Goal: Information Seeking & Learning: Learn about a topic

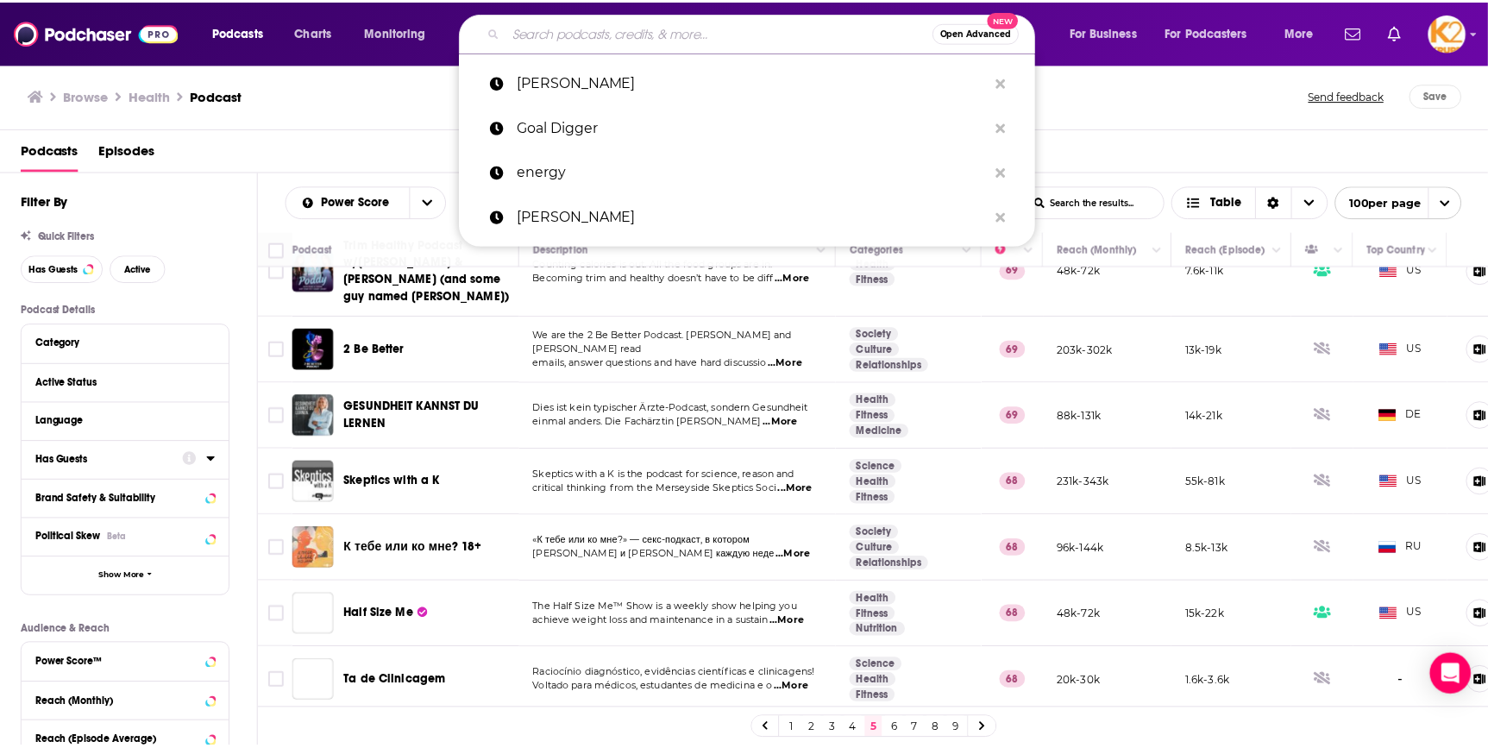
scroll to position [4704, 0]
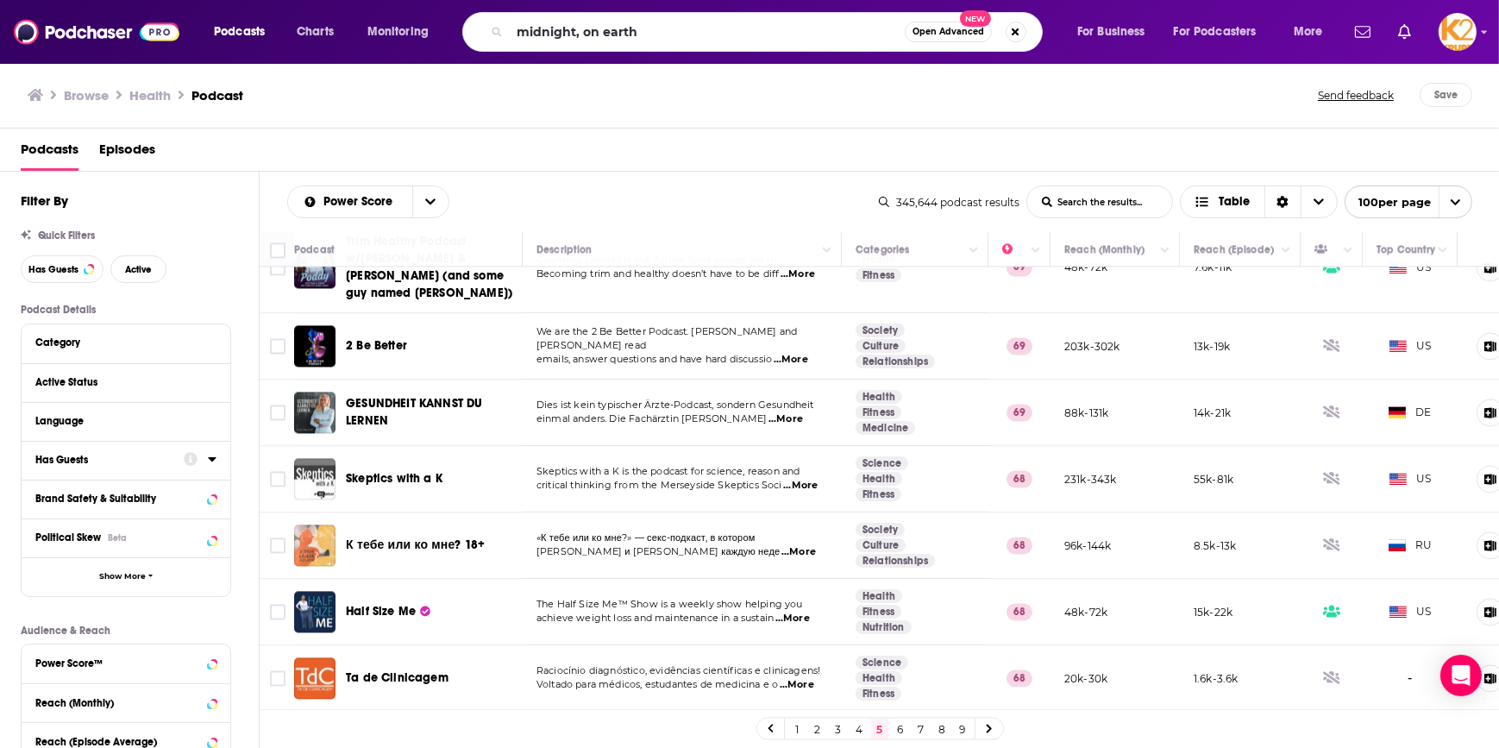
type input "midnight, on earth"
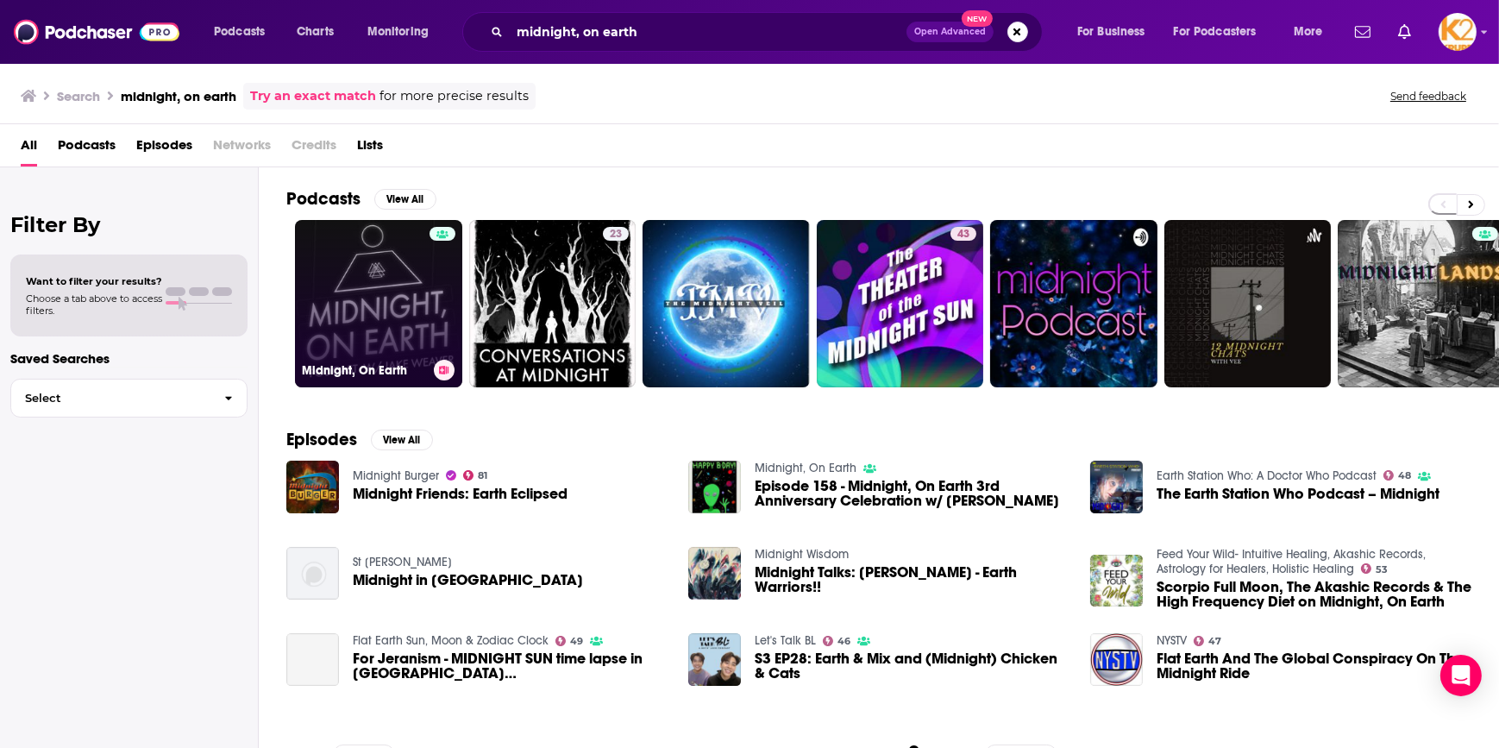
click at [408, 334] on link "Midnight, On Earth" at bounding box center [378, 303] width 167 height 167
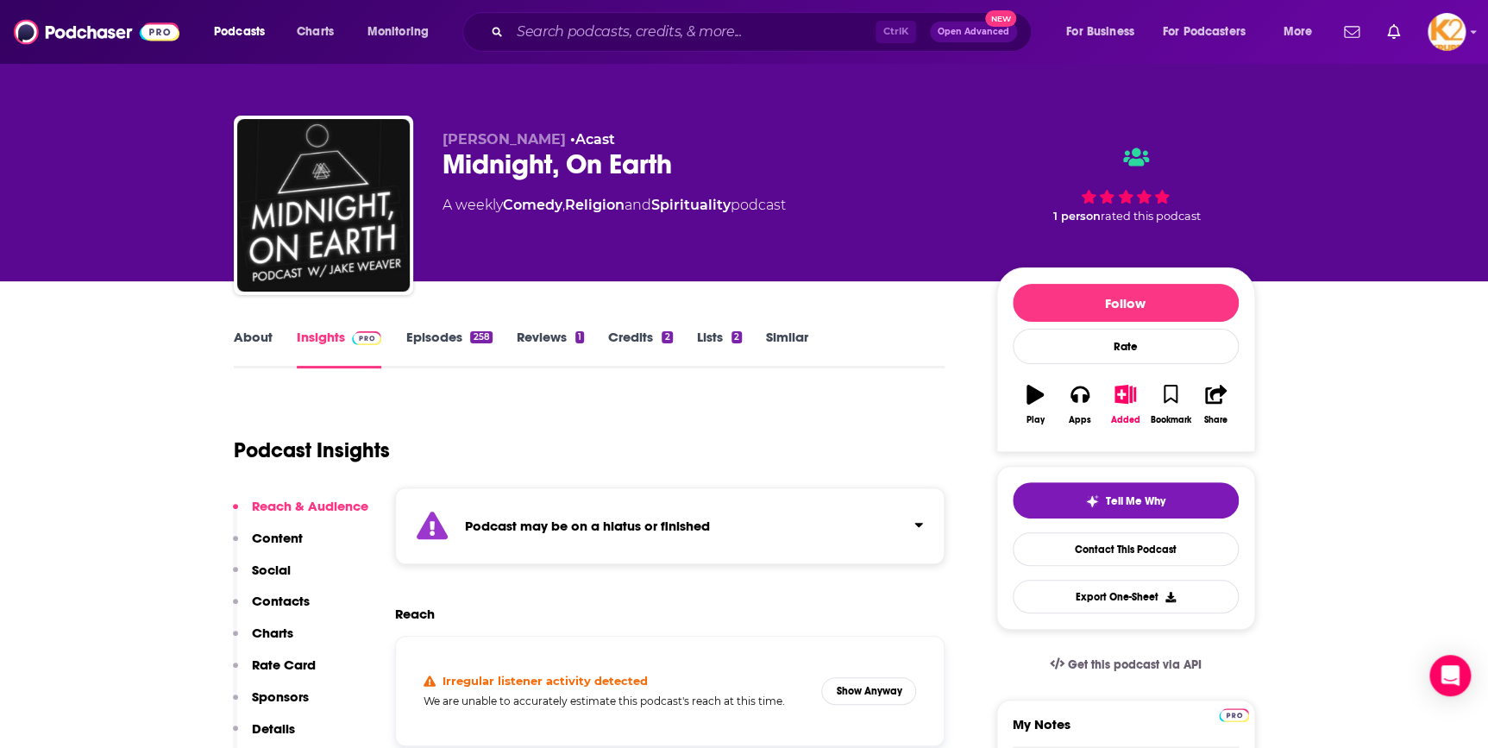
click at [257, 340] on link "About" at bounding box center [253, 349] width 39 height 40
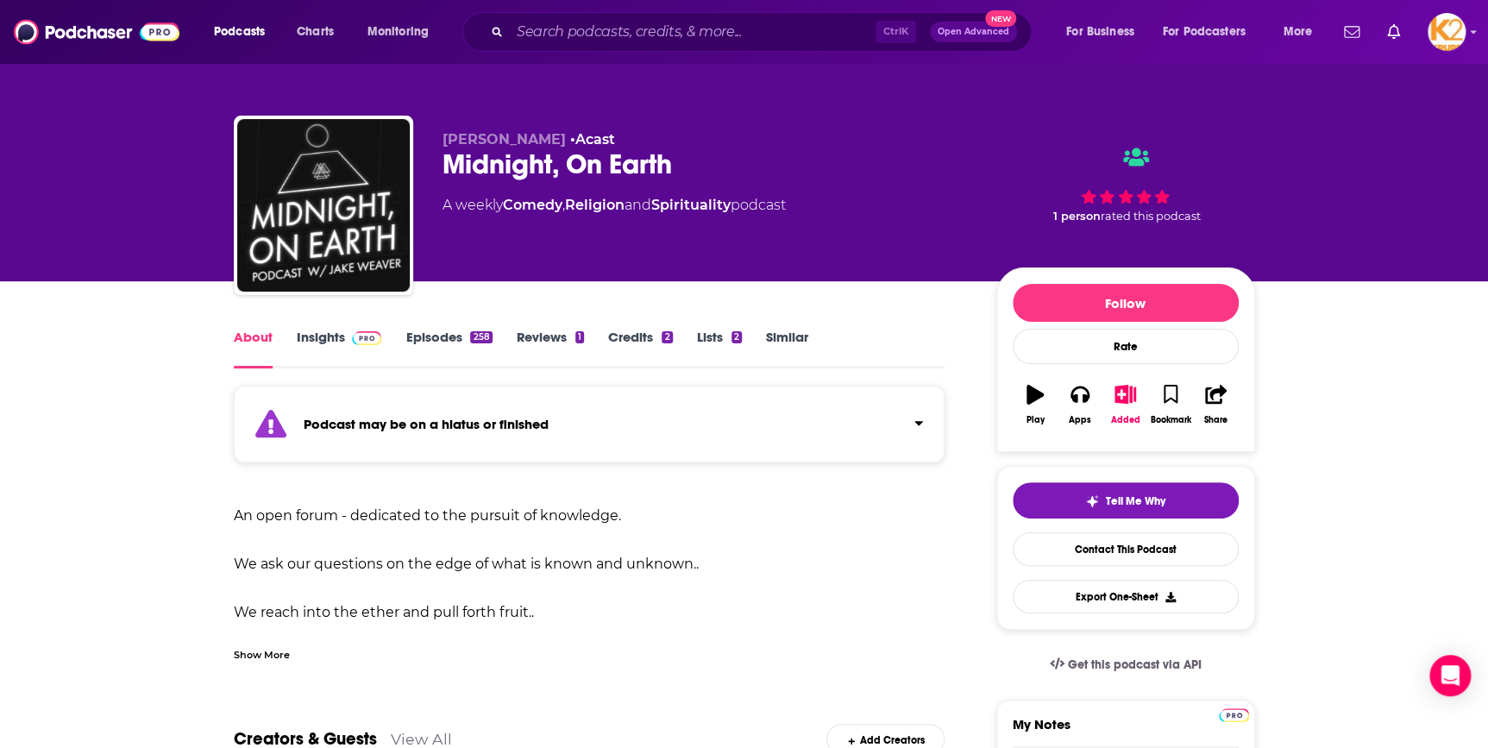
click at [255, 656] on div "Show More" at bounding box center [262, 653] width 56 height 16
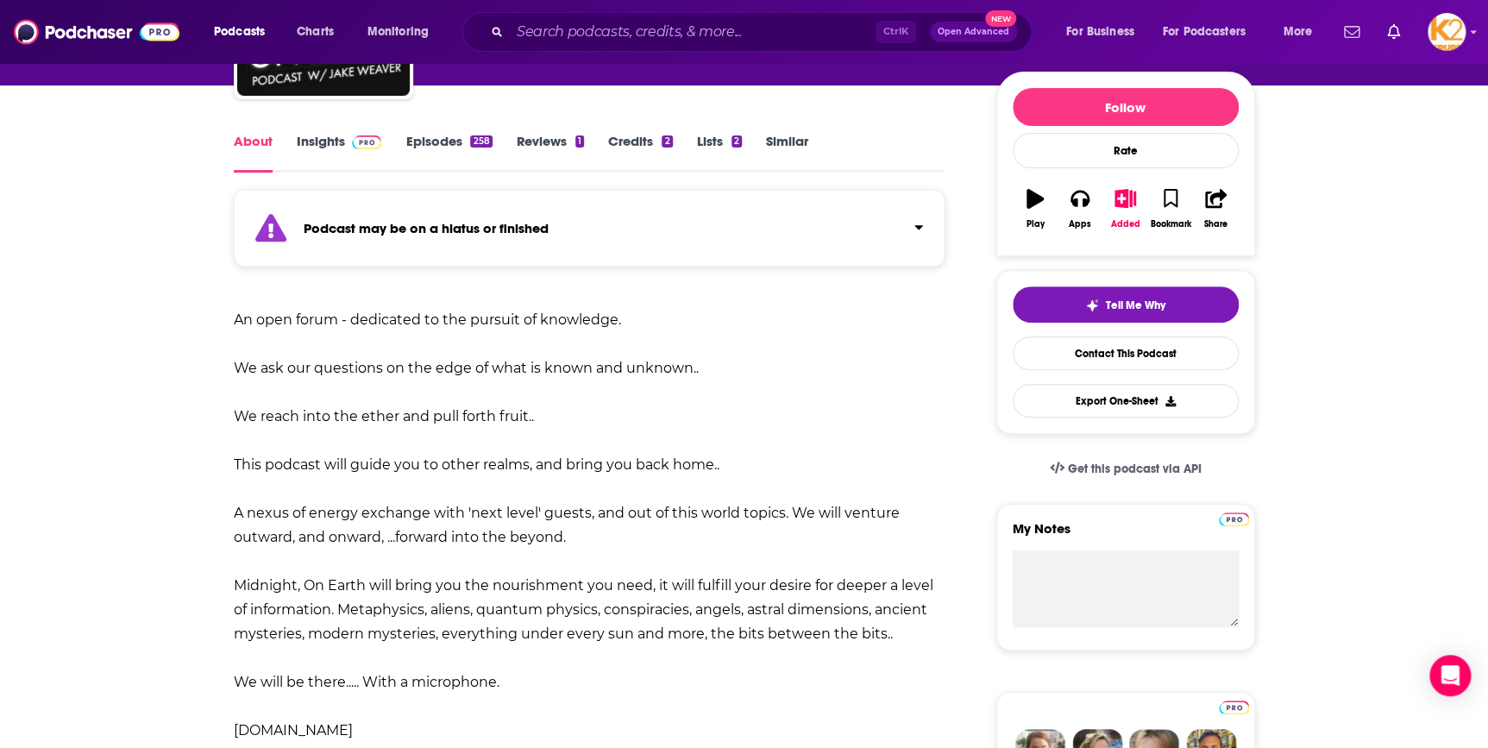
scroll to position [78, 0]
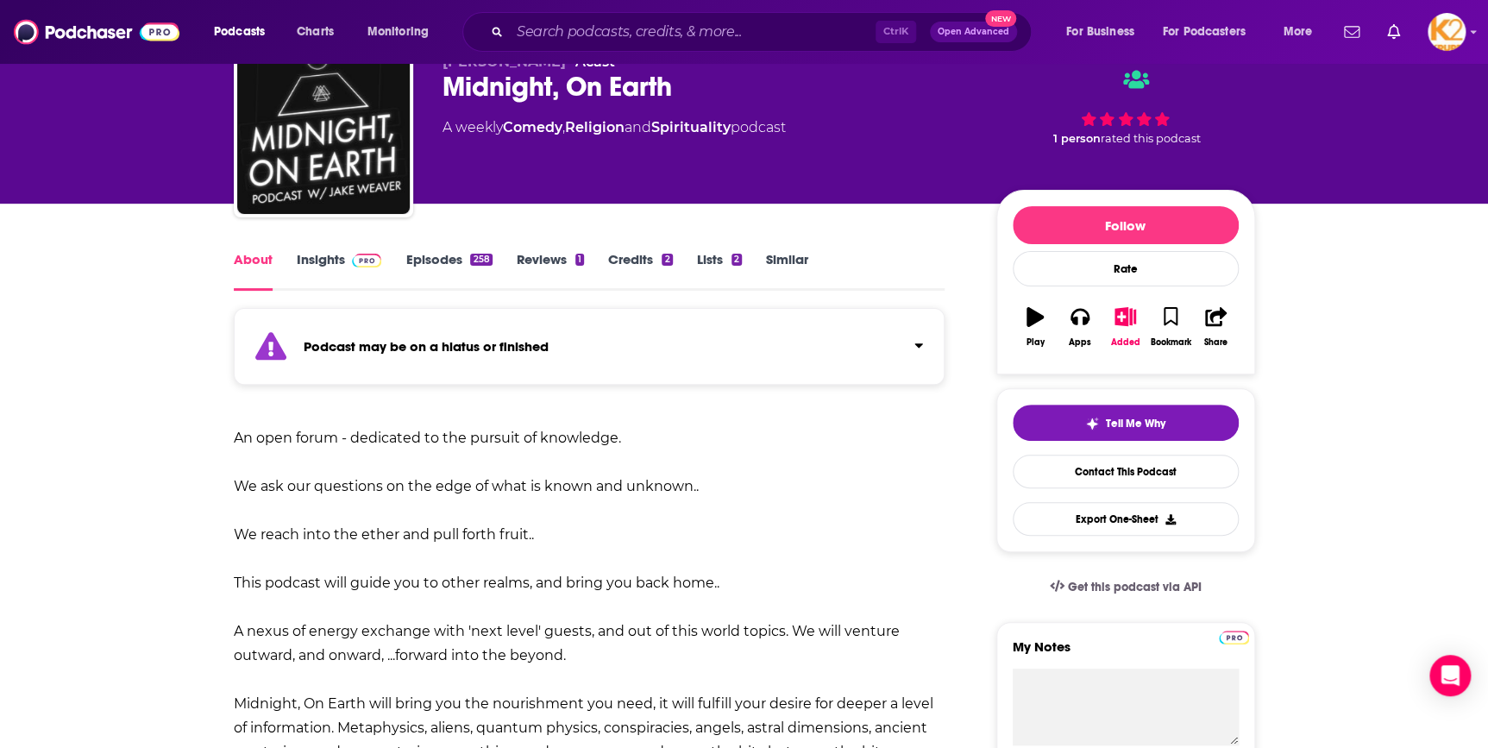
drag, startPoint x: 461, startPoint y: 533, endPoint x: 218, endPoint y: 443, distance: 258.4
copy div "An open forum - dedicated to the pursuit of knowledge. We ask our questions on …"
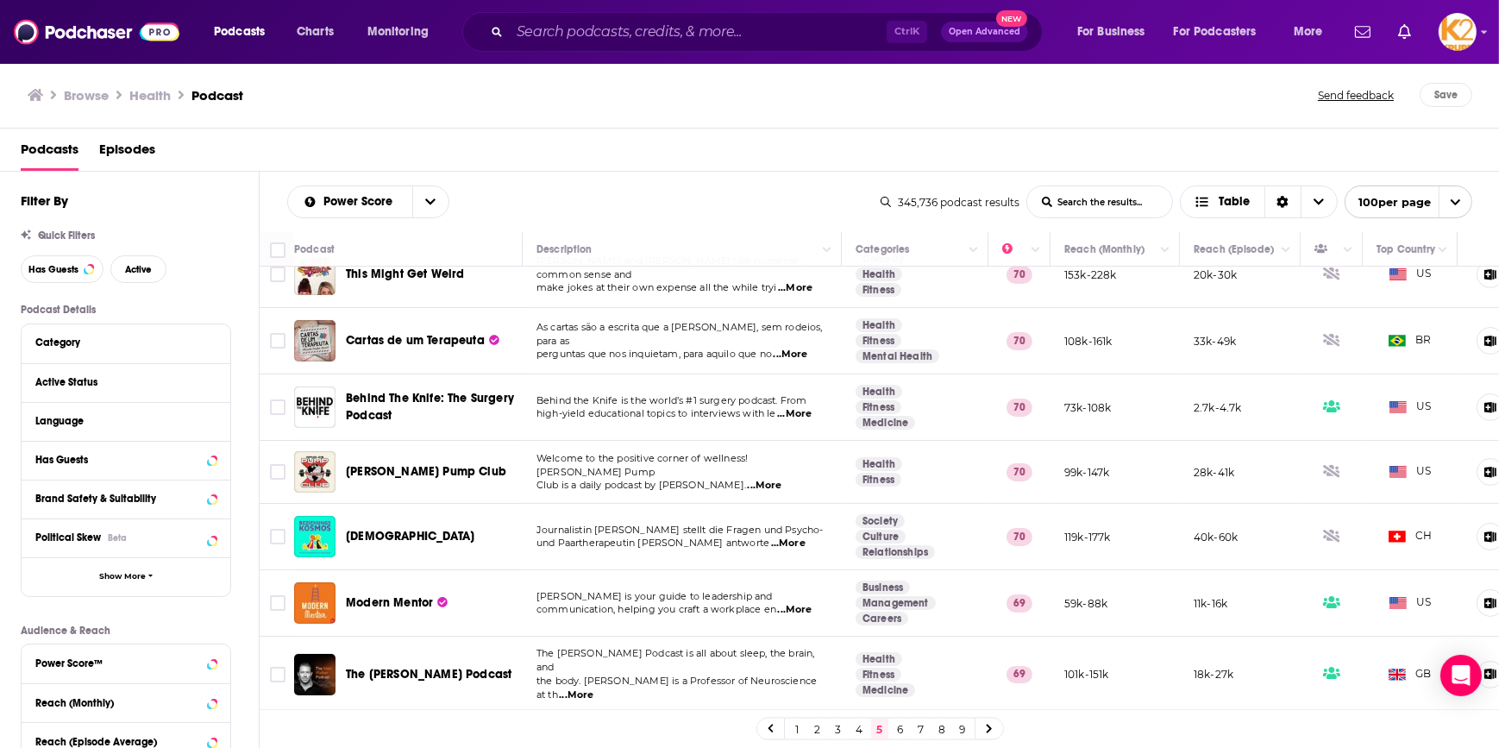
scroll to position [313, 0]
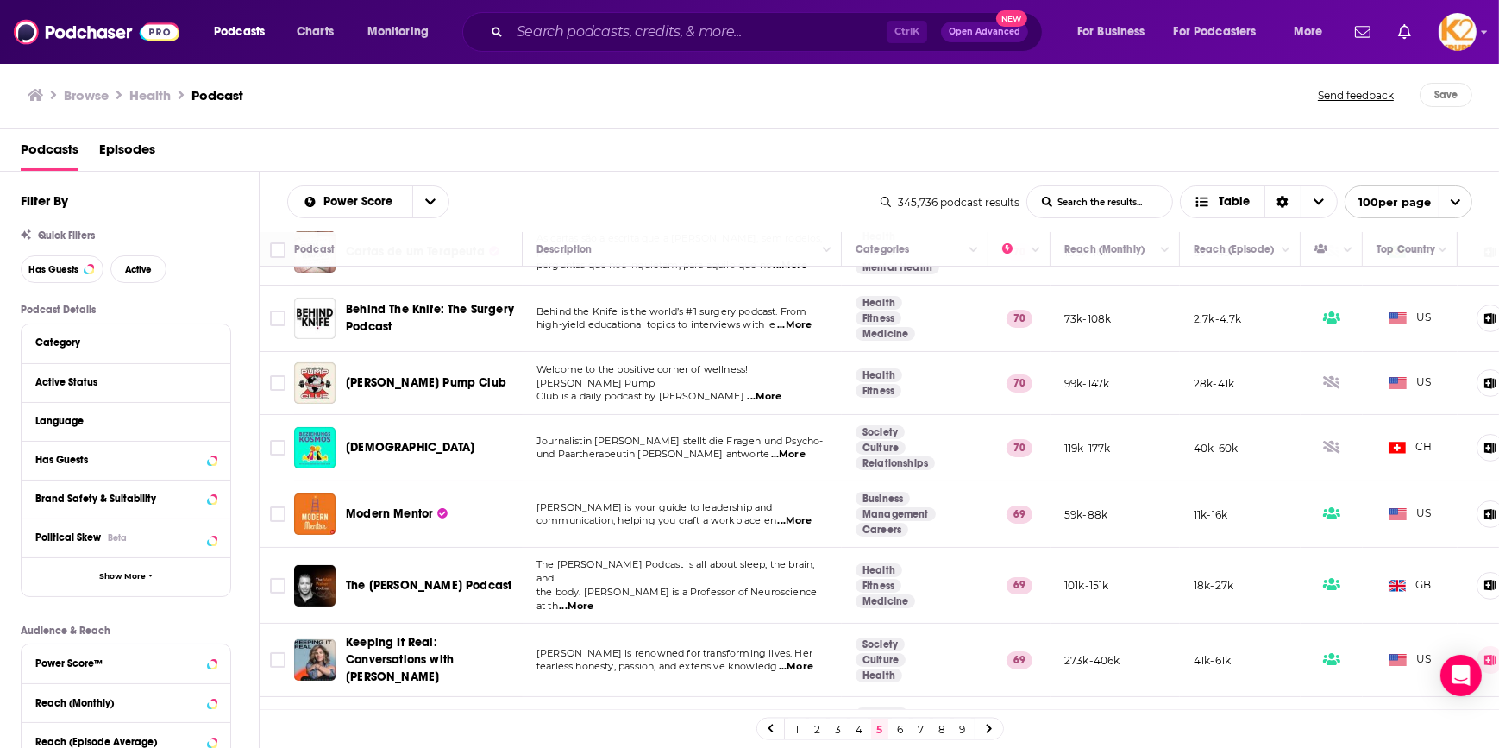
click at [593, 599] on span "...More" at bounding box center [576, 606] width 35 height 14
click at [272, 581] on input "Toggle select row" at bounding box center [278, 586] width 16 height 16
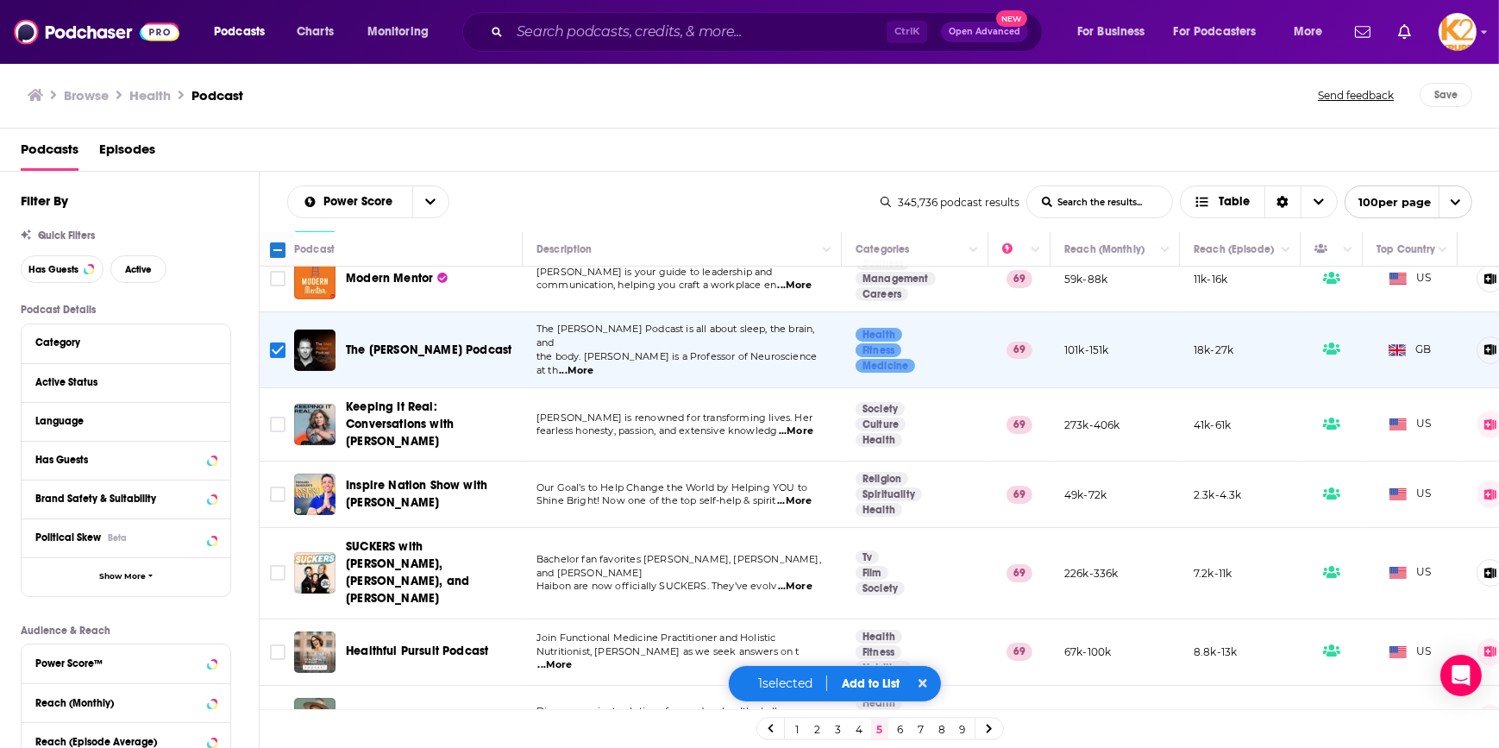
scroll to position [627, 0]
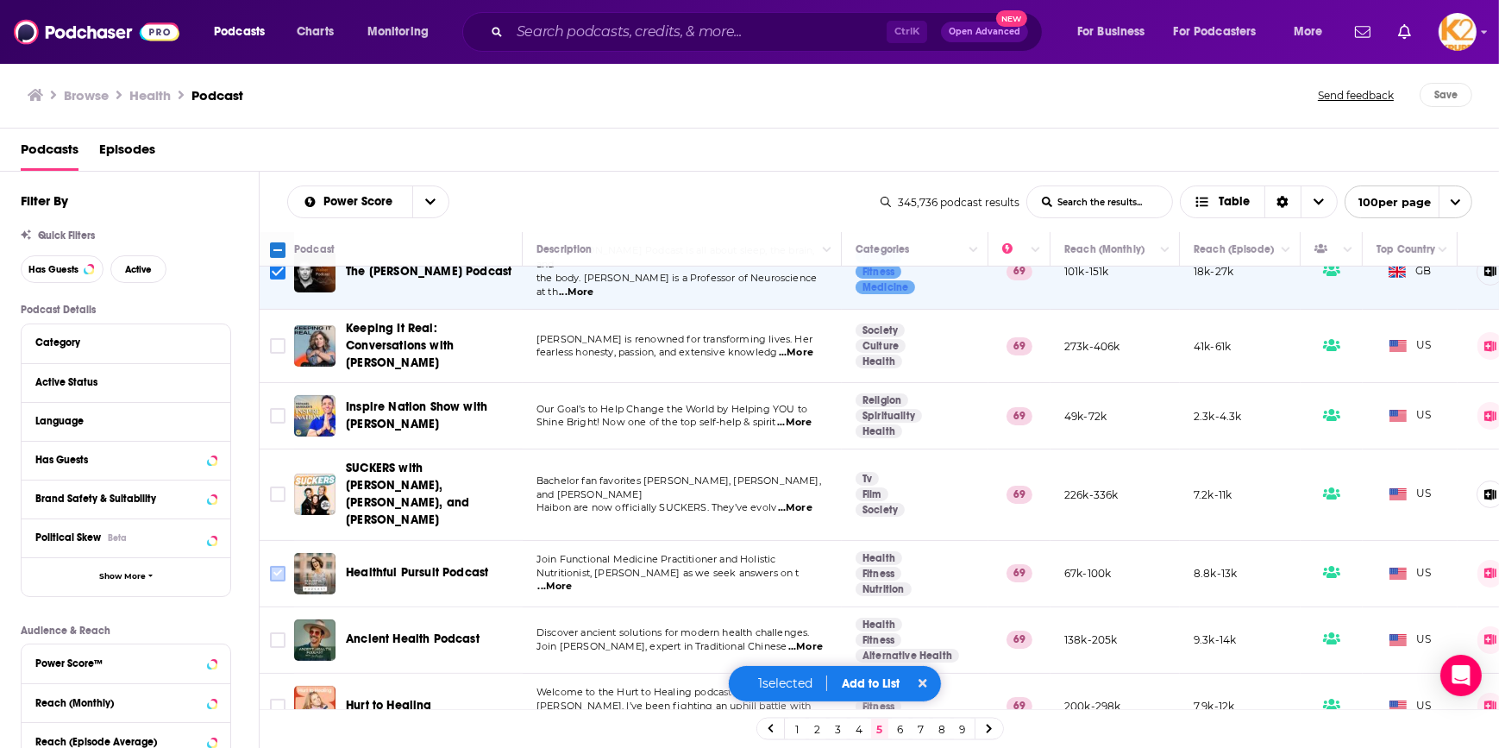
click at [277, 566] on input "Toggle select row" at bounding box center [278, 574] width 16 height 16
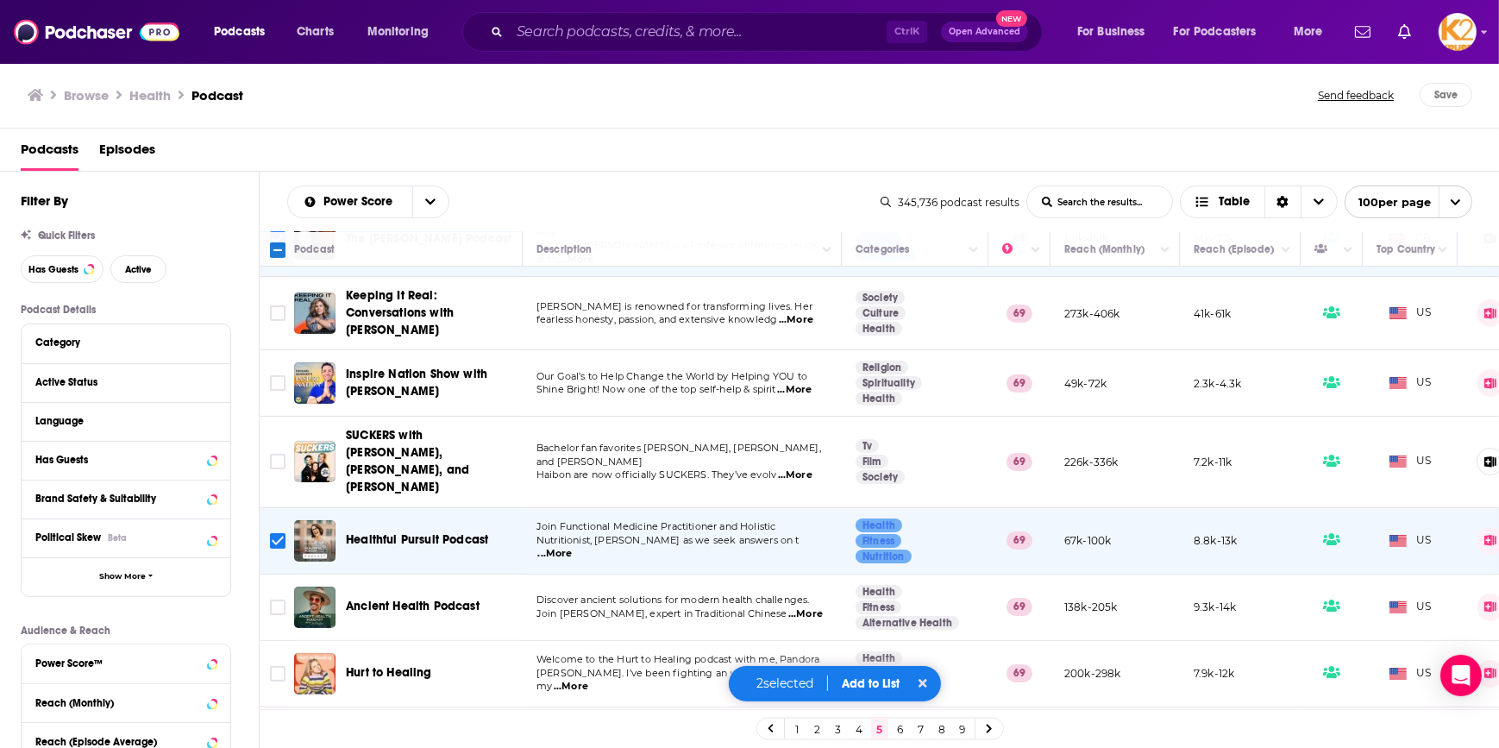
scroll to position [706, 0]
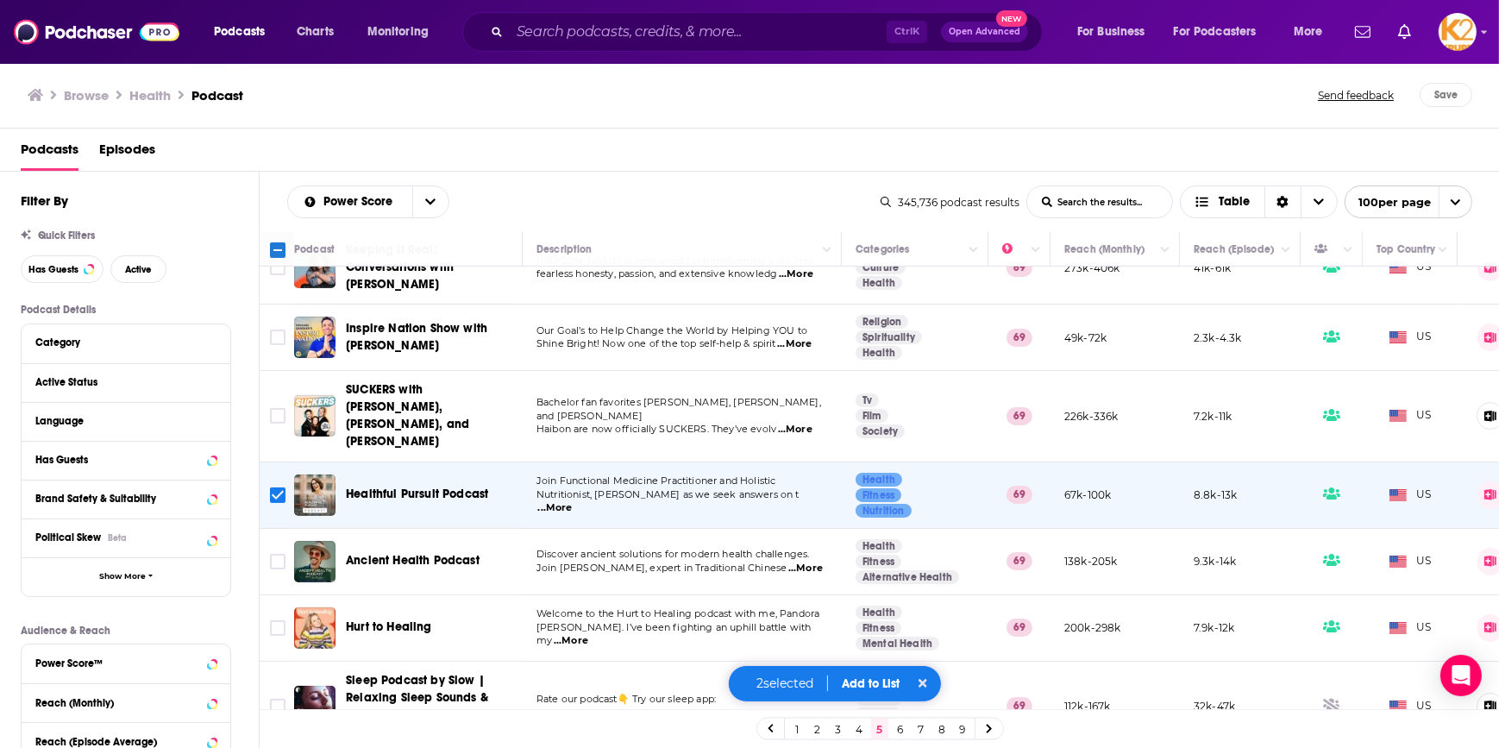
click at [588, 634] on span "...More" at bounding box center [571, 641] width 35 height 14
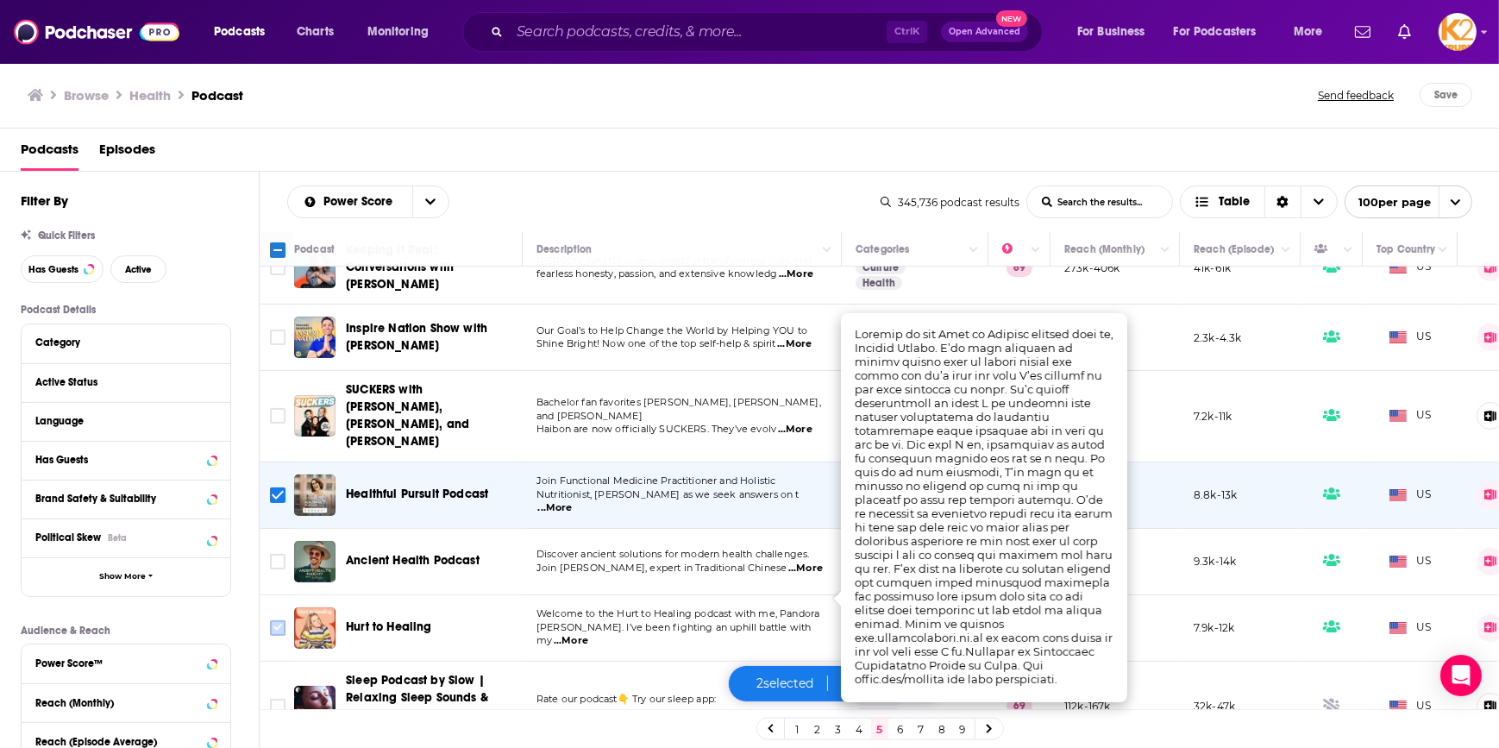
click at [285, 620] on input "Toggle select row" at bounding box center [278, 628] width 16 height 16
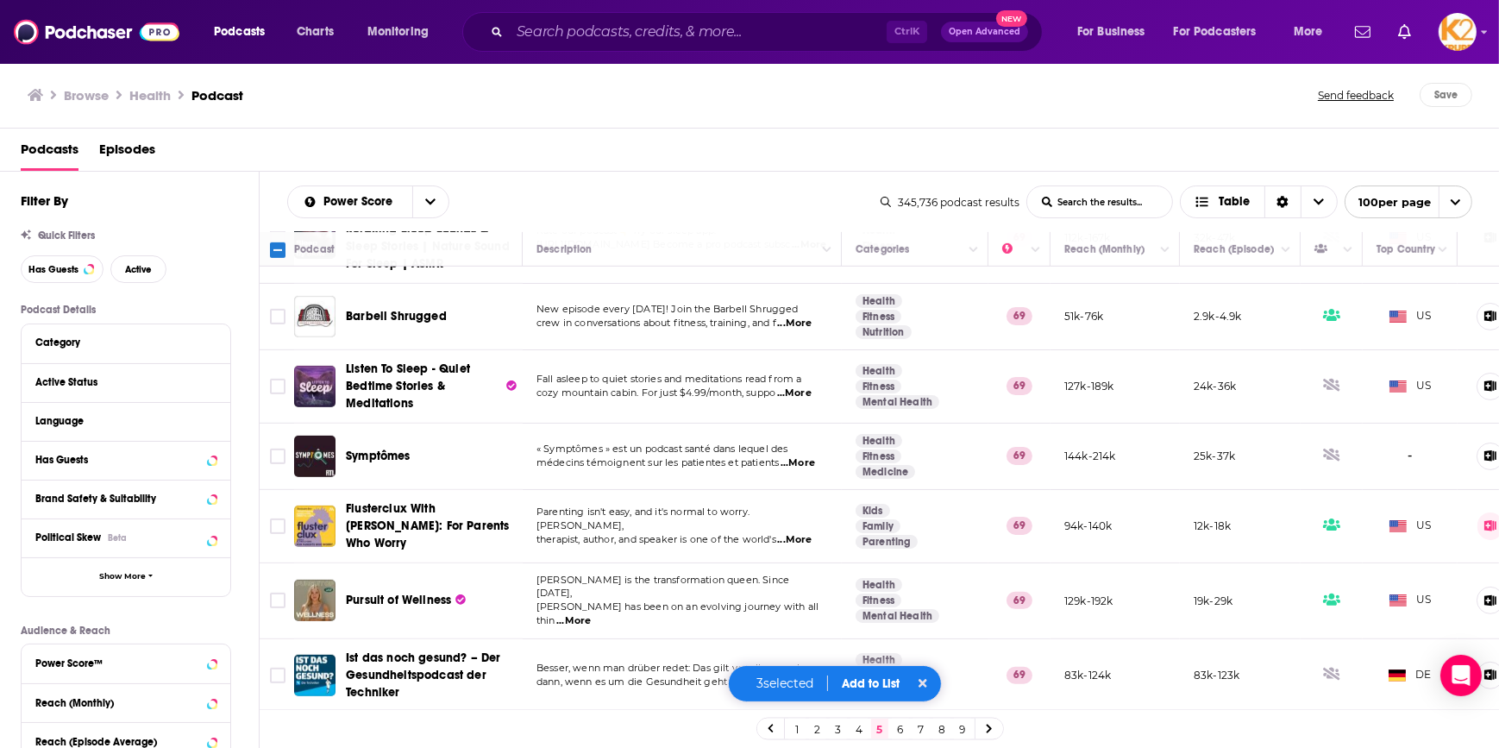
scroll to position [1176, 0]
click at [276, 591] on input "Toggle select row" at bounding box center [278, 599] width 16 height 16
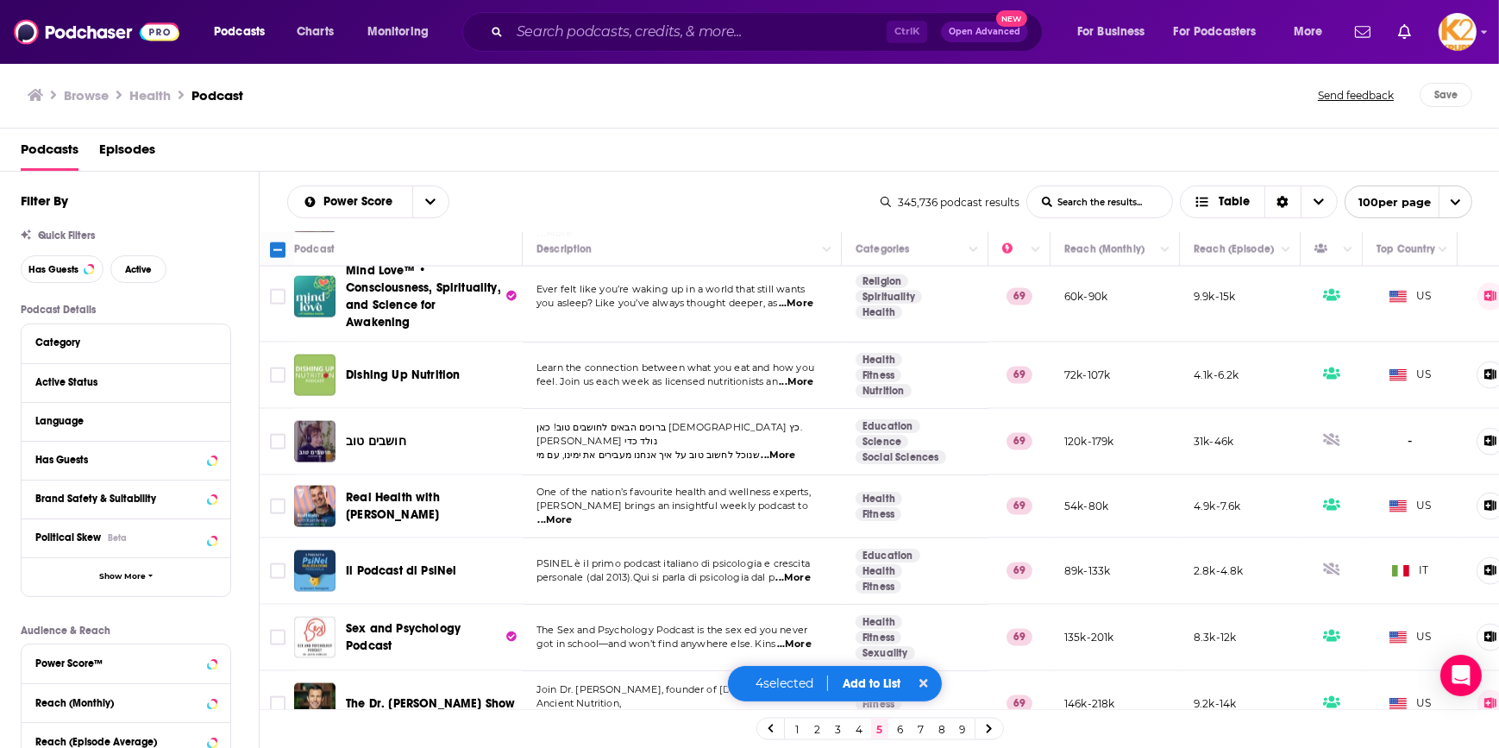
scroll to position [3293, 0]
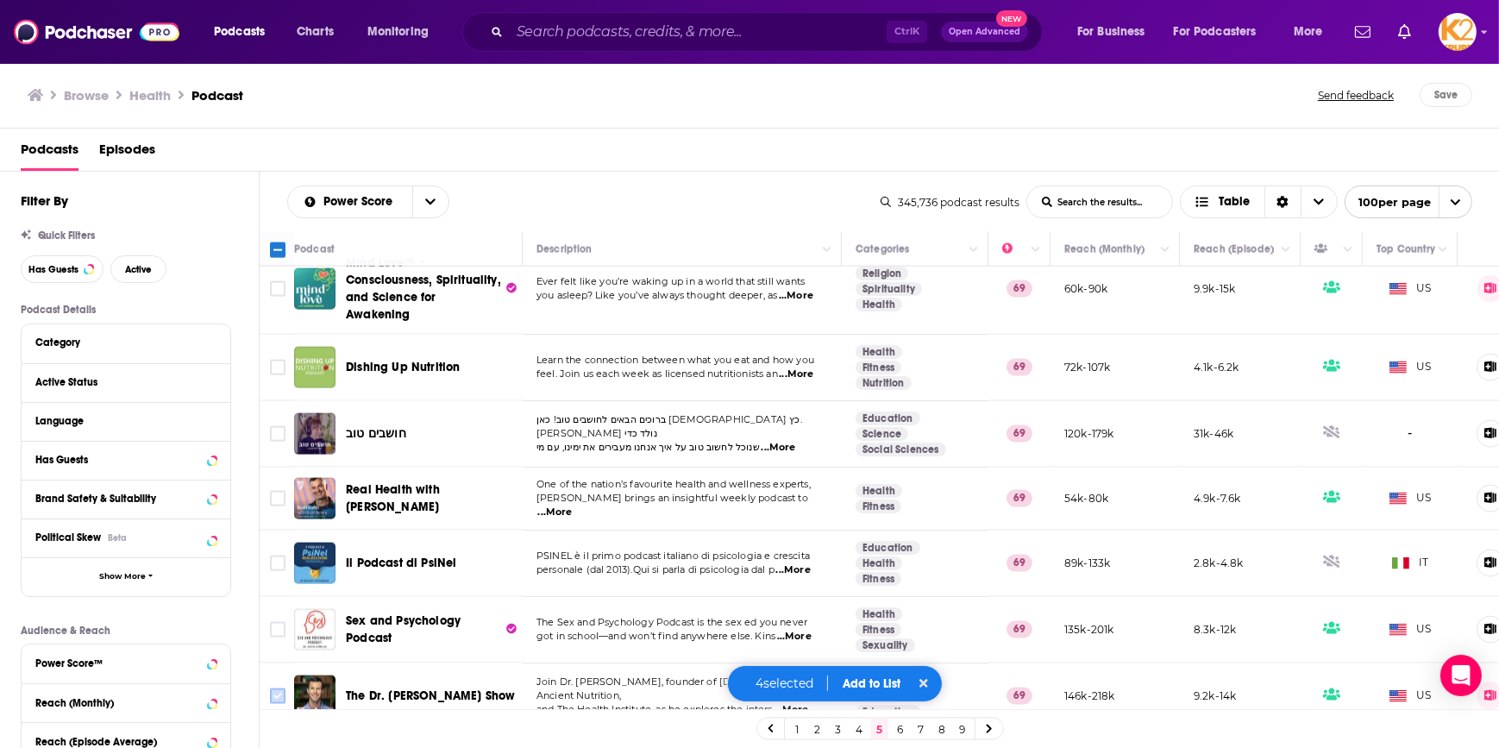
click at [279, 688] on input "Toggle select row" at bounding box center [278, 696] width 16 height 16
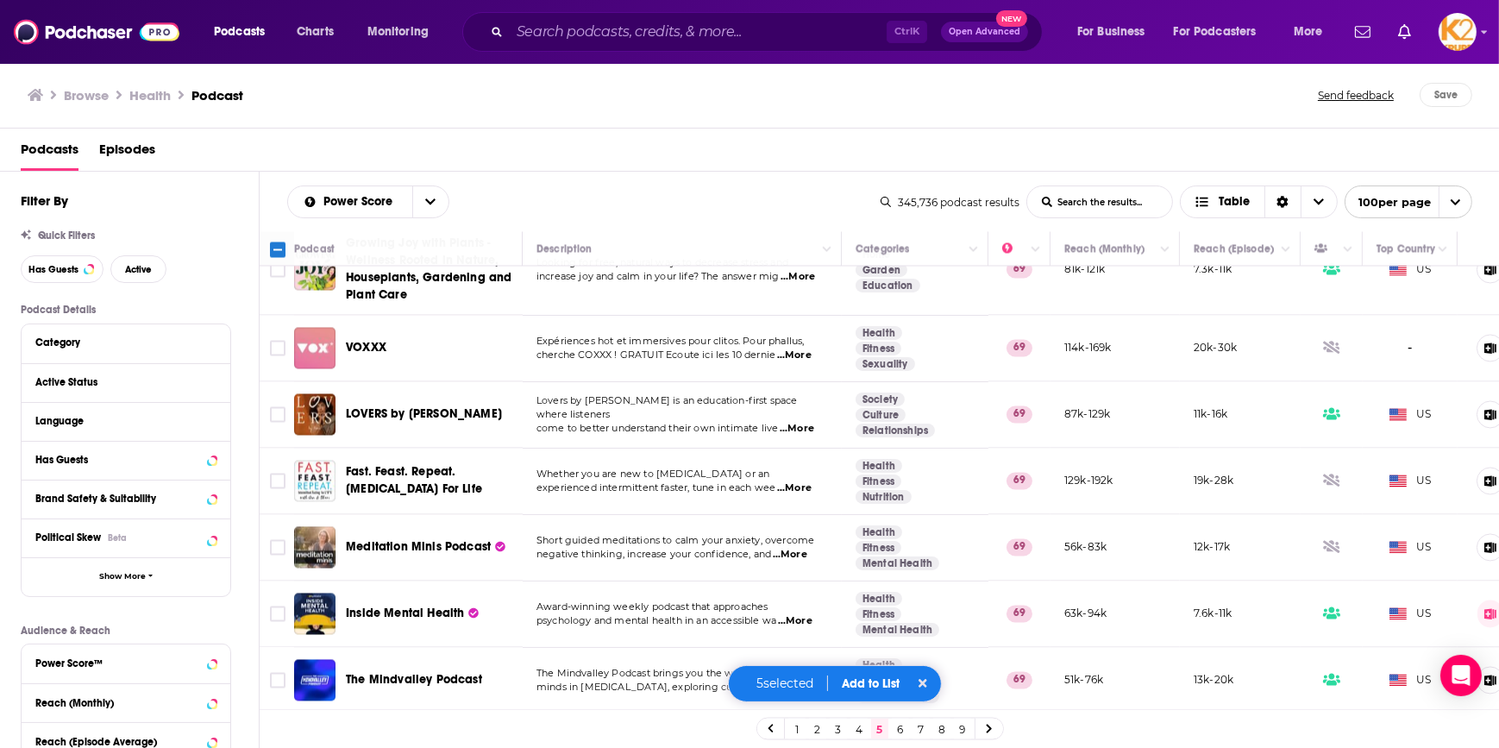
scroll to position [4234, 0]
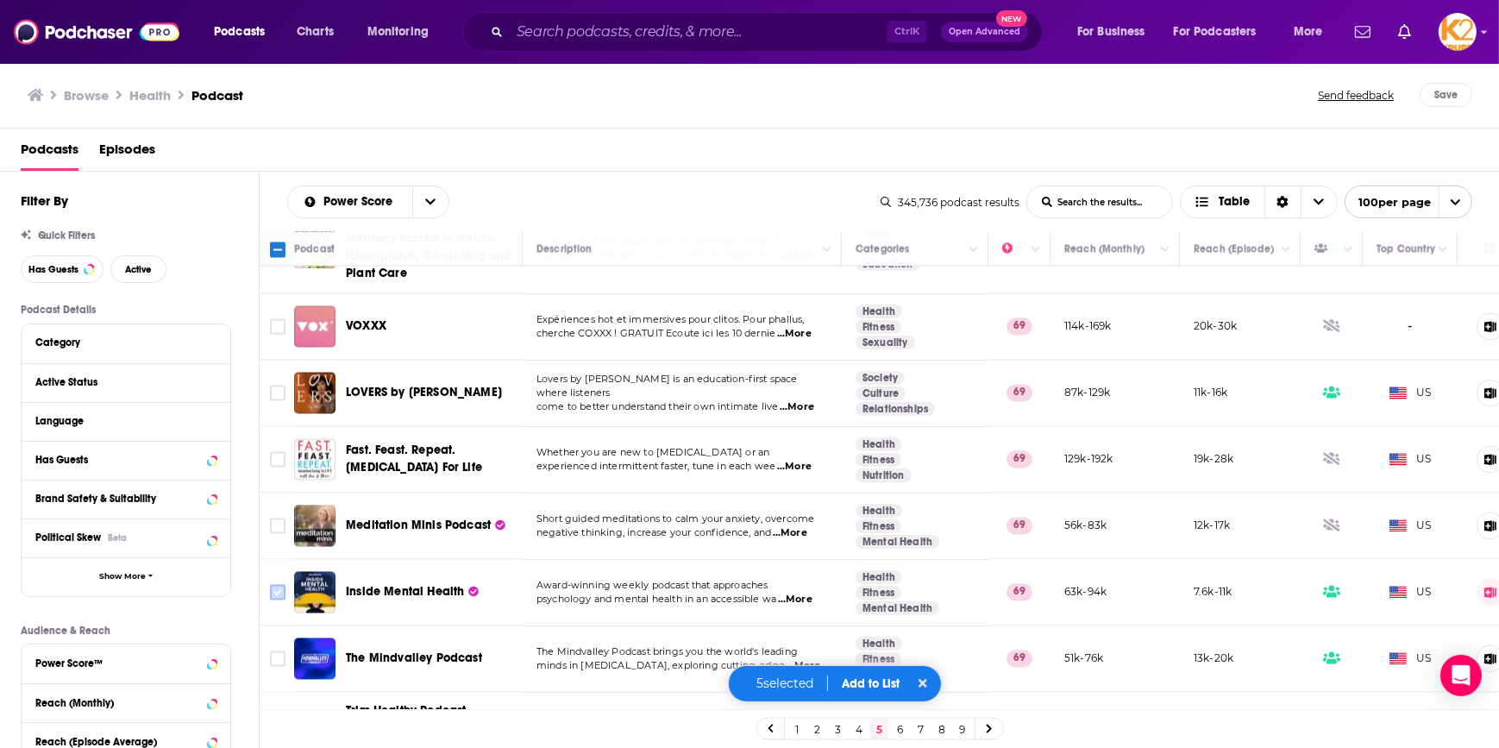
click at [279, 585] on input "Toggle select row" at bounding box center [278, 593] width 16 height 16
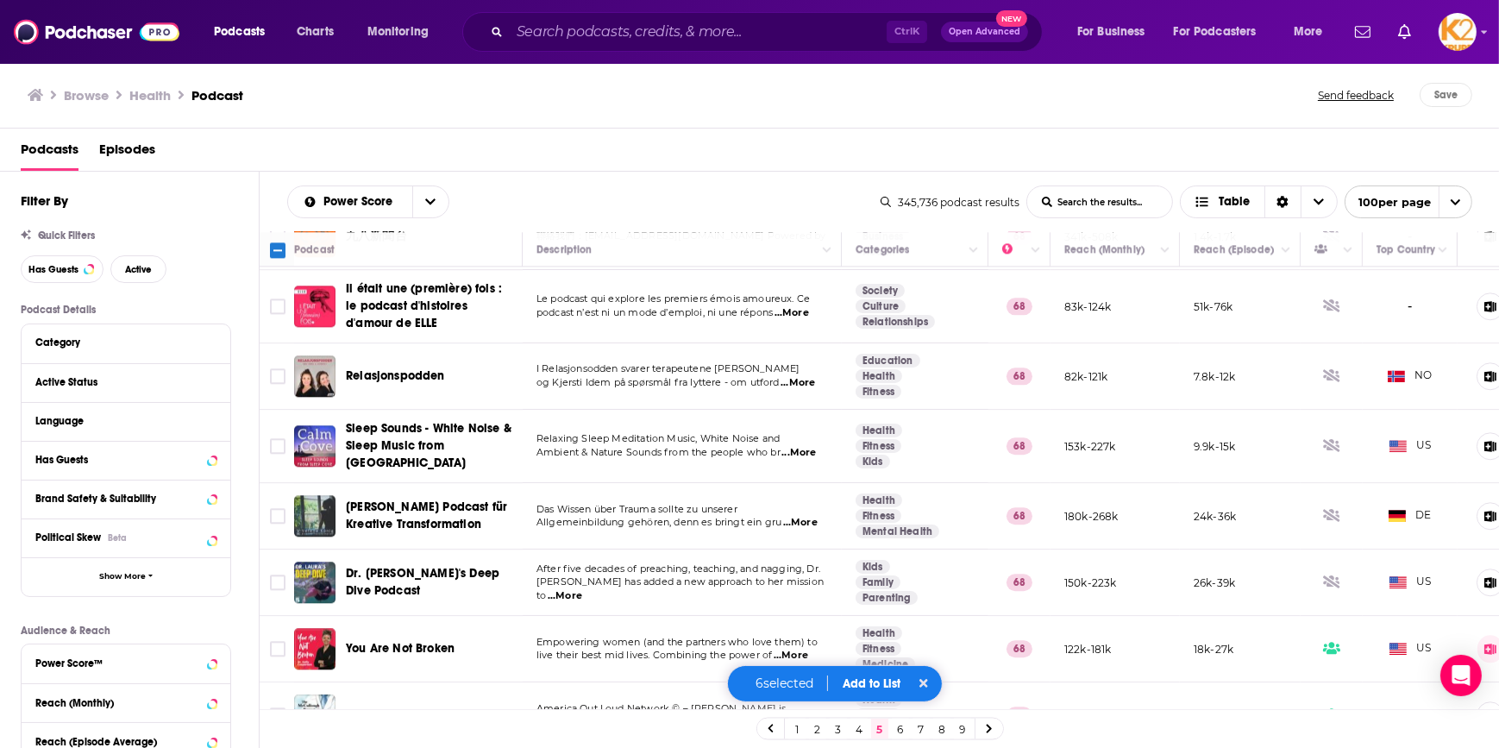
scroll to position [5645, 0]
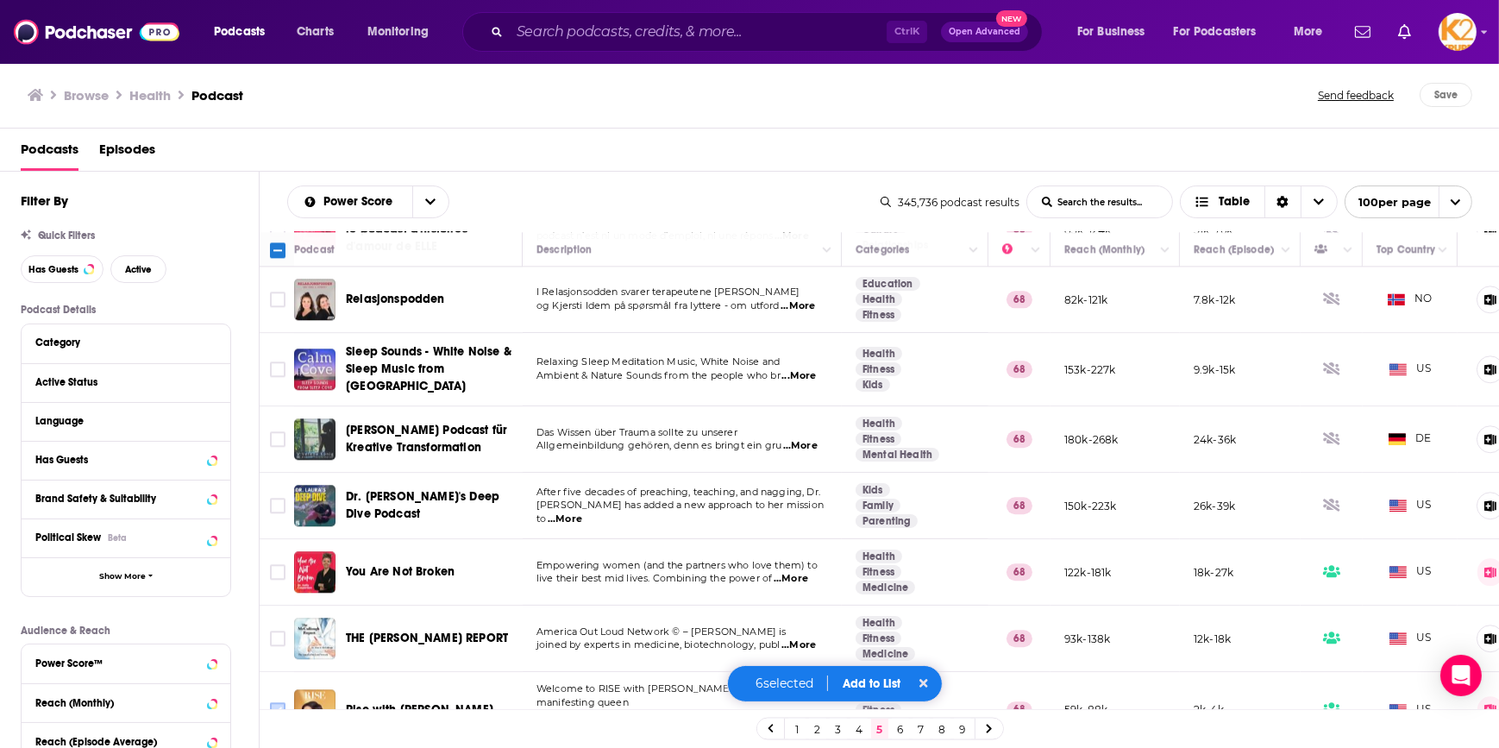
click at [281, 702] on input "Toggle select row" at bounding box center [278, 710] width 16 height 16
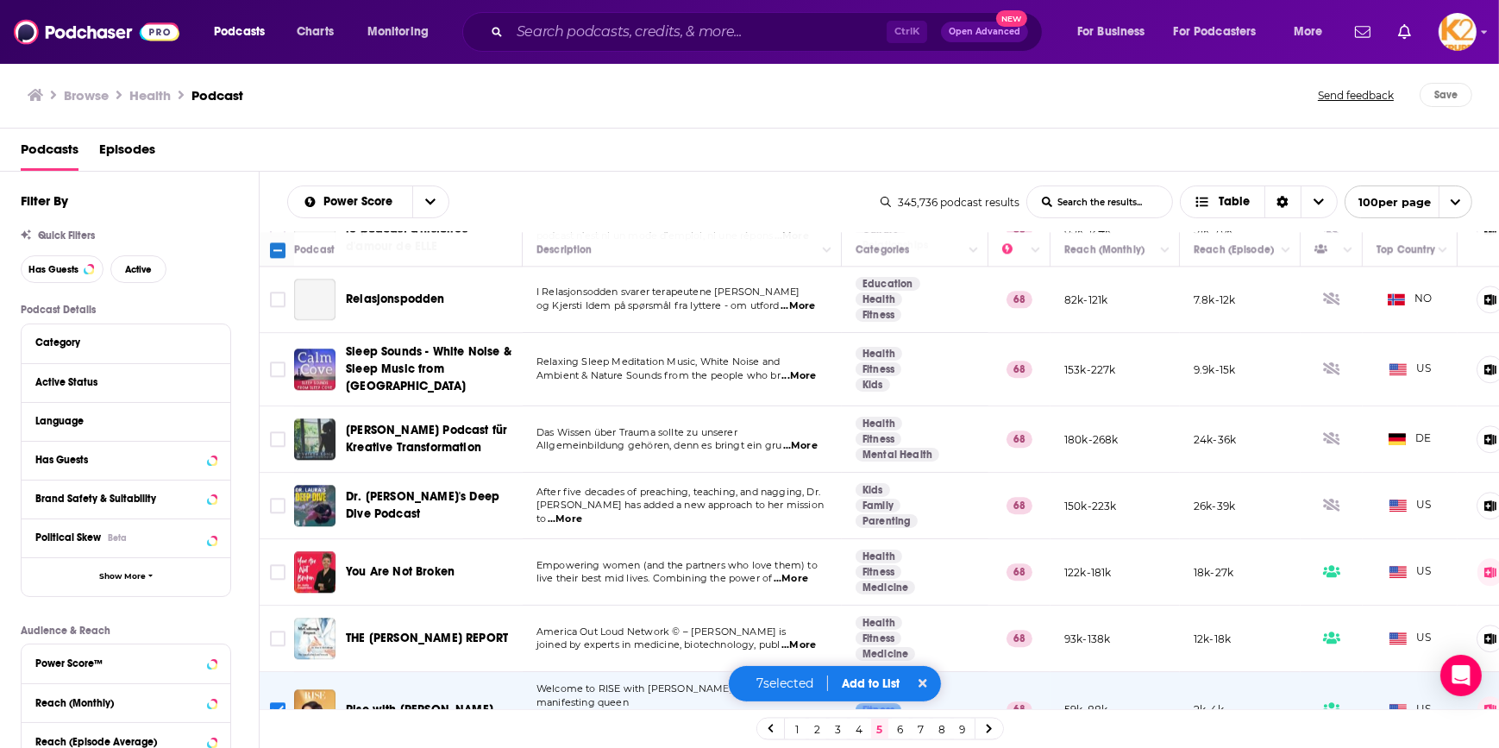
scroll to position [5802, 0]
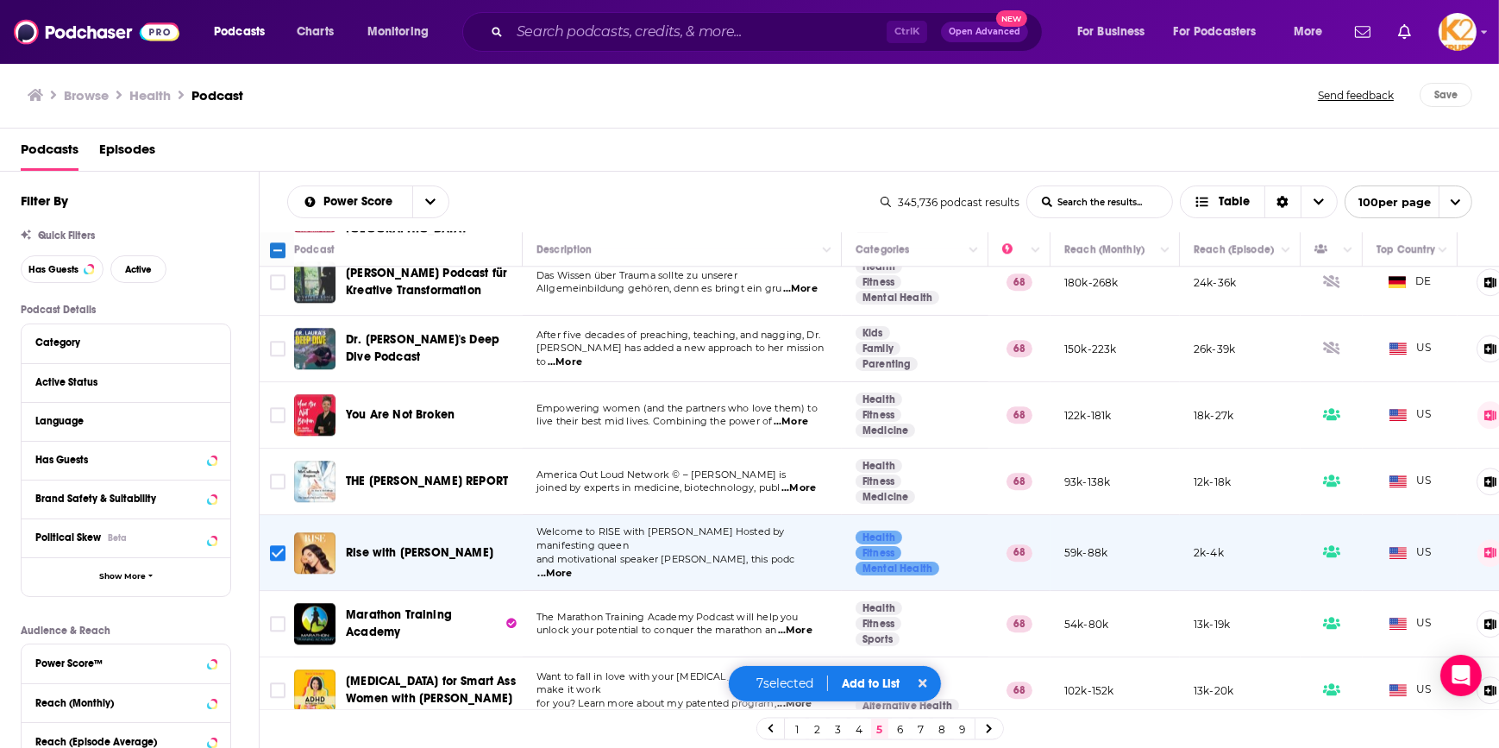
click at [276, 747] on input "Toggle select row" at bounding box center [278, 762] width 16 height 16
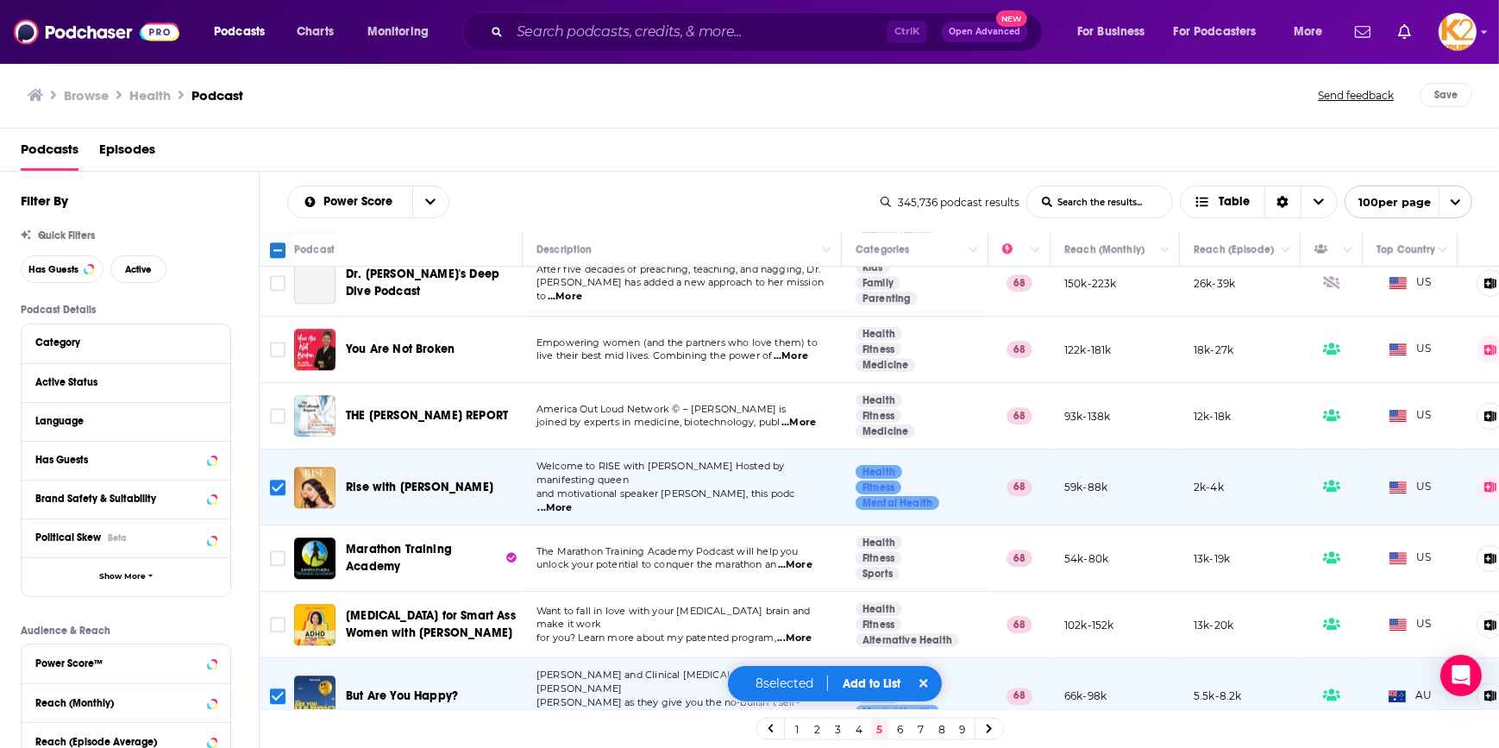
scroll to position [5959, 0]
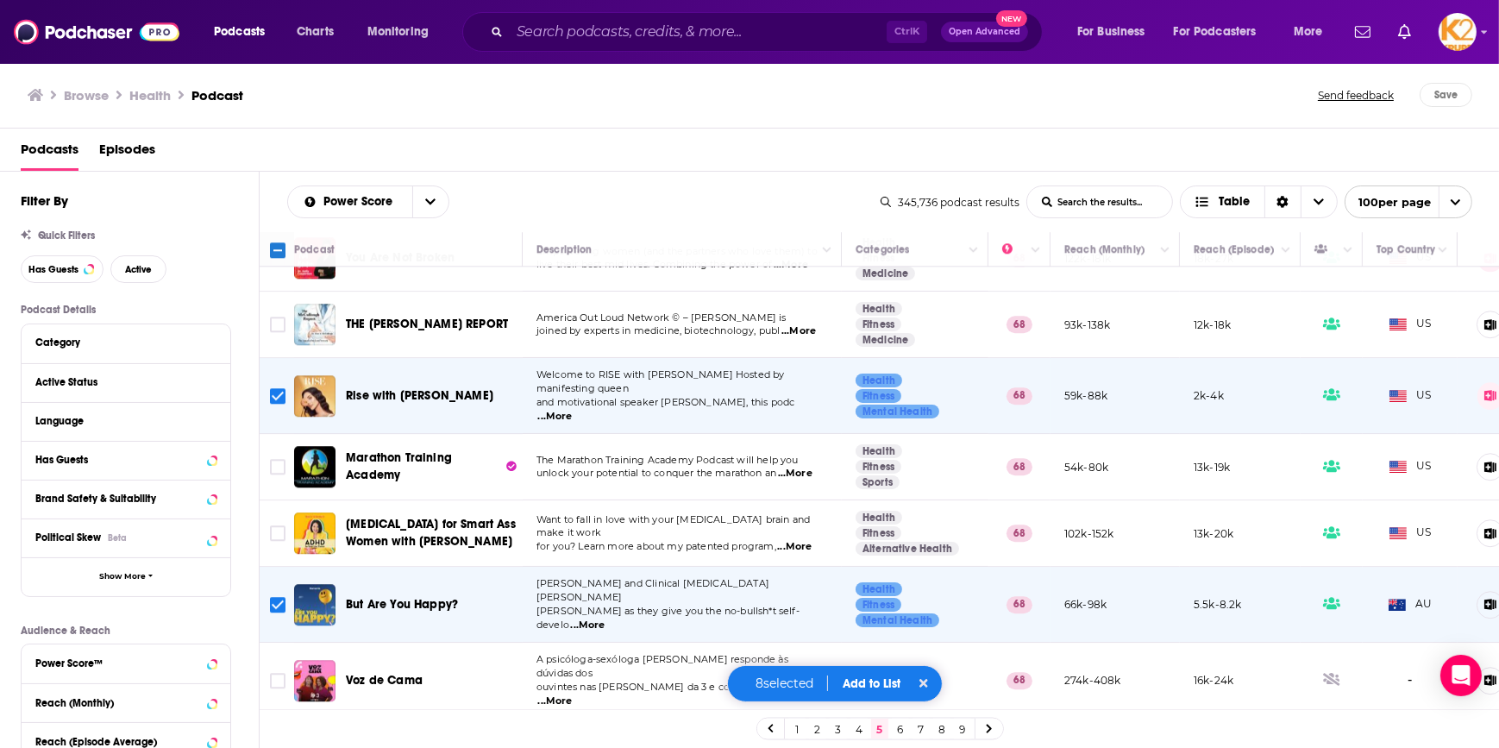
click at [270, 743] on input "Toggle select row" at bounding box center [278, 751] width 16 height 16
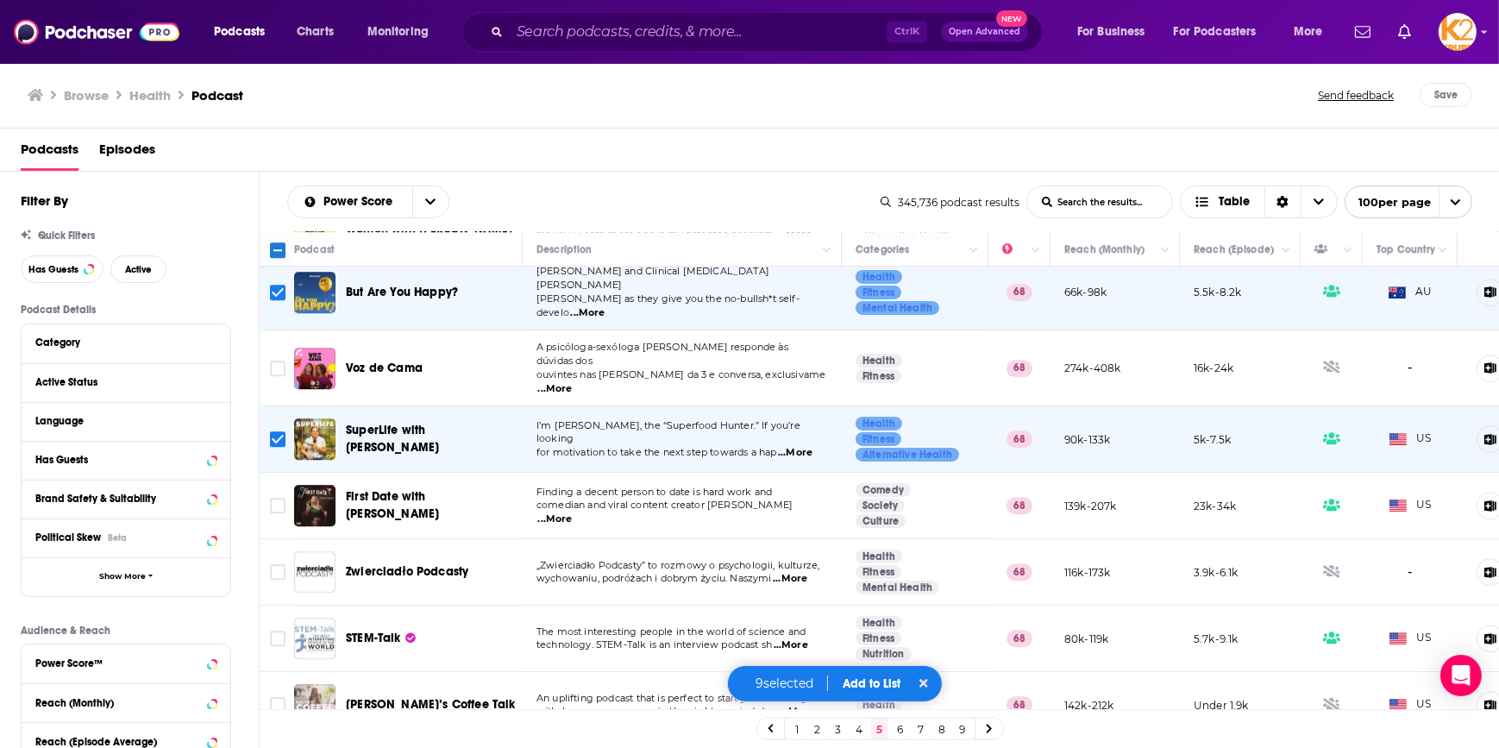
scroll to position [6272, 0]
click at [278, 696] on input "Toggle select row" at bounding box center [278, 704] width 16 height 16
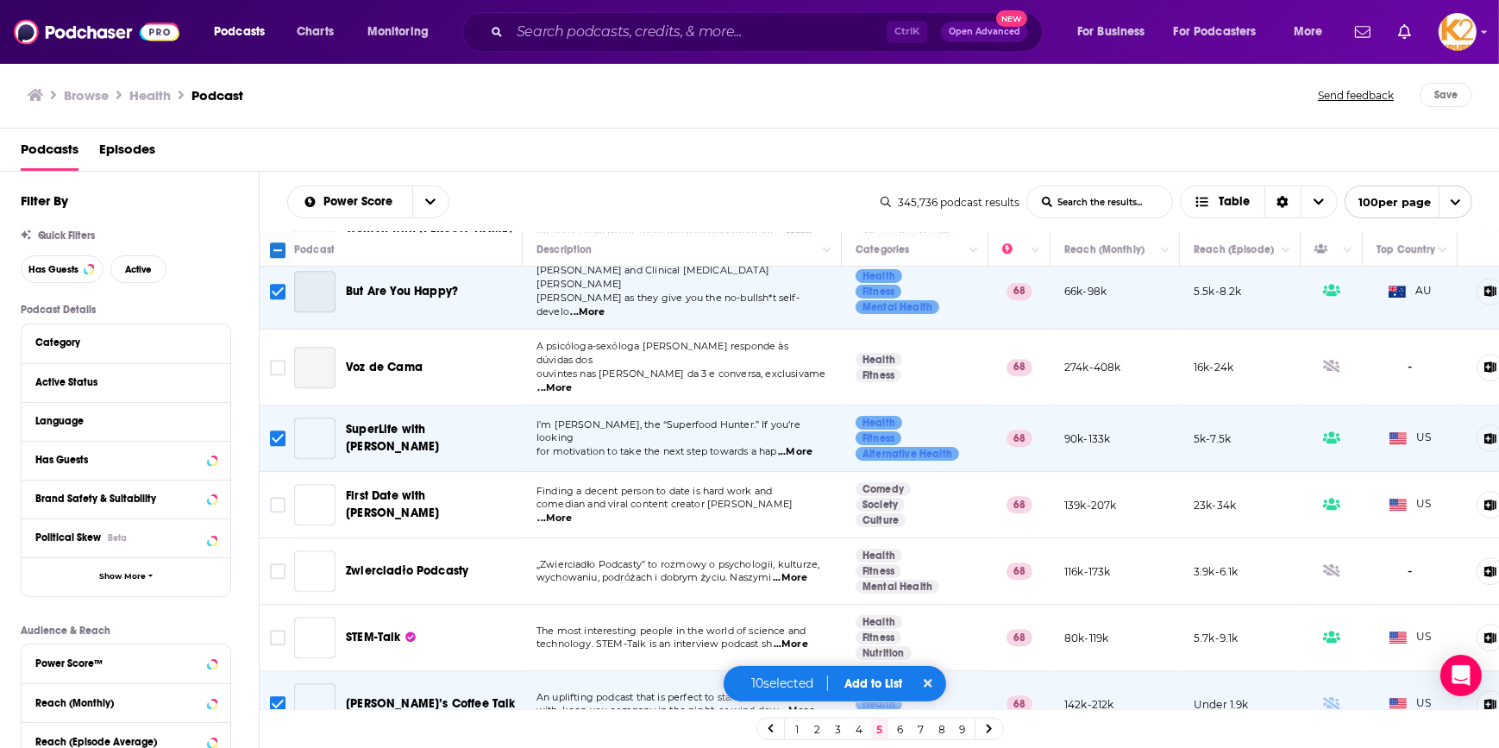
click at [618, 671] on td "An uplifting podcast that is perfect to start your morning with, keep you compa…" at bounding box center [682, 704] width 319 height 66
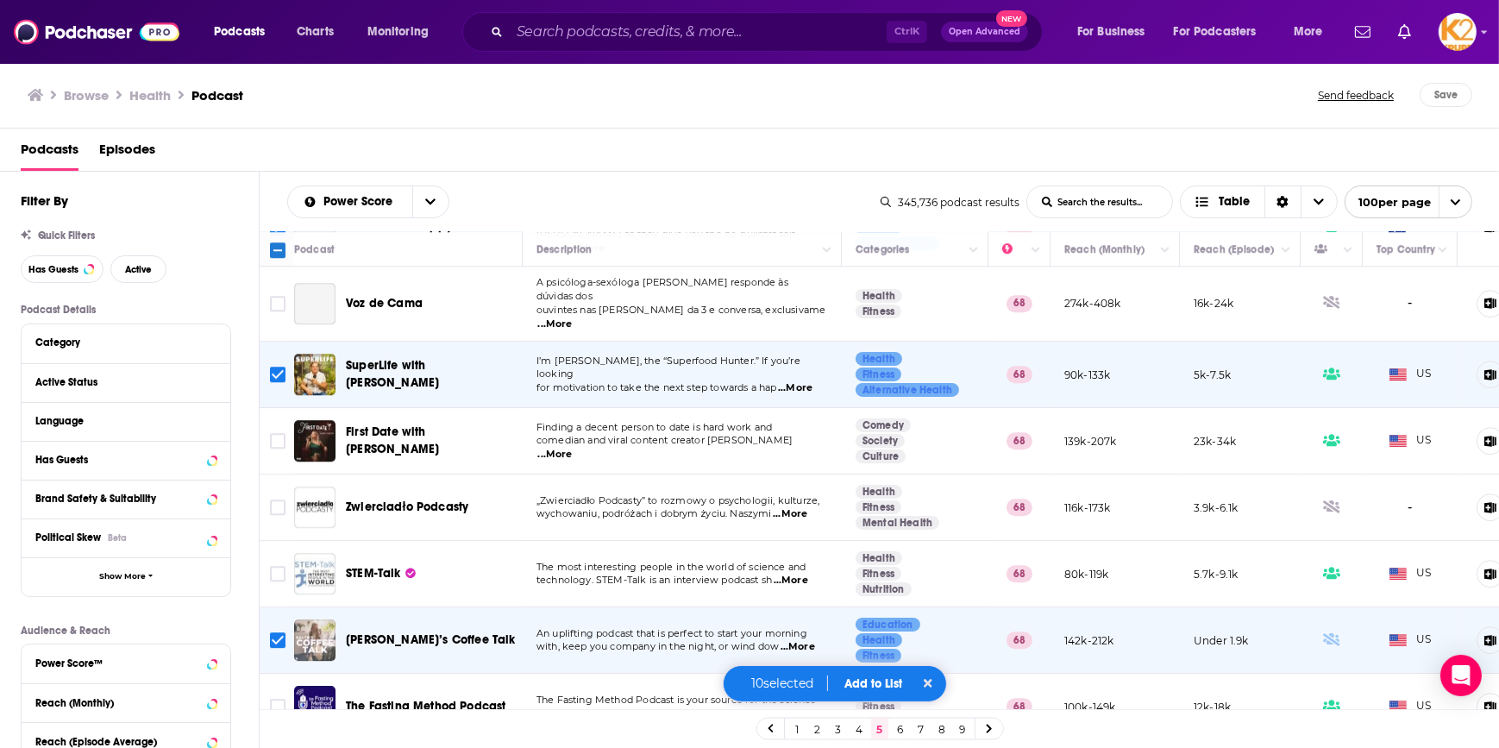
click at [881, 682] on button "Add to List" at bounding box center [873, 683] width 85 height 15
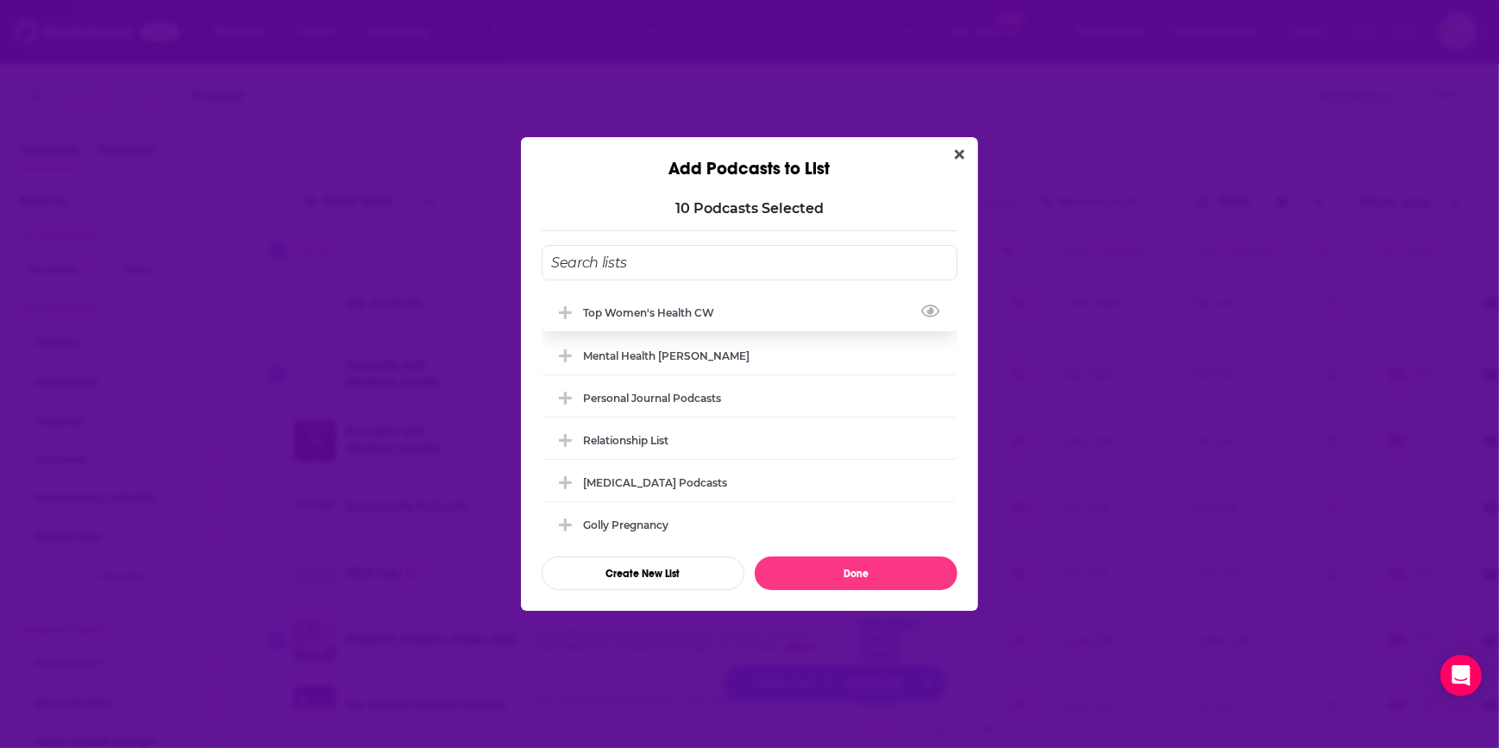
click at [697, 312] on div "Top Women's Health CW" at bounding box center [653, 312] width 141 height 13
click at [863, 568] on button "Done" at bounding box center [856, 573] width 203 height 34
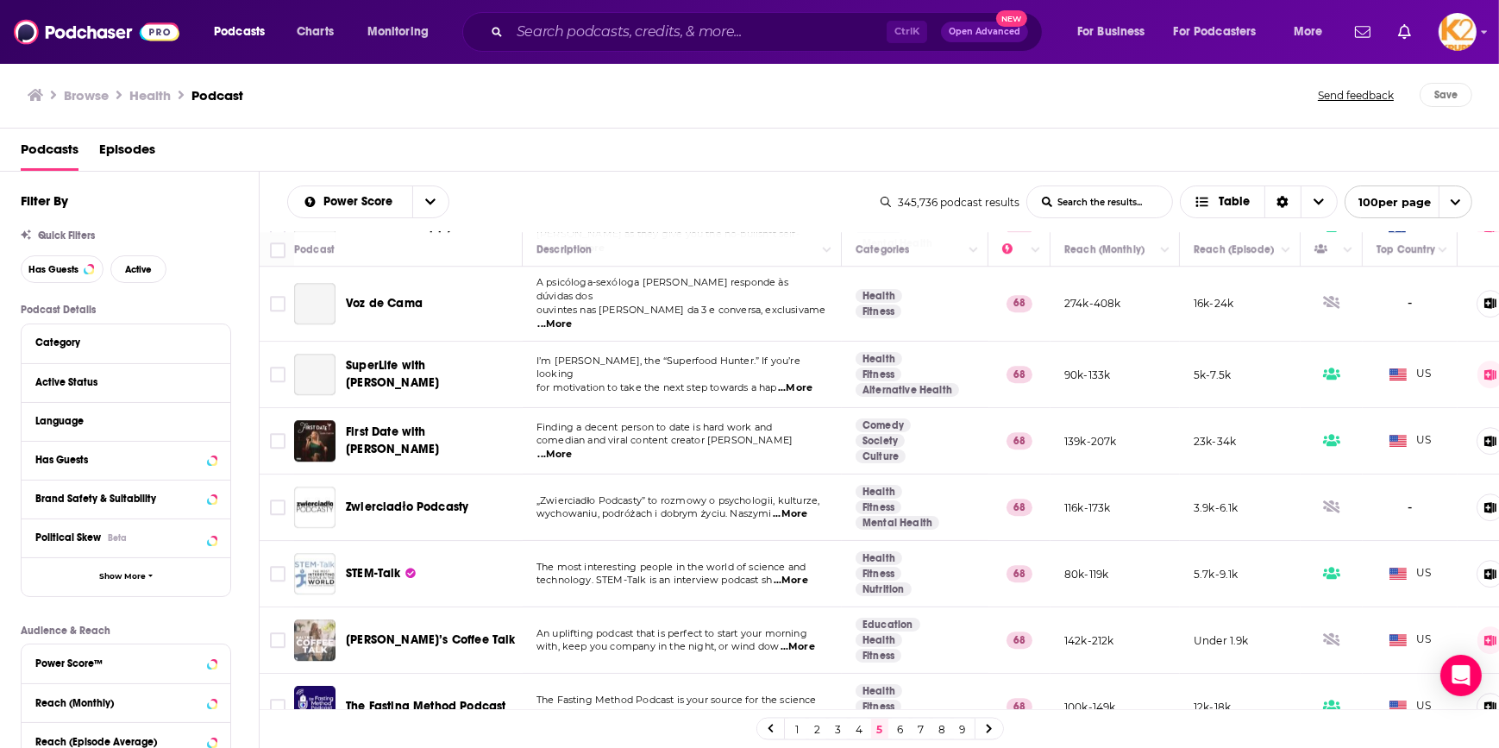
click at [898, 728] on link "6" at bounding box center [900, 728] width 17 height 21
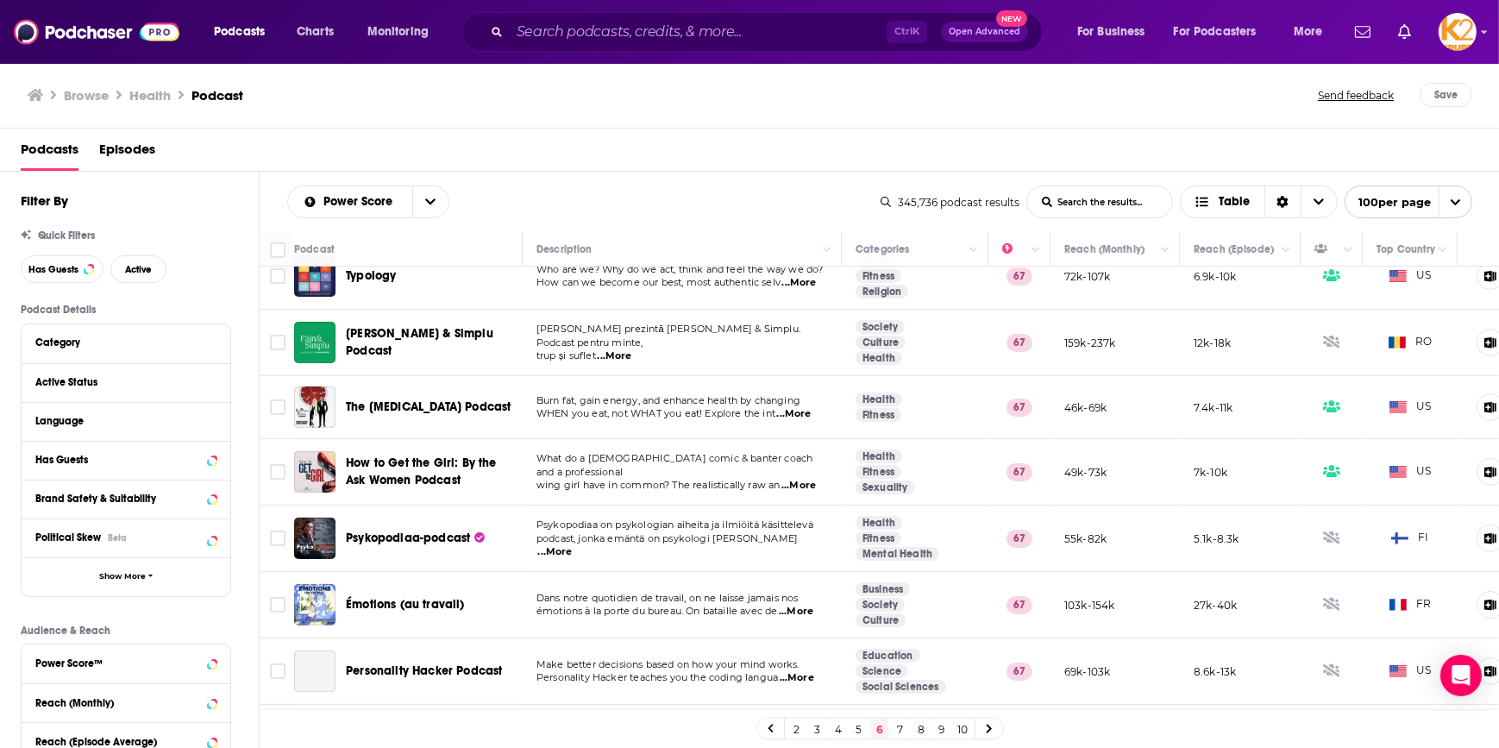
scroll to position [784, 0]
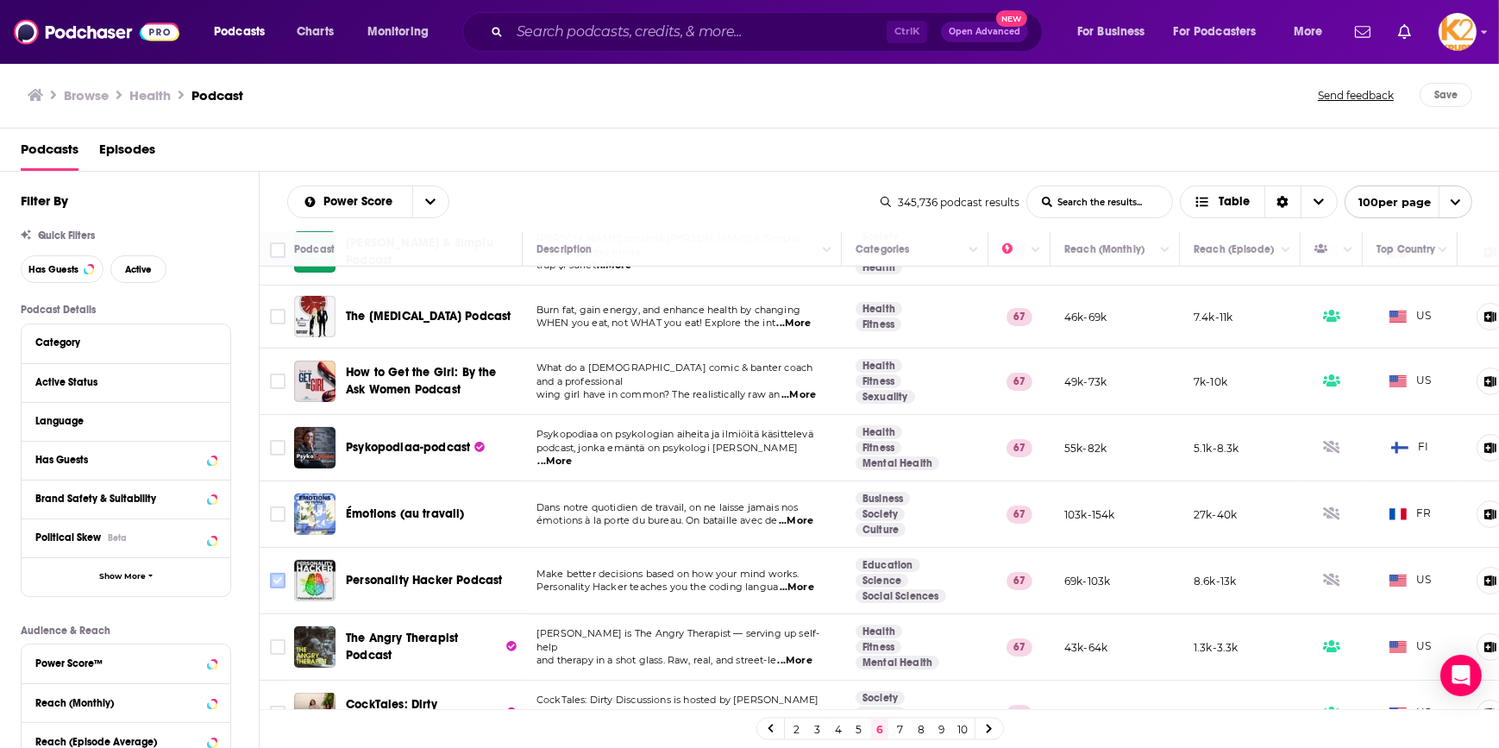
click at [280, 573] on input "Toggle select row" at bounding box center [278, 581] width 16 height 16
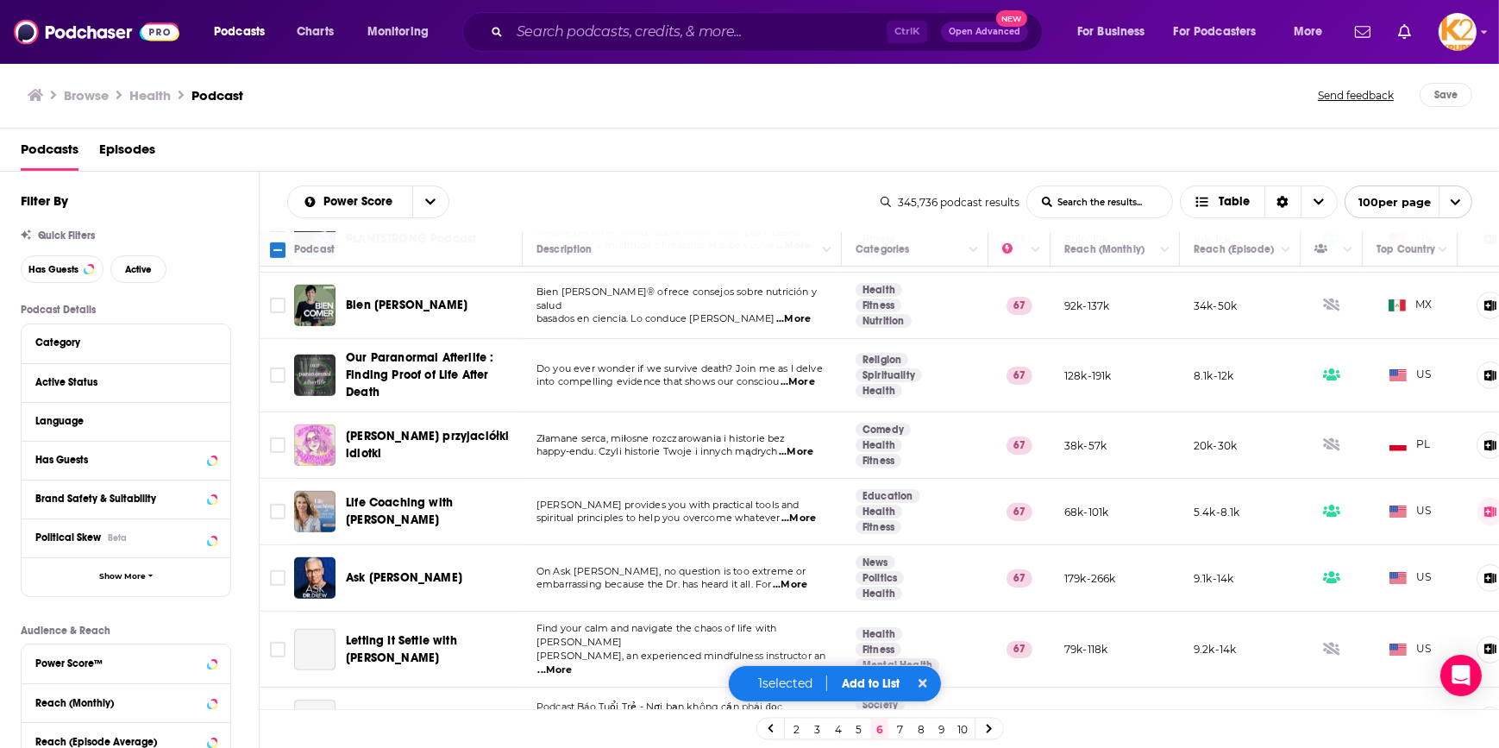
scroll to position [1411, 0]
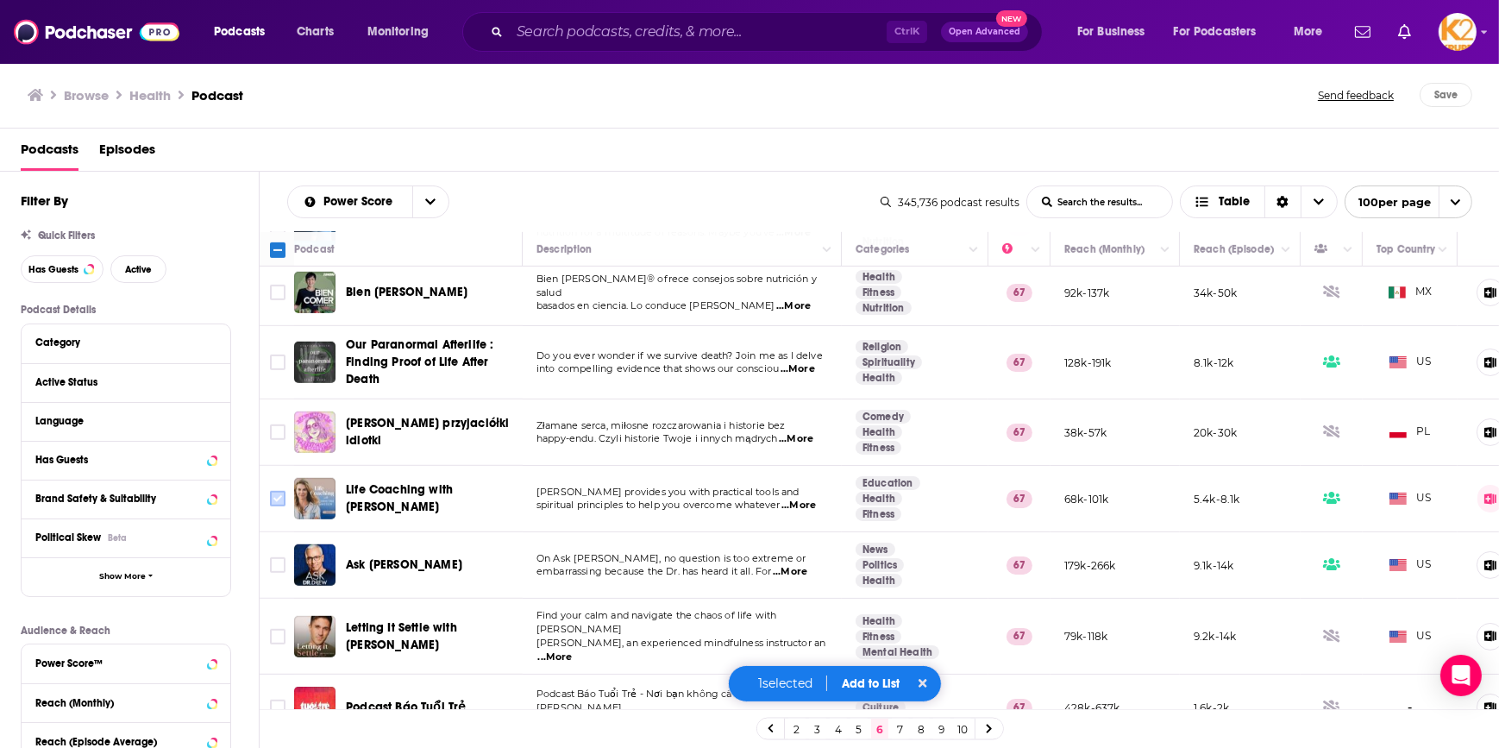
click at [285, 488] on icon "Toggle select row" at bounding box center [277, 498] width 21 height 21
click at [277, 491] on input "Toggle select row" at bounding box center [278, 499] width 16 height 16
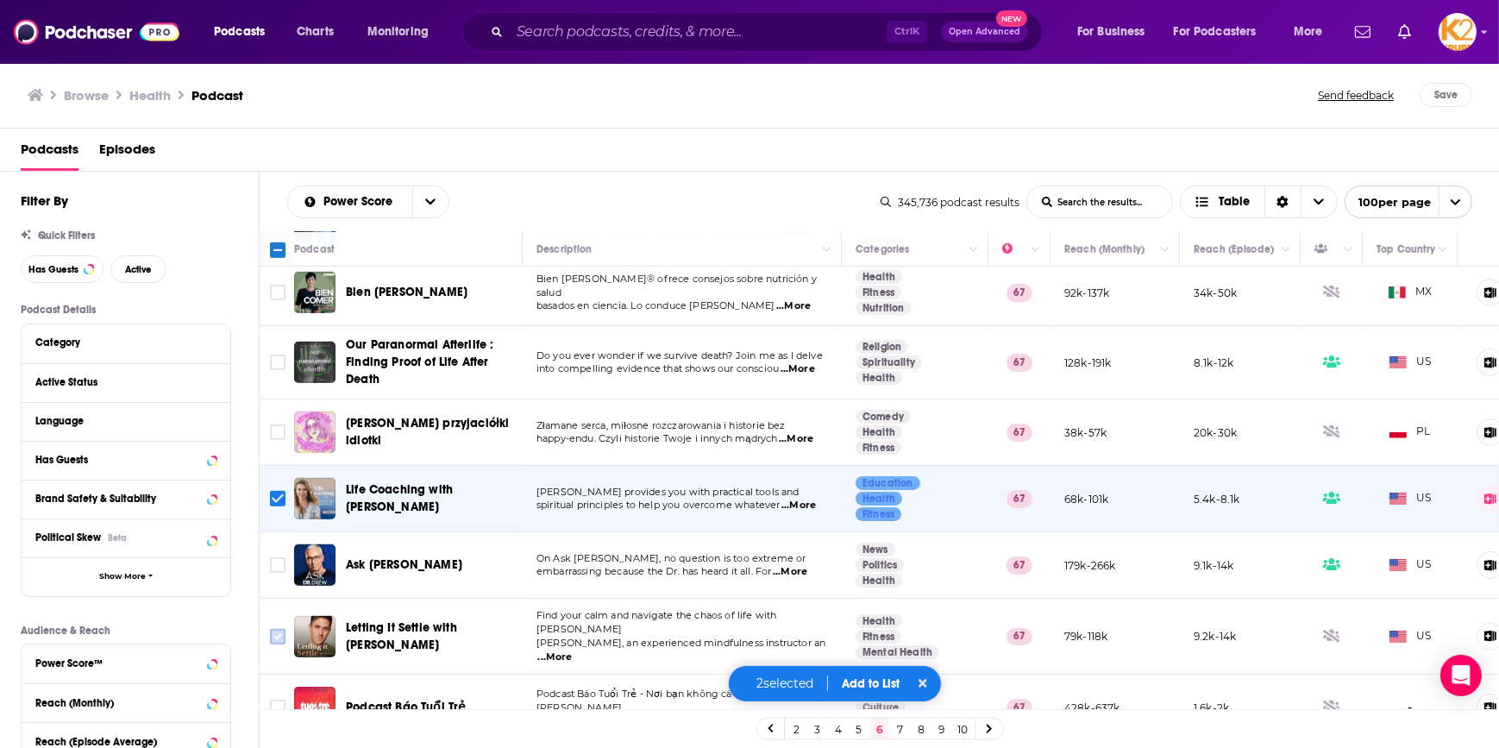
click at [276, 629] on input "Toggle select row" at bounding box center [278, 637] width 16 height 16
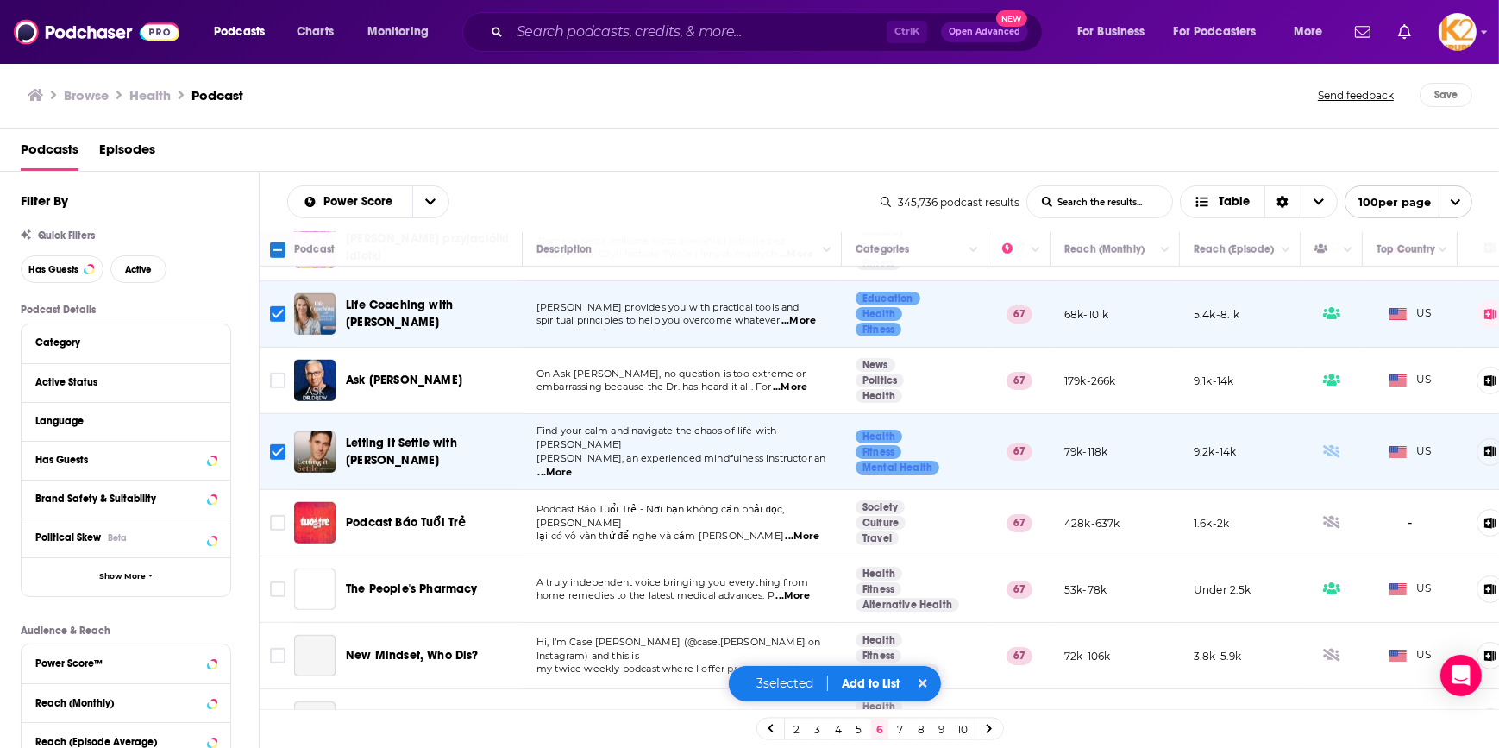
scroll to position [1647, 0]
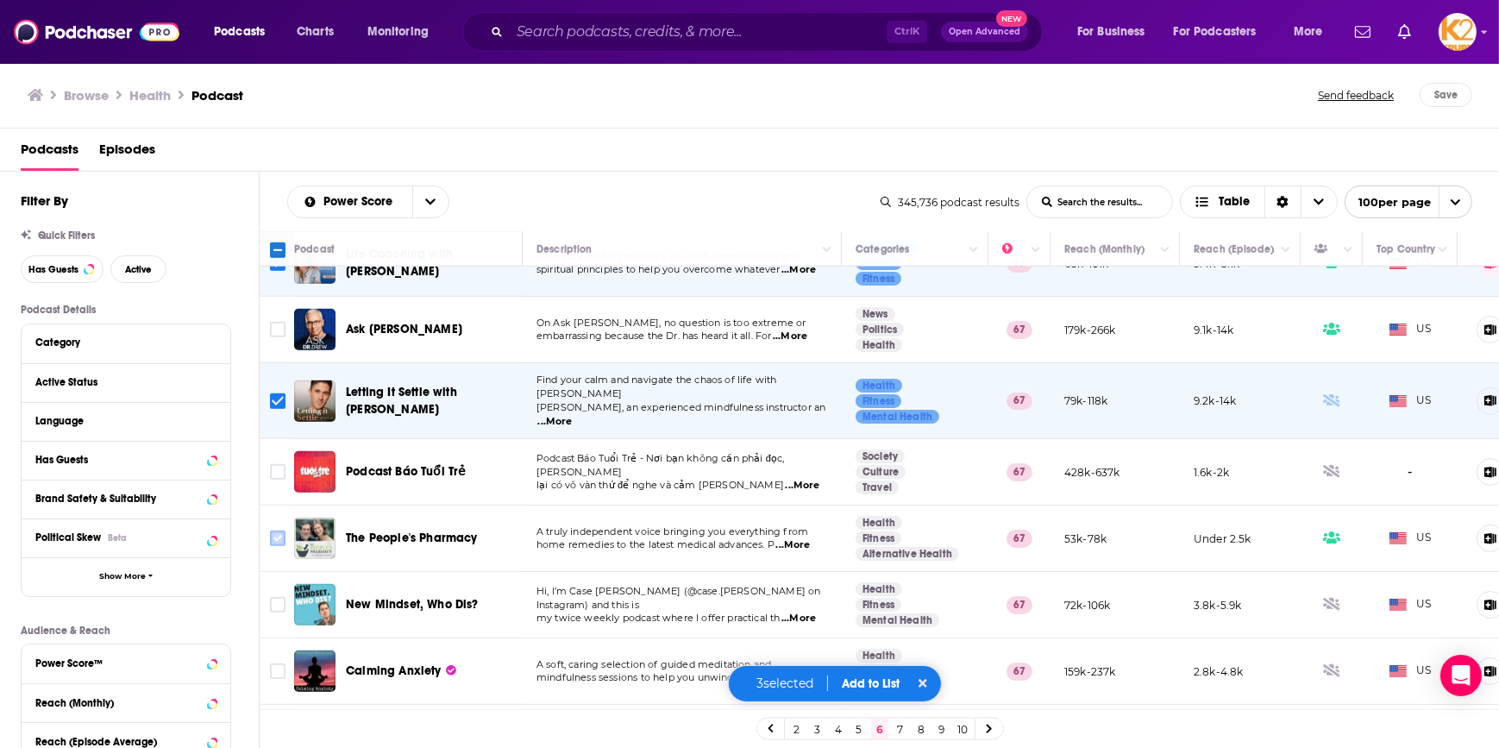
click at [274, 530] on input "Toggle select row" at bounding box center [278, 538] width 16 height 16
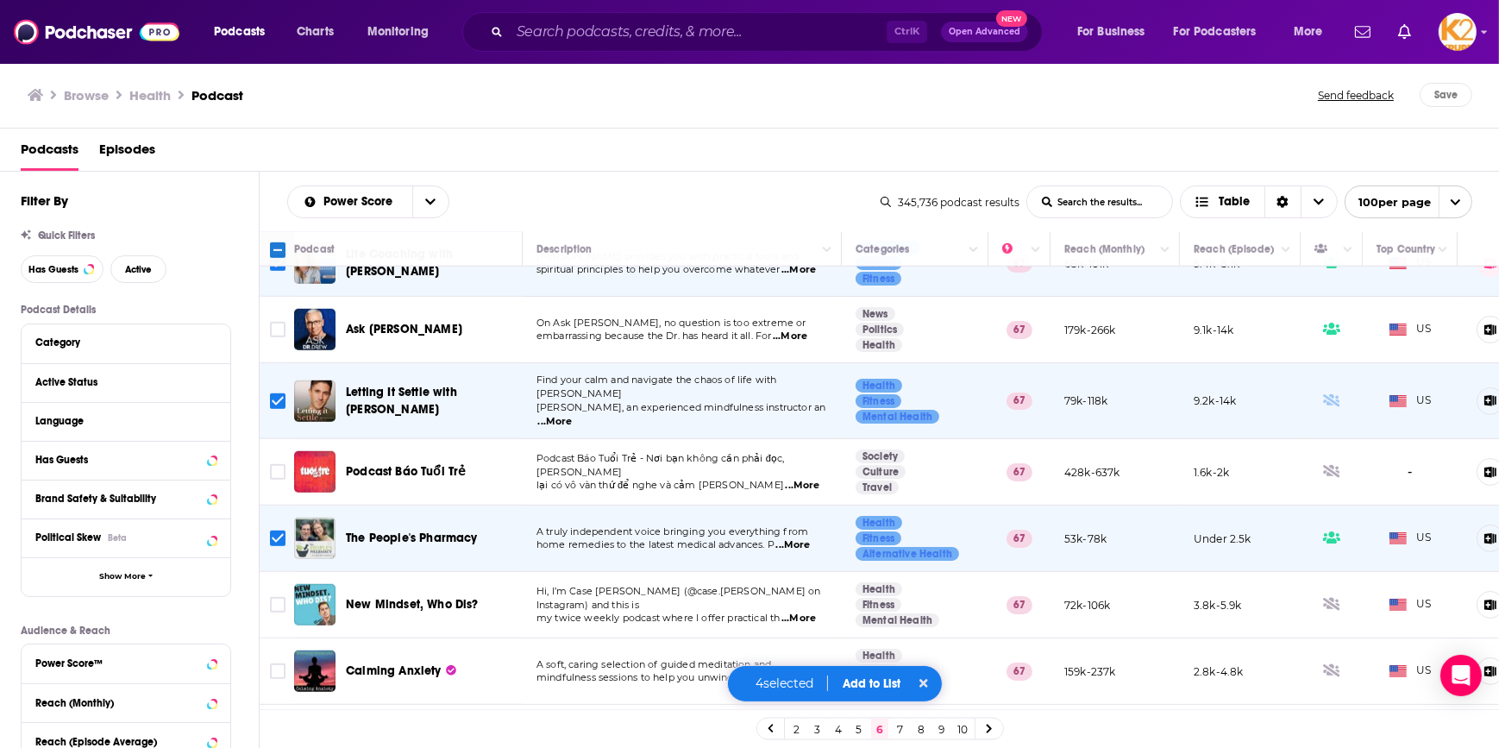
click at [804, 612] on span "...More" at bounding box center [798, 619] width 35 height 14
click at [279, 597] on input "Toggle select row" at bounding box center [278, 605] width 16 height 16
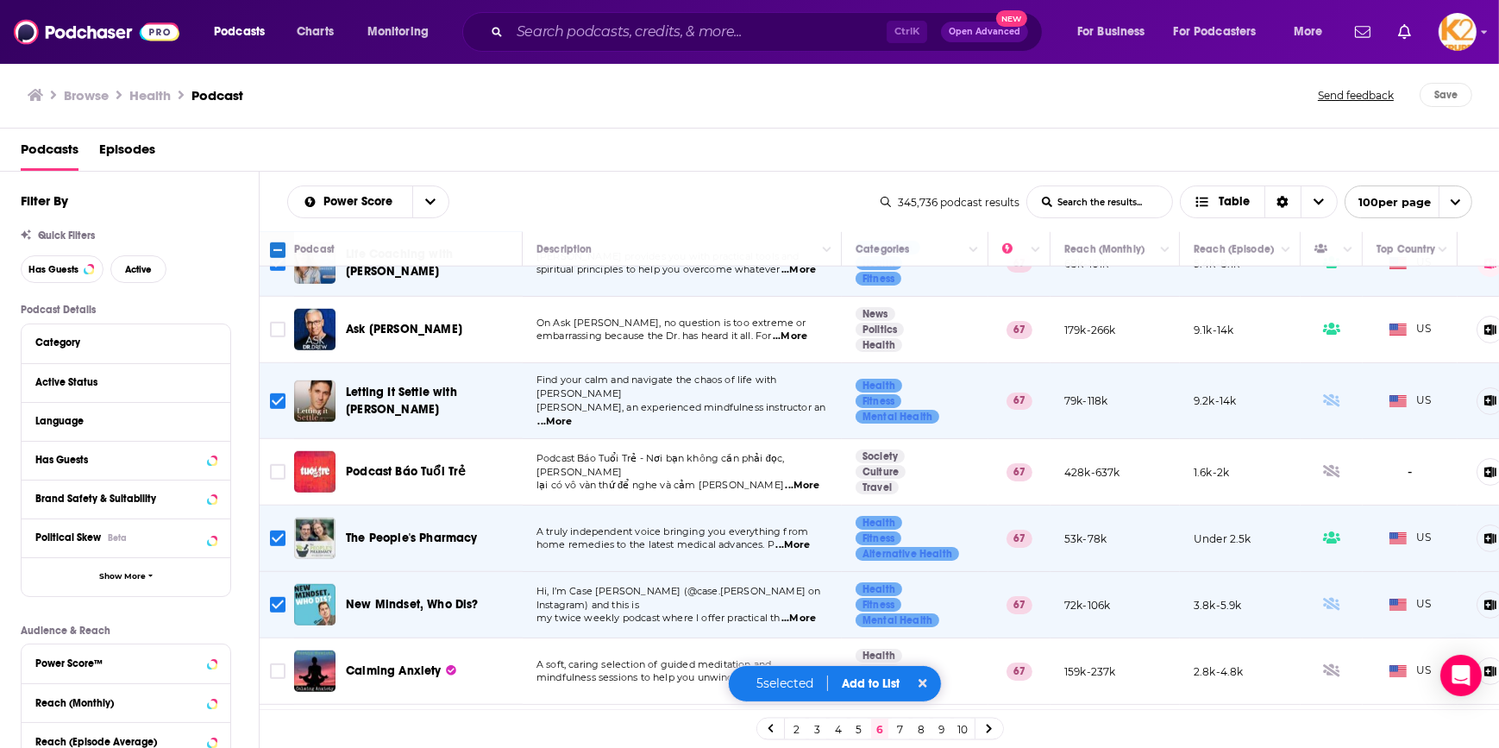
scroll to position [1803, 0]
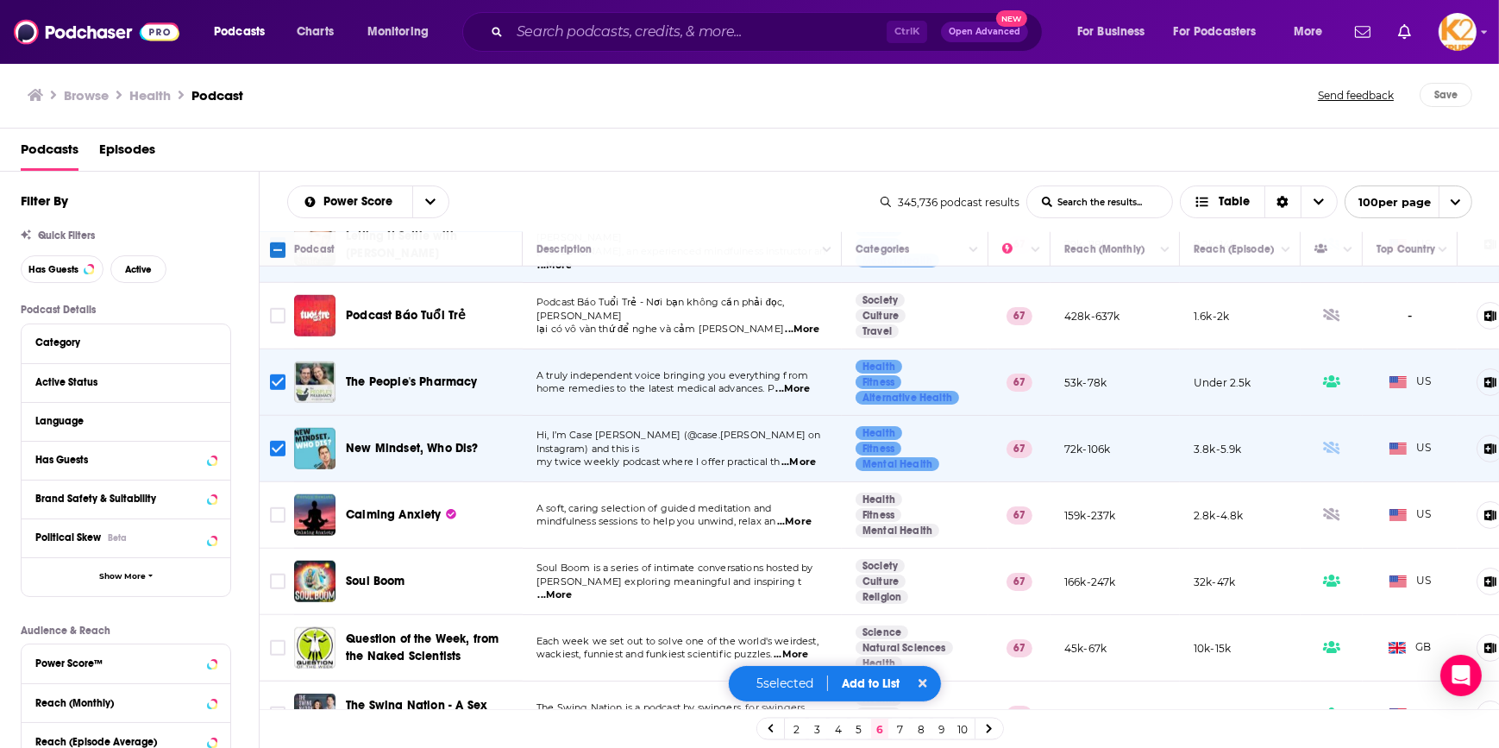
click at [573, 588] on span "...More" at bounding box center [555, 595] width 35 height 14
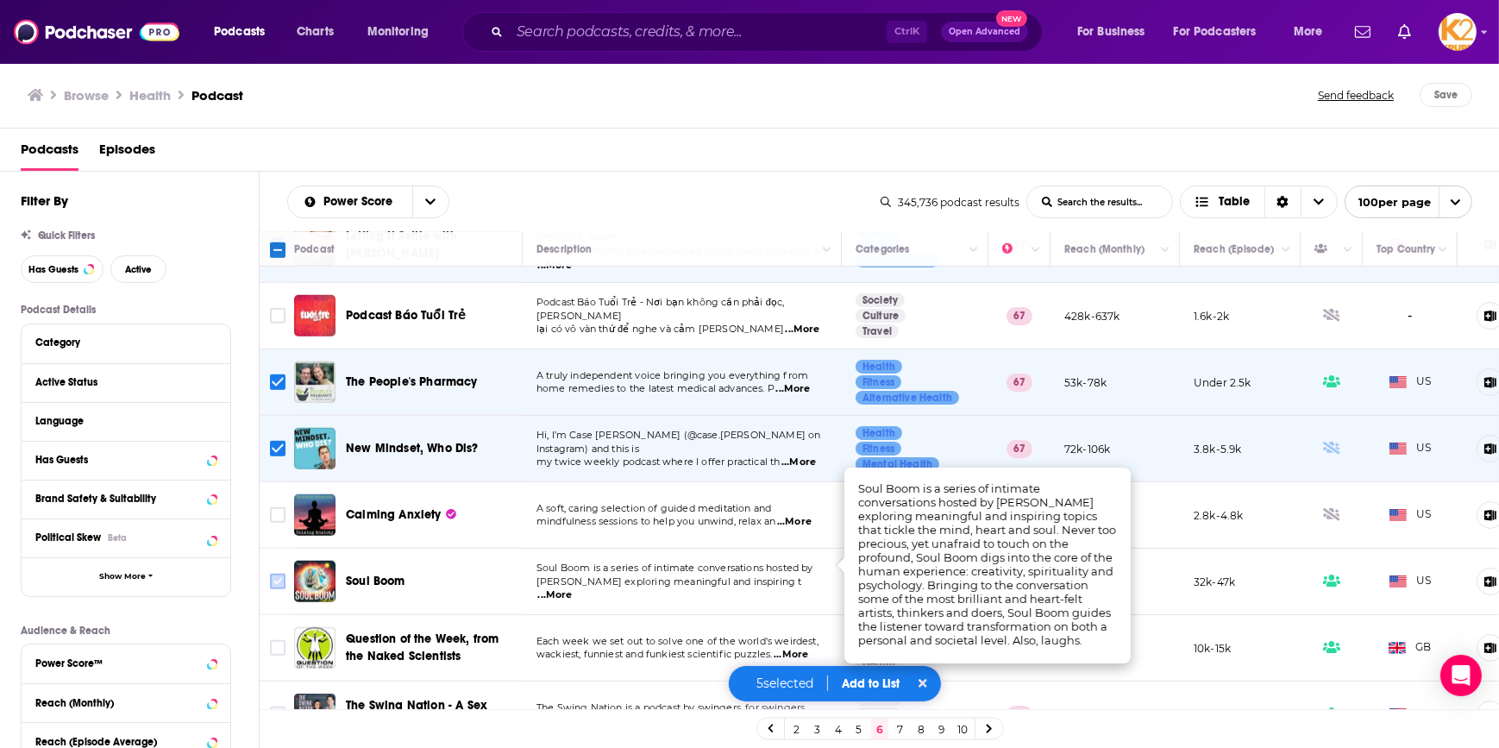
click at [276, 574] on input "Toggle select row" at bounding box center [278, 582] width 16 height 16
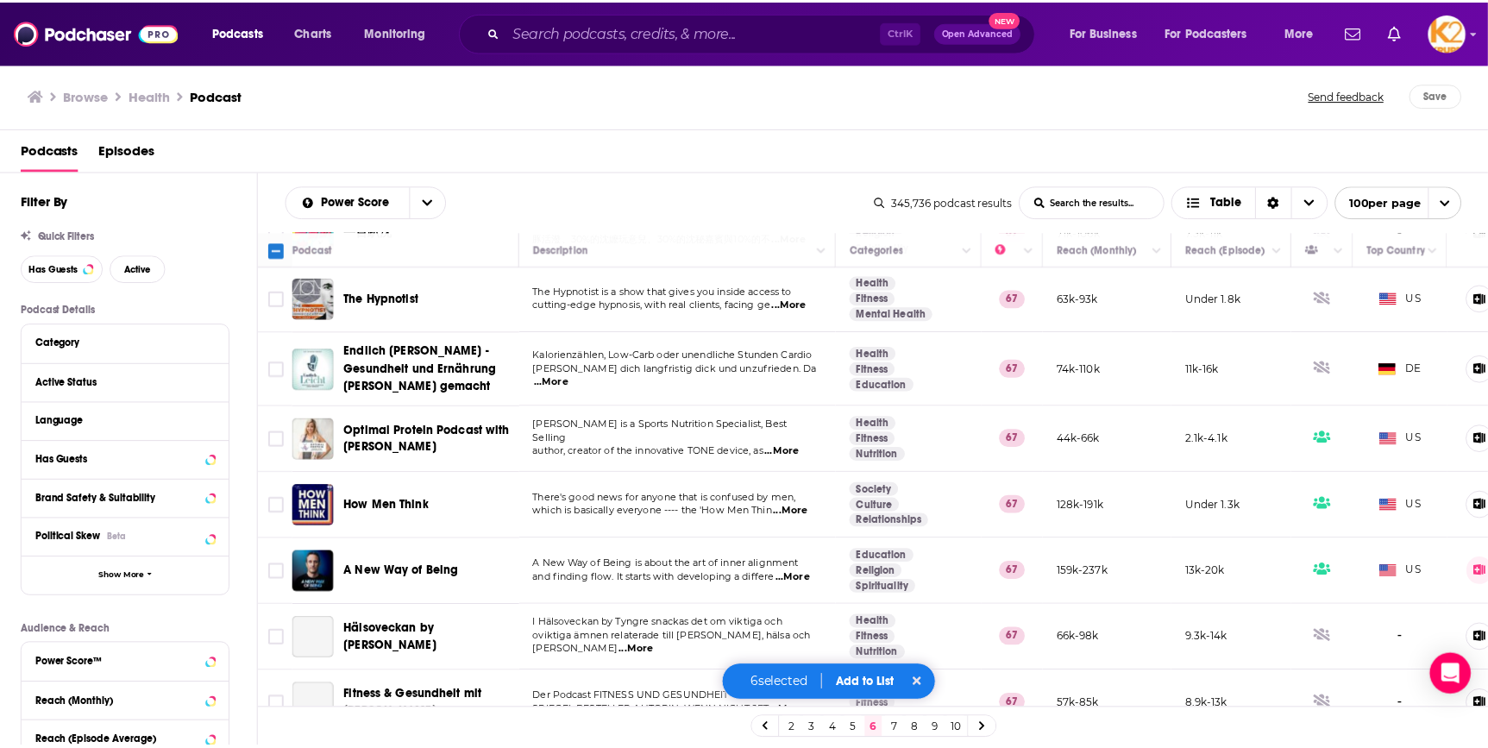
scroll to position [2352, 0]
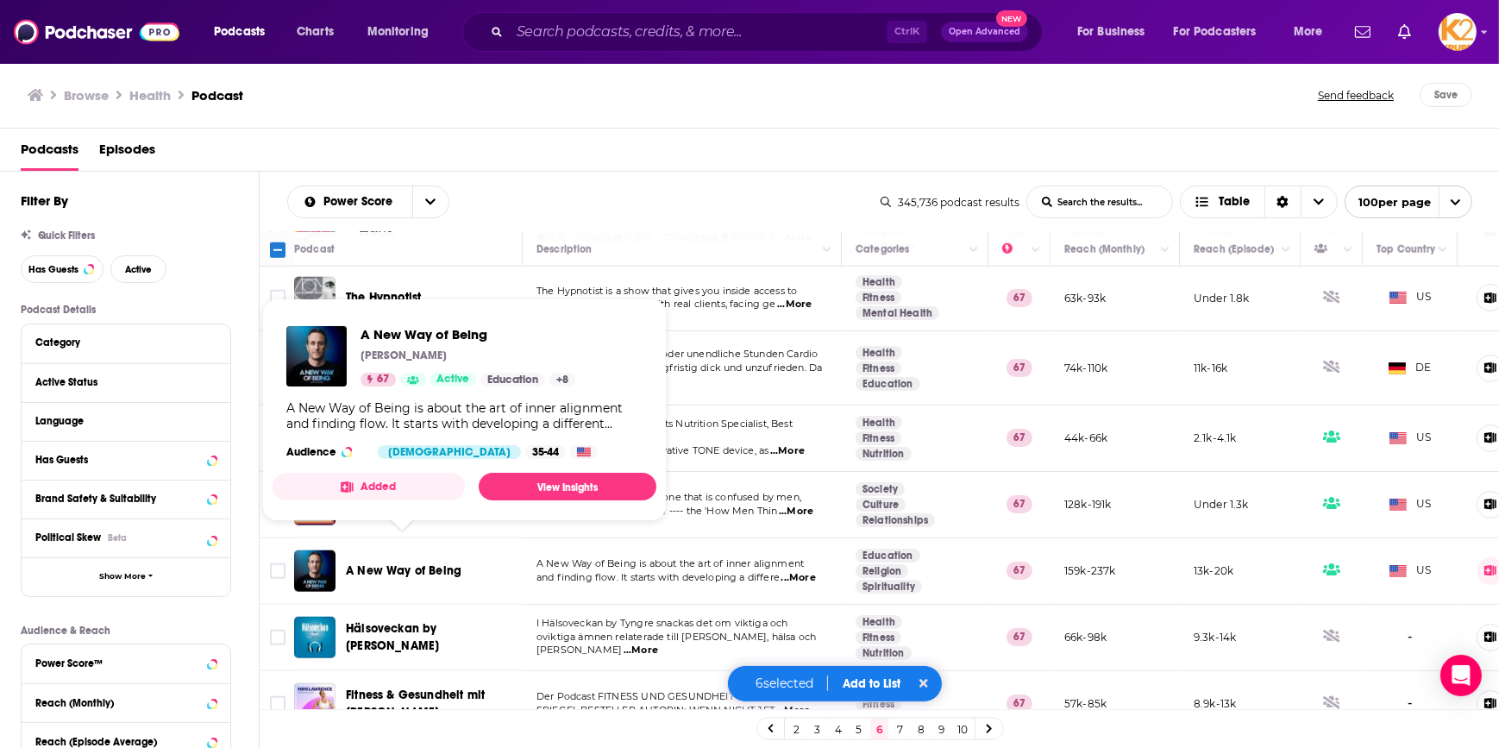
click at [360, 563] on span "A New Way of Being" at bounding box center [404, 570] width 116 height 15
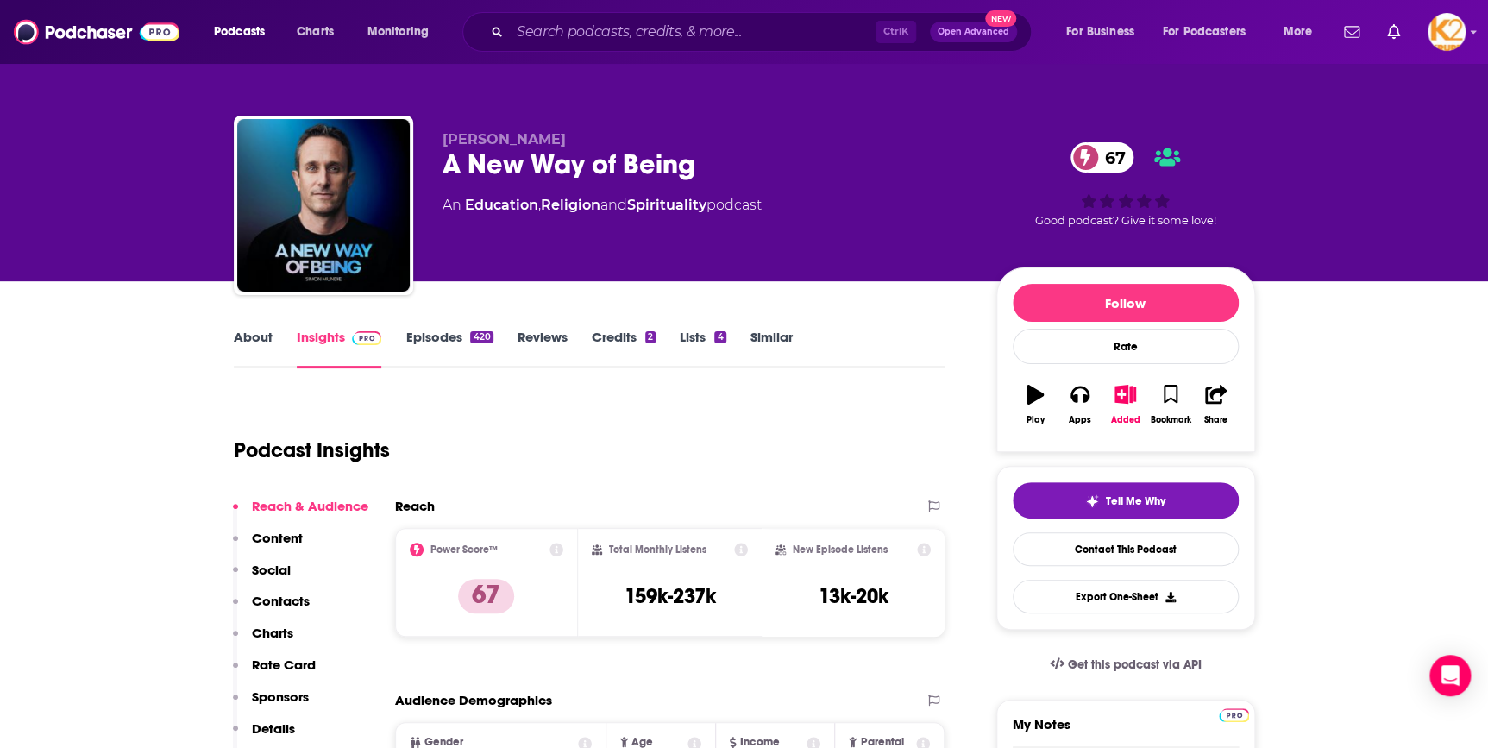
click at [271, 541] on p "Content" at bounding box center [277, 538] width 51 height 16
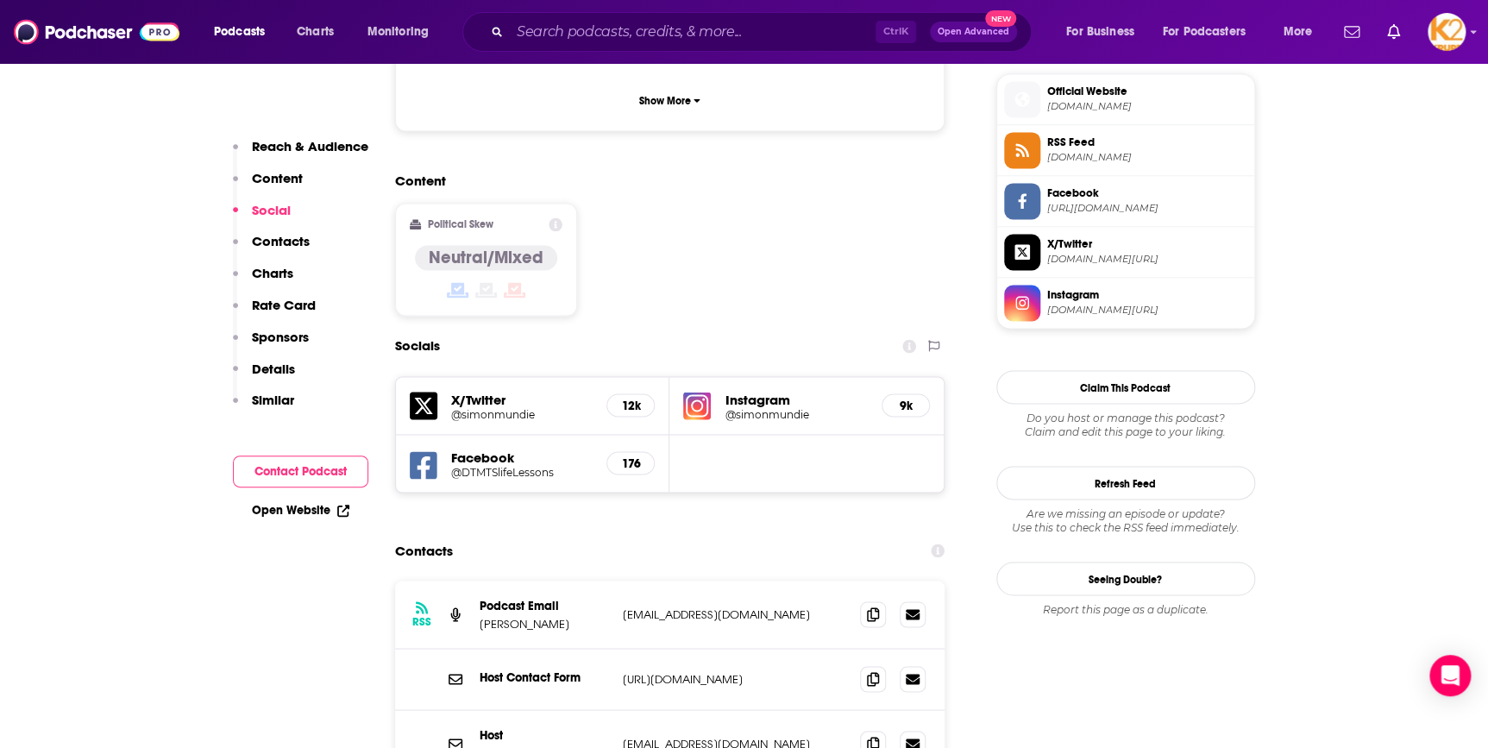
scroll to position [1254, 0]
click at [871, 605] on icon at bounding box center [873, 612] width 12 height 14
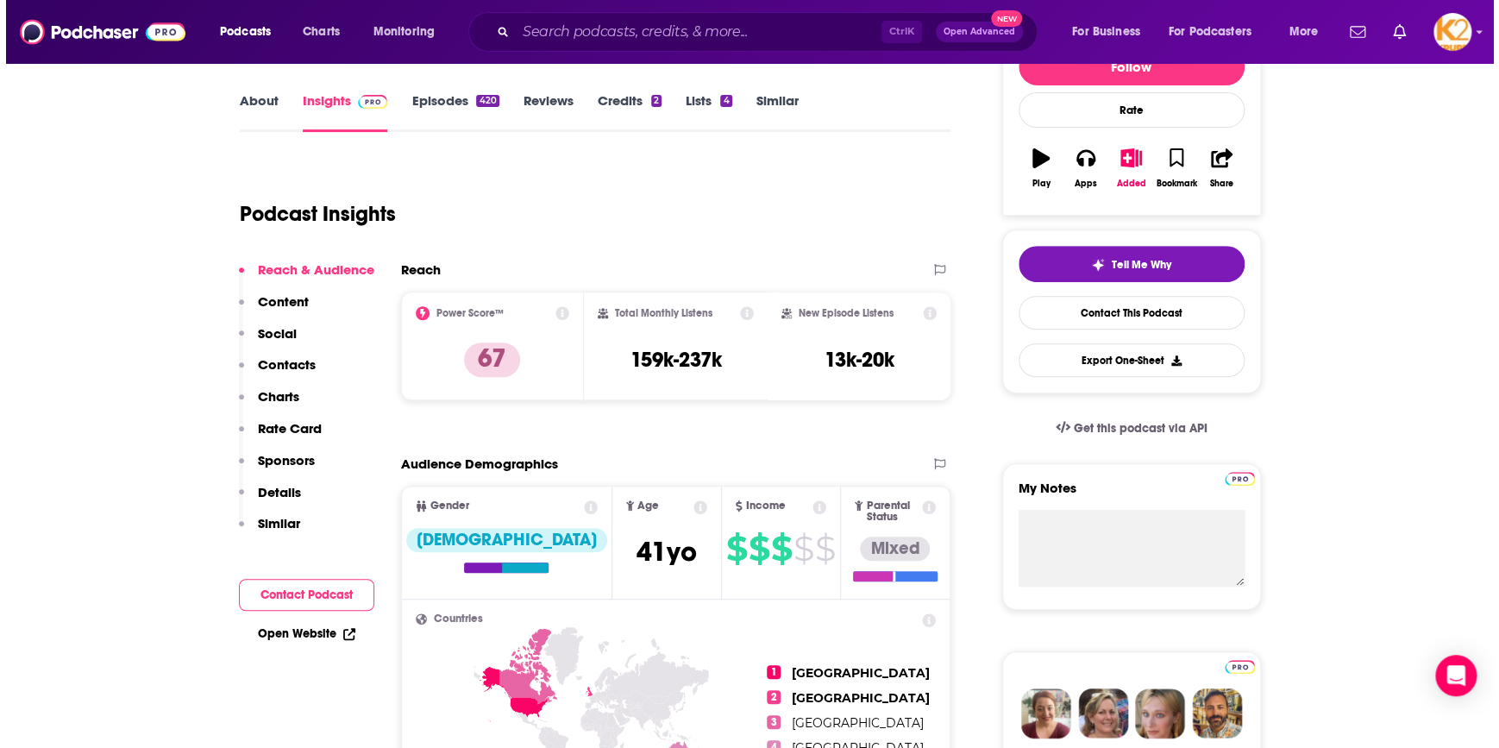
scroll to position [0, 0]
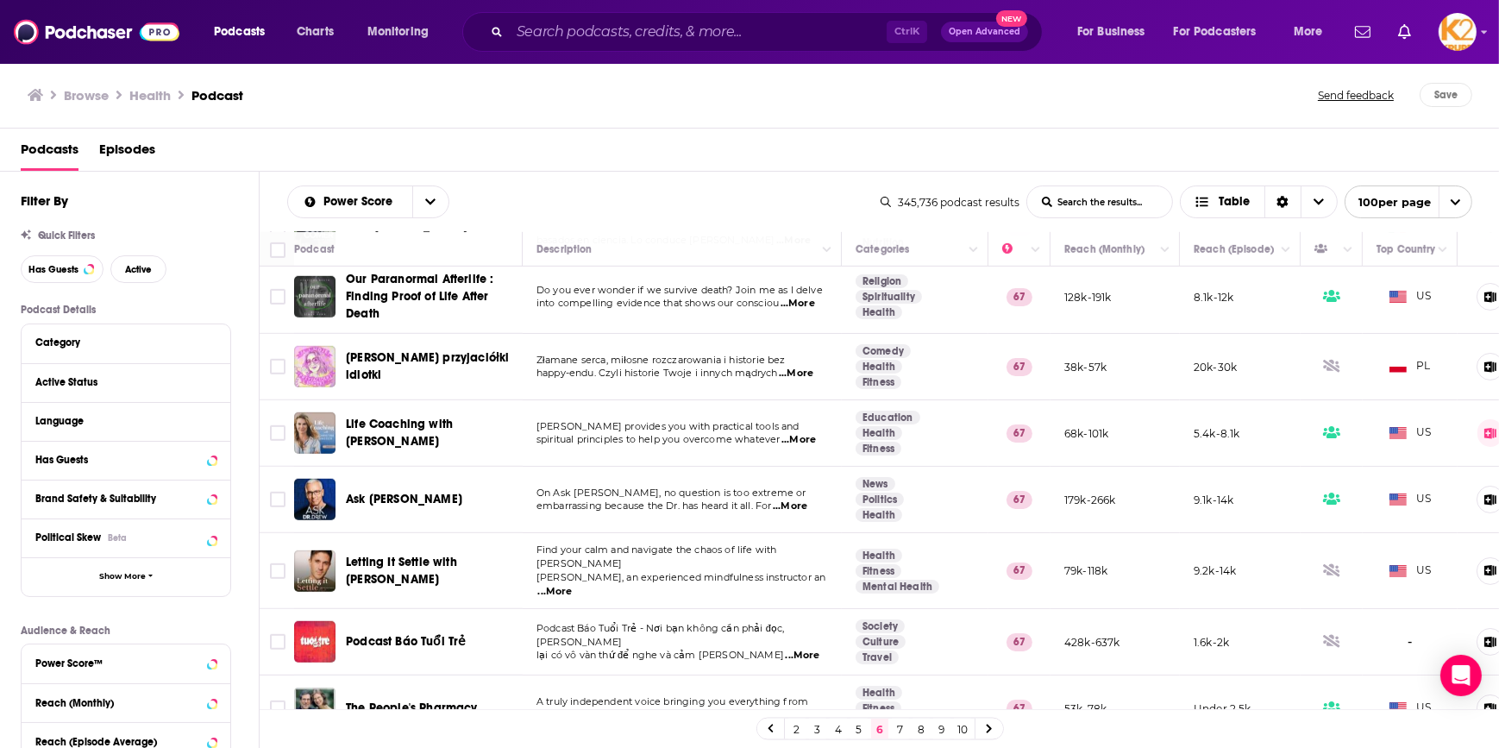
scroll to position [1568, 0]
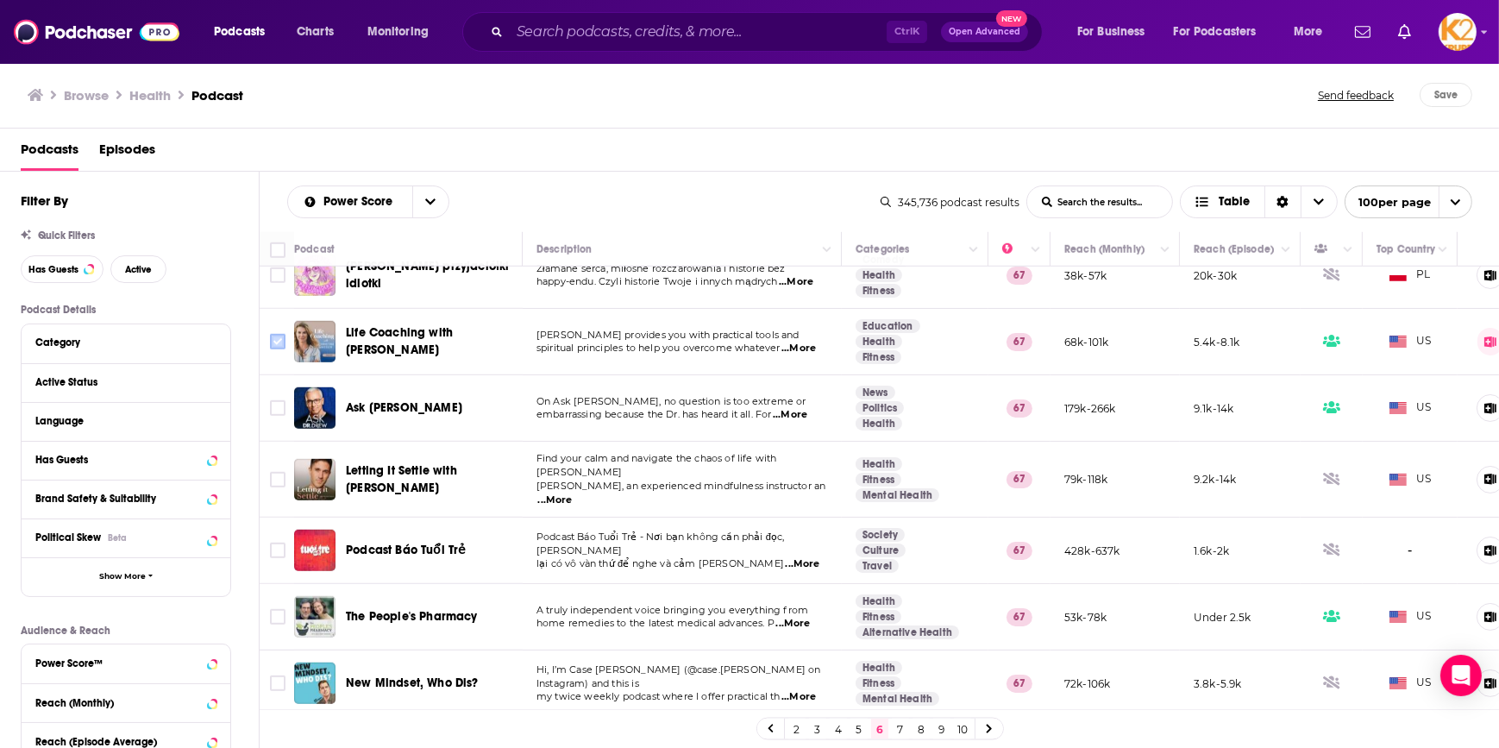
click at [284, 334] on input "Toggle select row" at bounding box center [278, 342] width 16 height 16
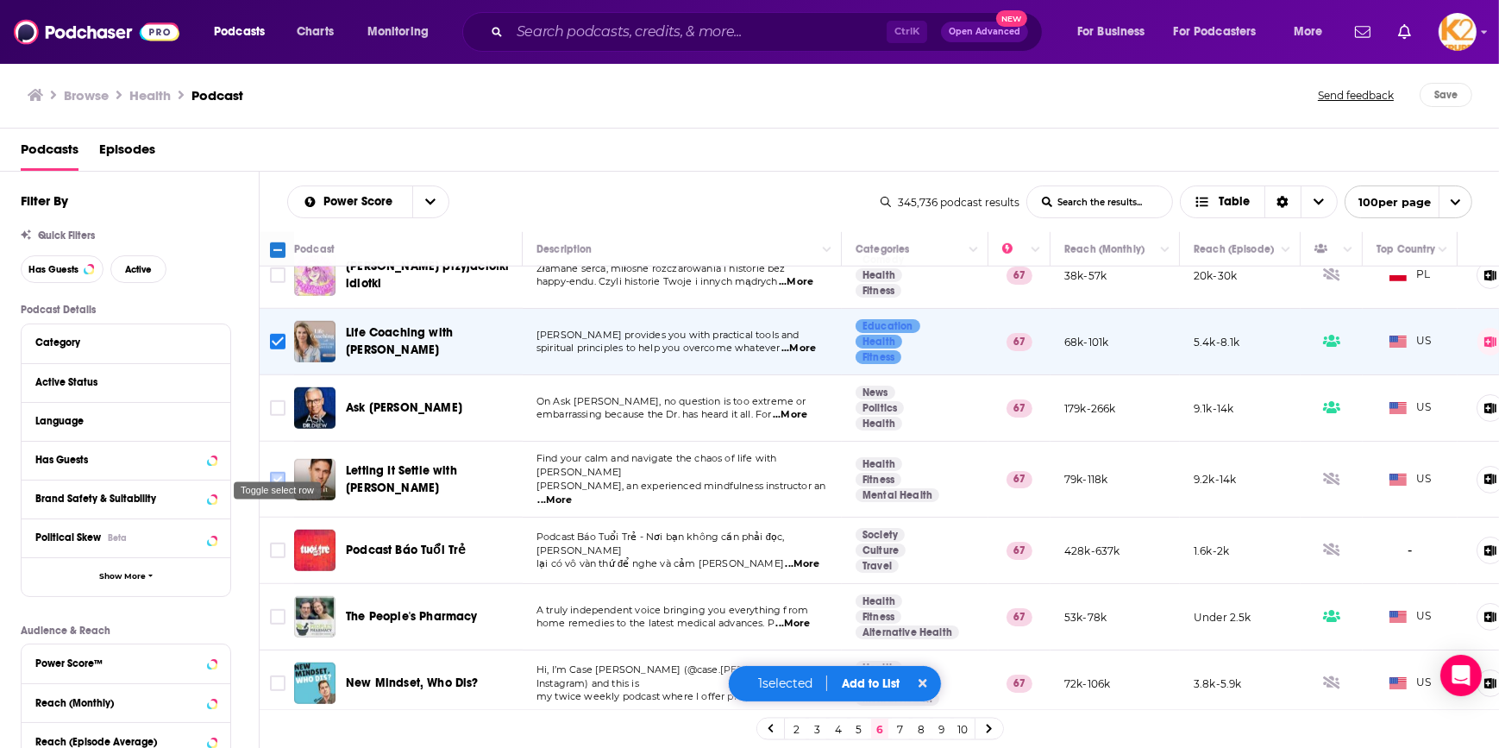
click at [273, 472] on input "Toggle select row" at bounding box center [278, 480] width 16 height 16
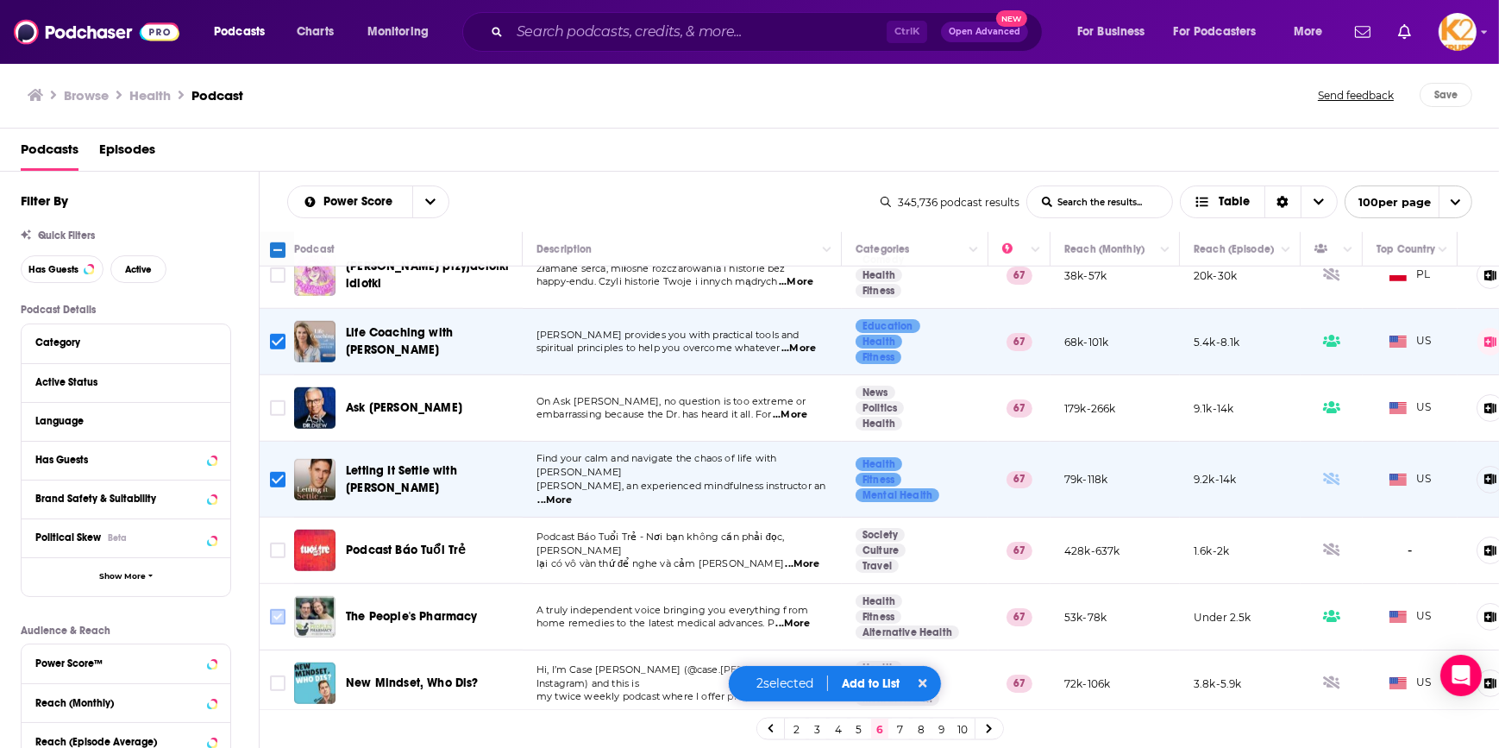
click at [274, 609] on input "Toggle select row" at bounding box center [278, 617] width 16 height 16
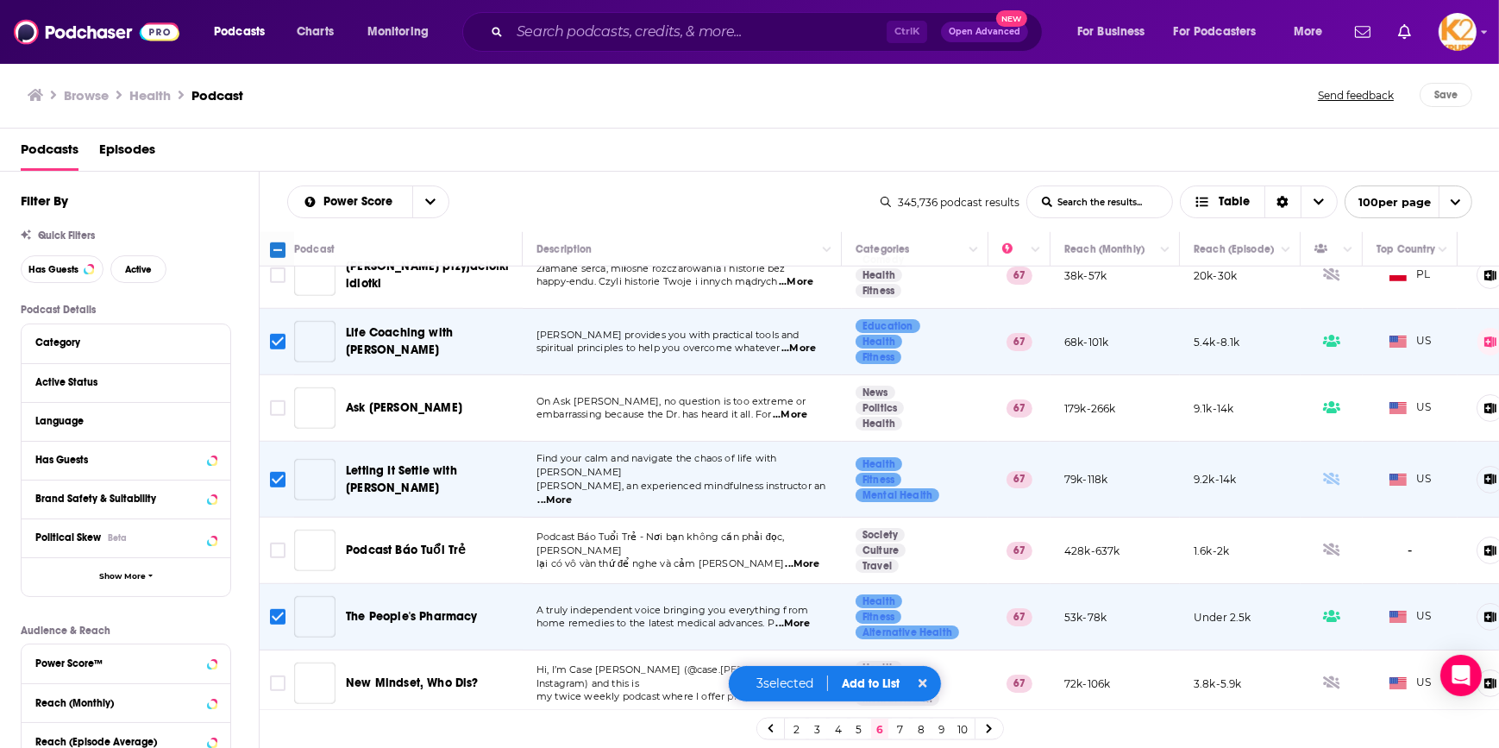
scroll to position [1725, 0]
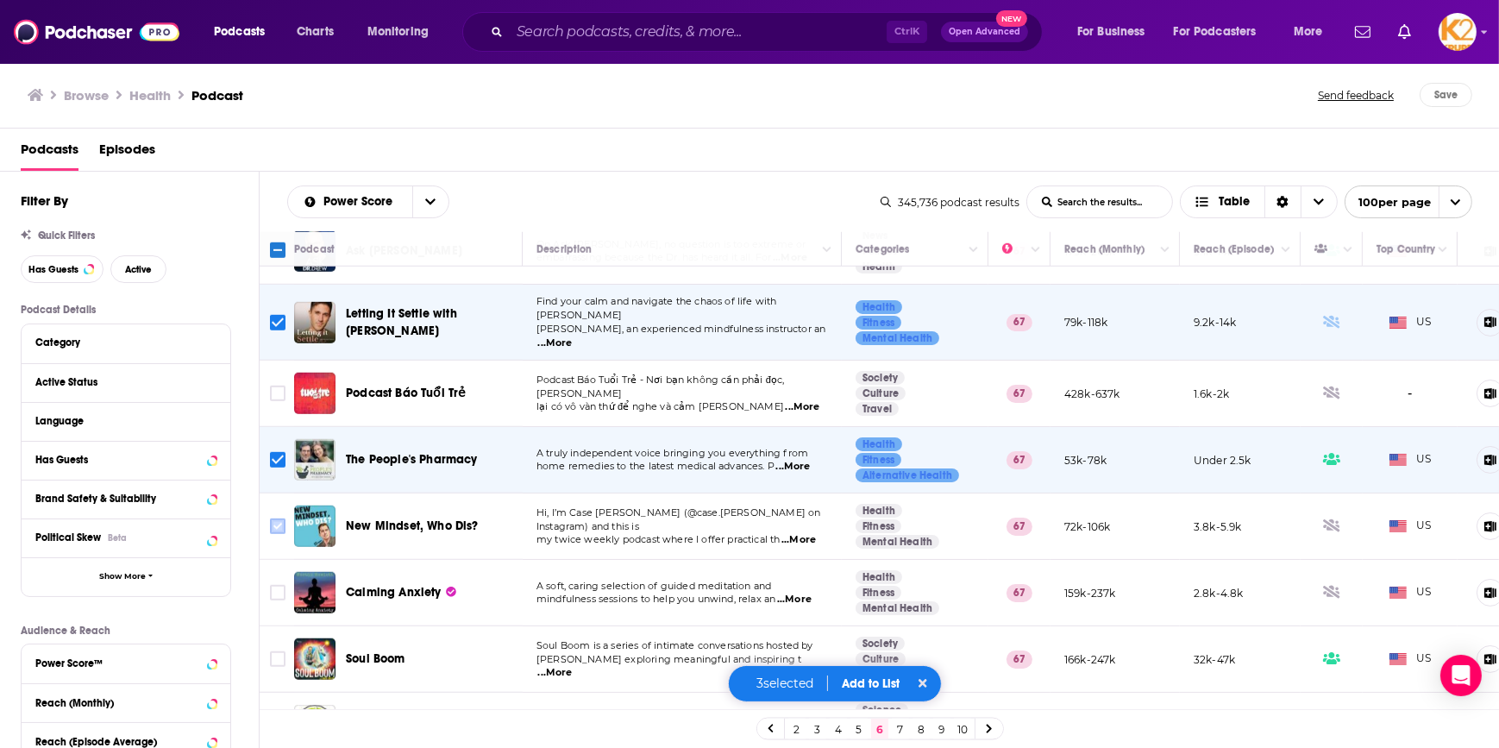
click at [276, 518] on input "Toggle select row" at bounding box center [278, 526] width 16 height 16
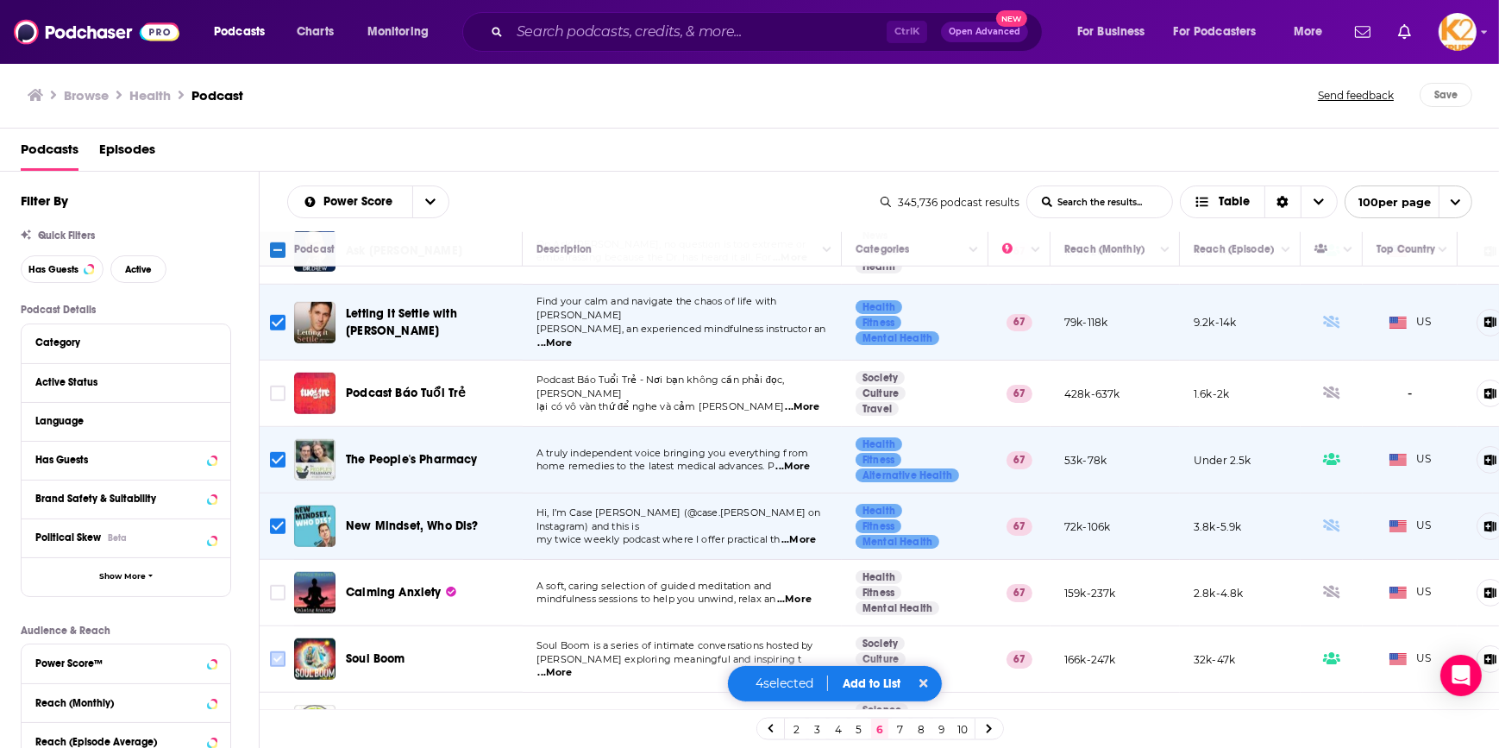
click at [276, 651] on input "Toggle select row" at bounding box center [278, 659] width 16 height 16
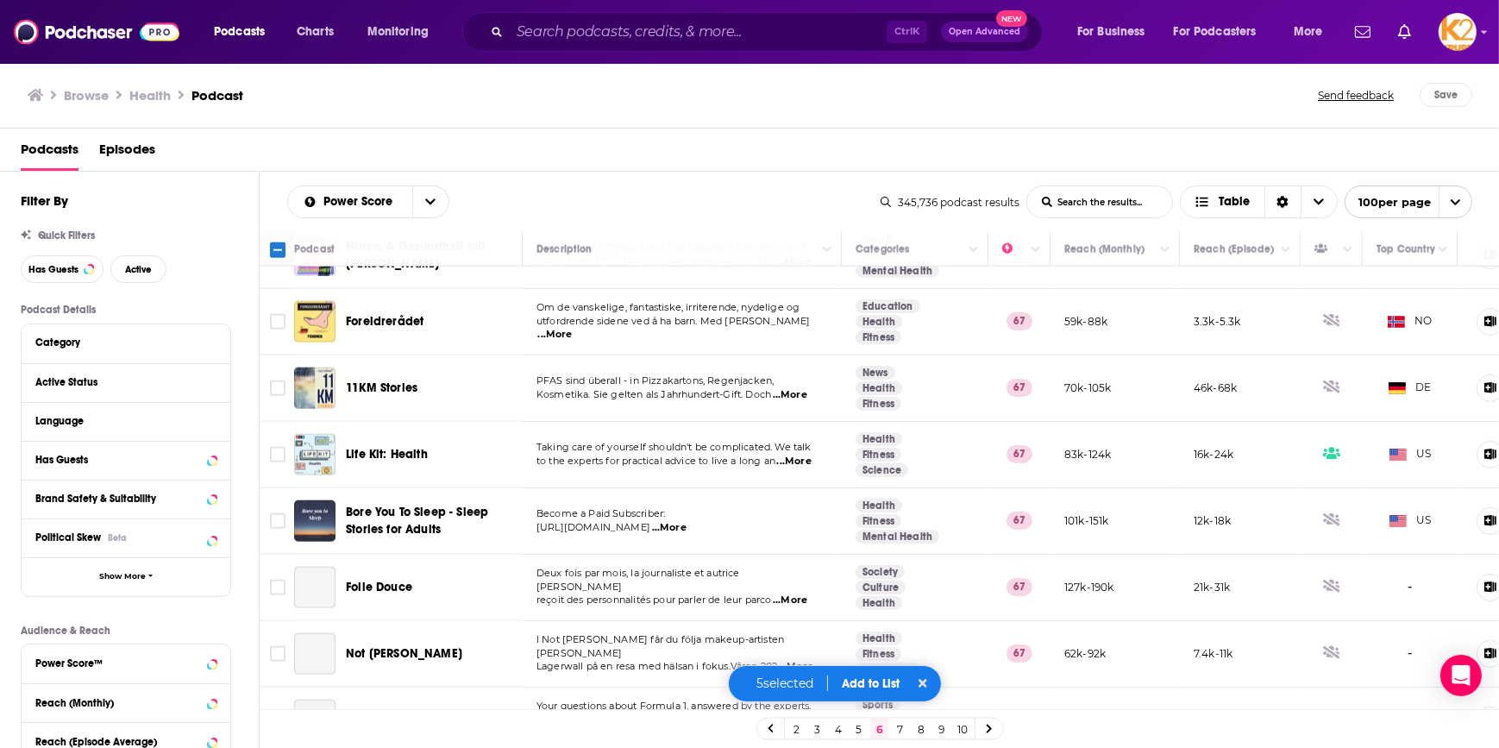
scroll to position [2822, 0]
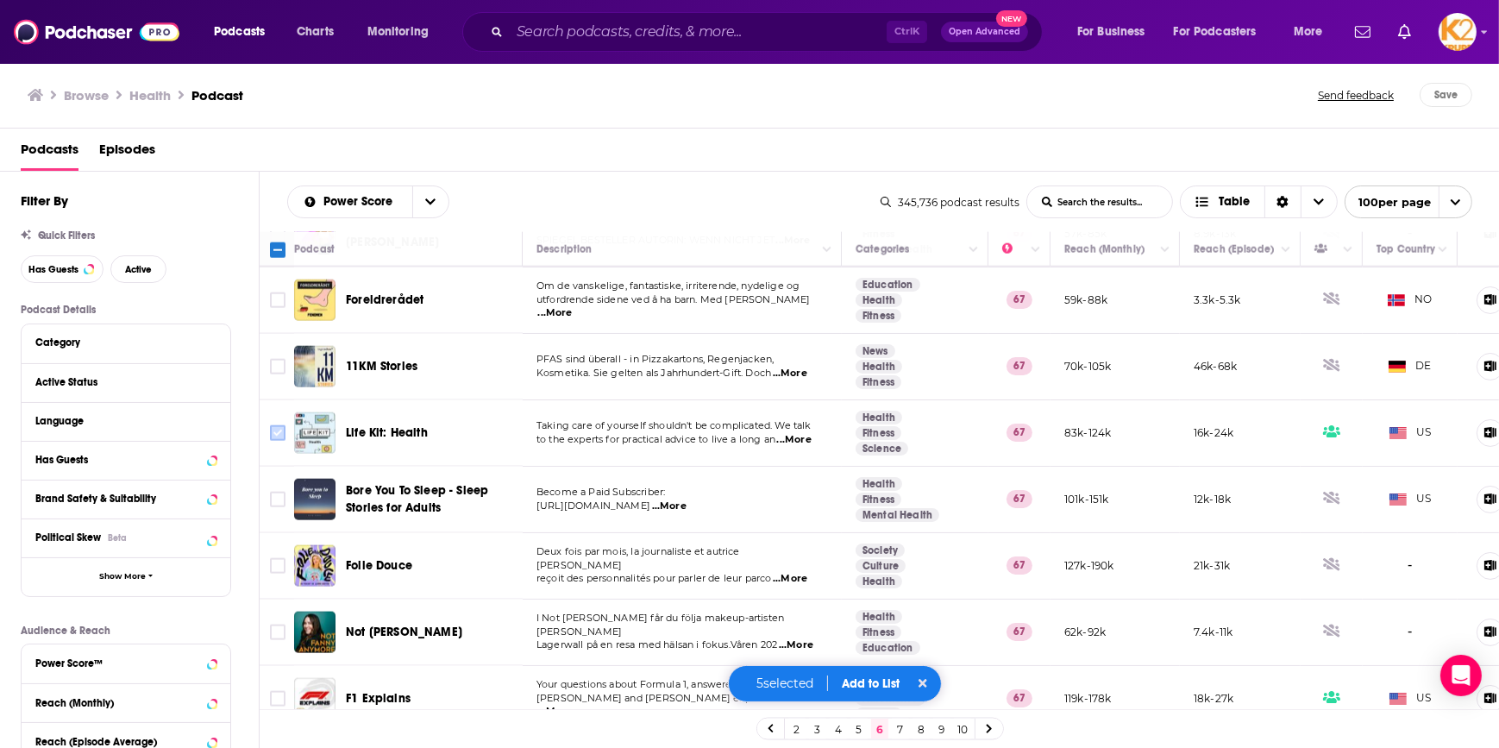
click at [275, 425] on input "Toggle select row" at bounding box center [278, 433] width 16 height 16
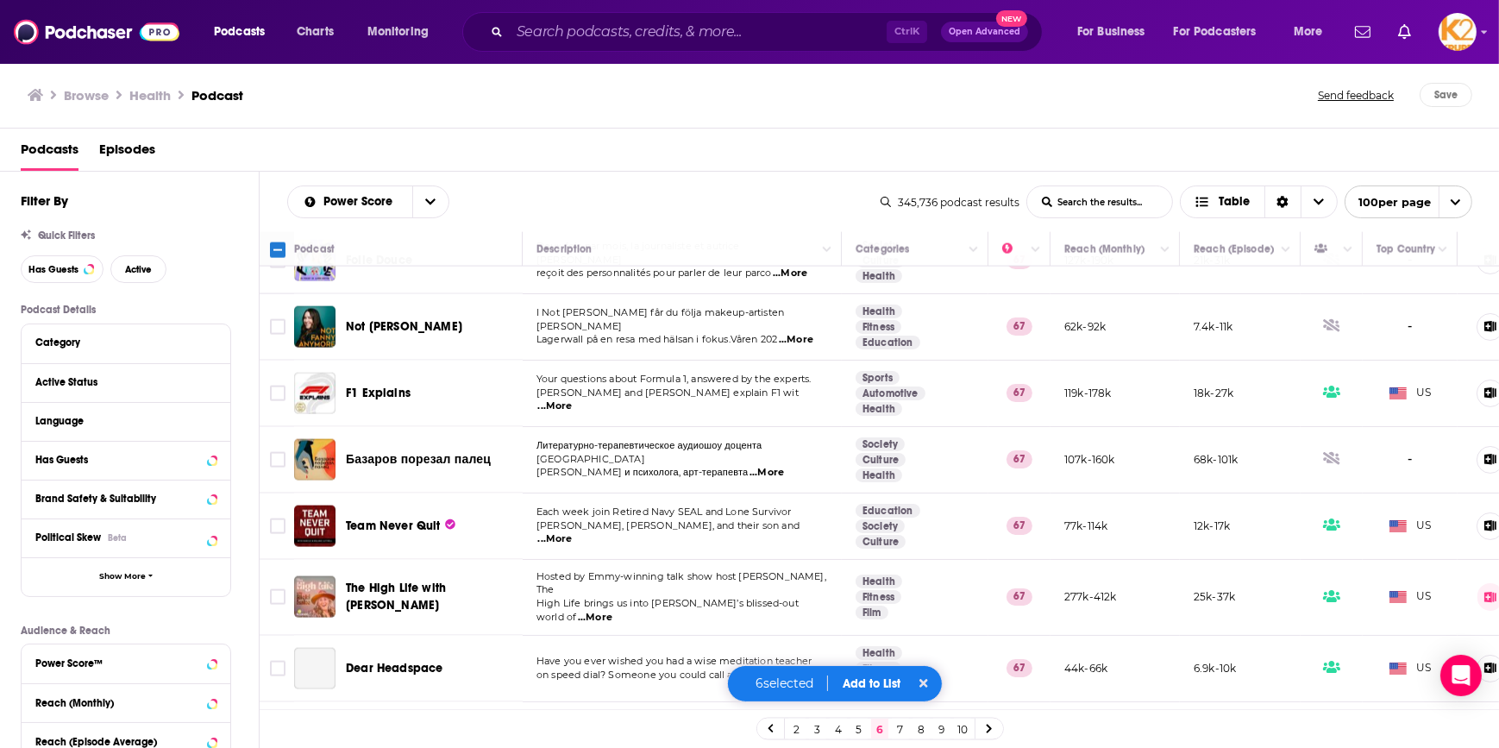
scroll to position [3136, 0]
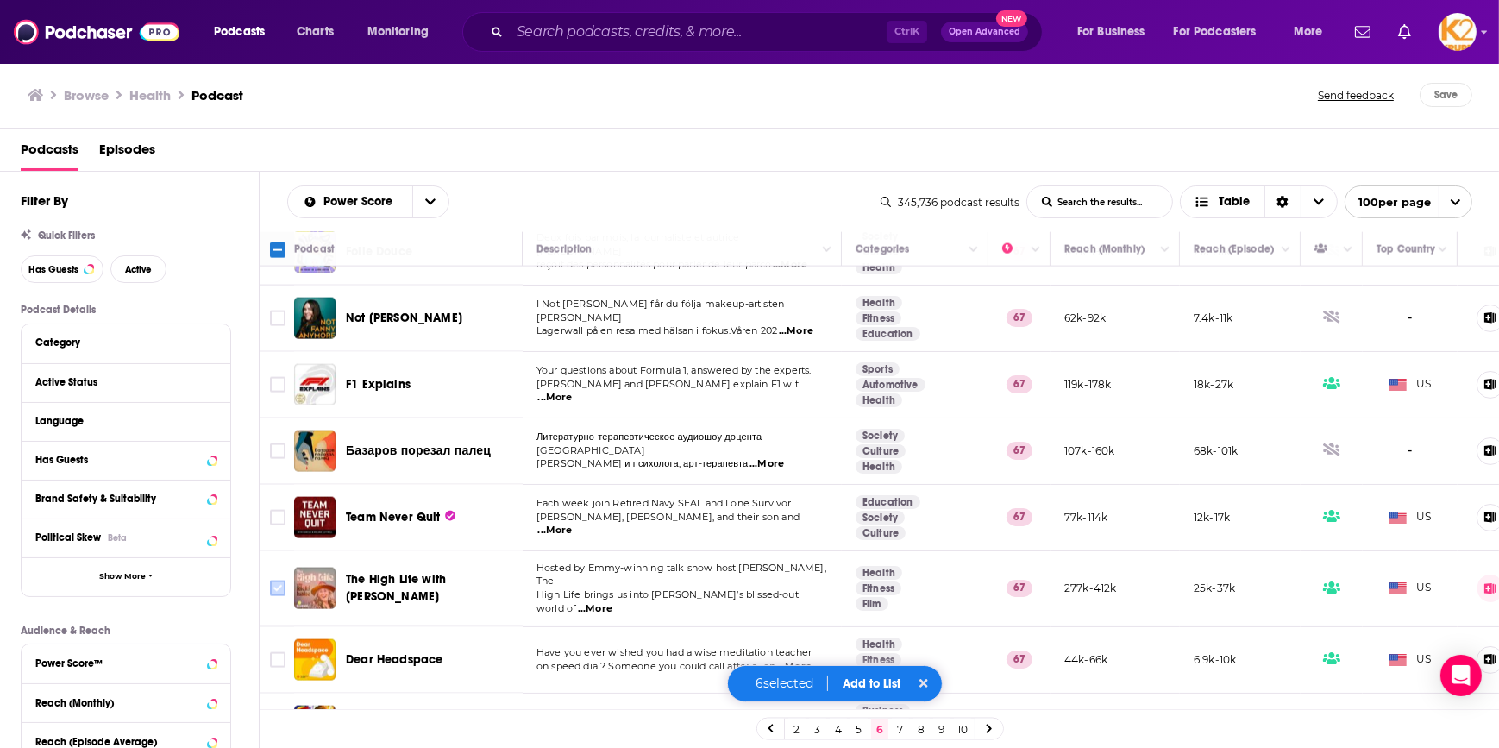
click at [275, 580] on input "Toggle select row" at bounding box center [278, 588] width 16 height 16
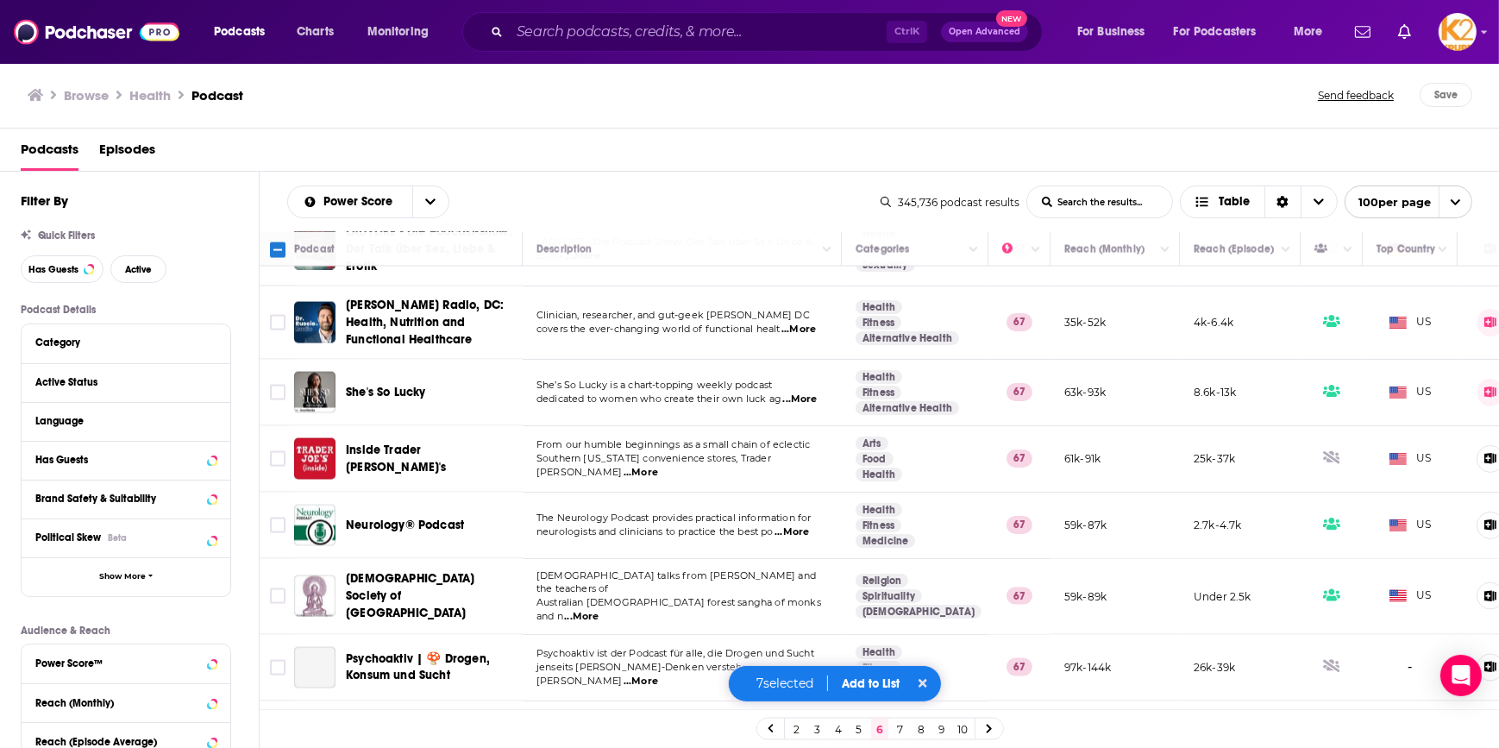
scroll to position [3685, 0]
click at [276, 383] on input "Toggle select row" at bounding box center [278, 391] width 16 height 16
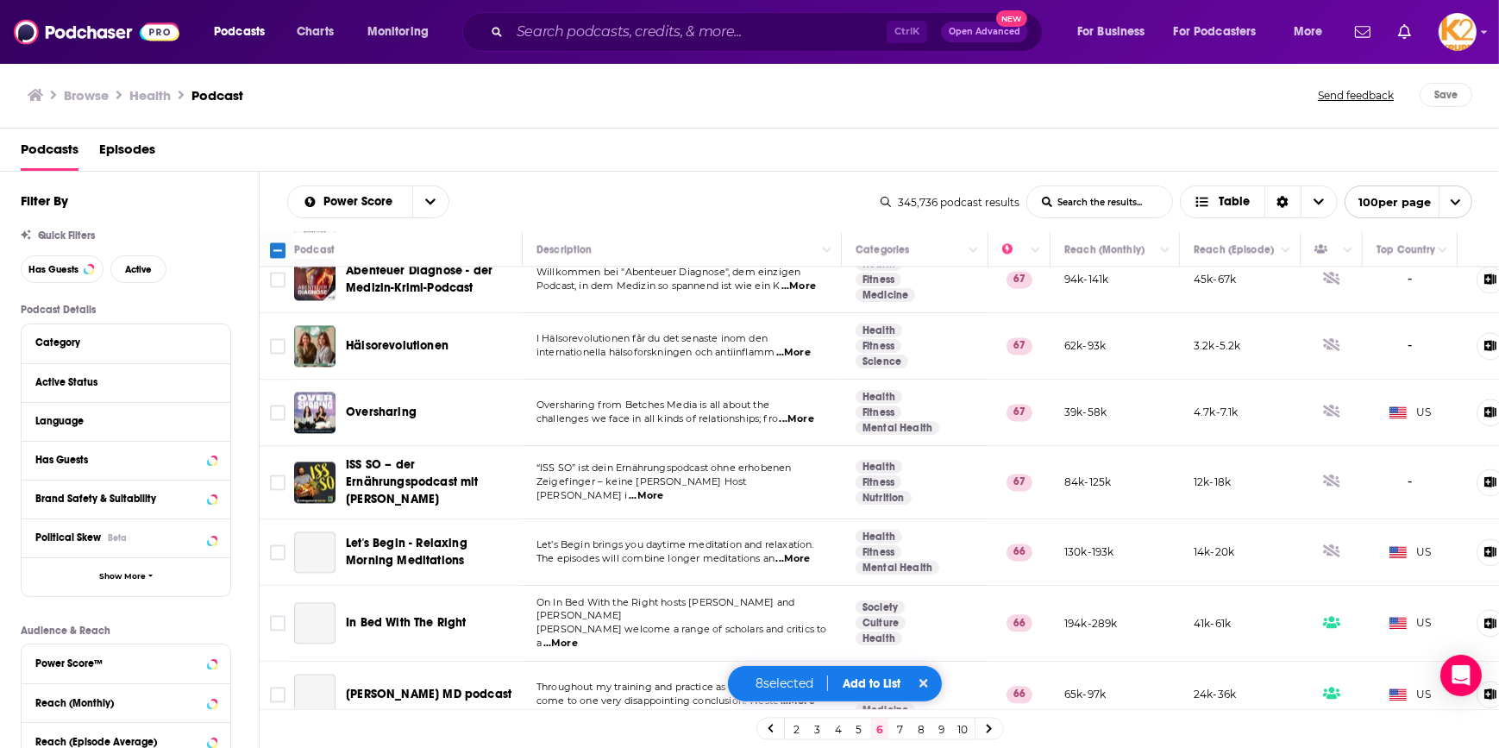
scroll to position [4861, 0]
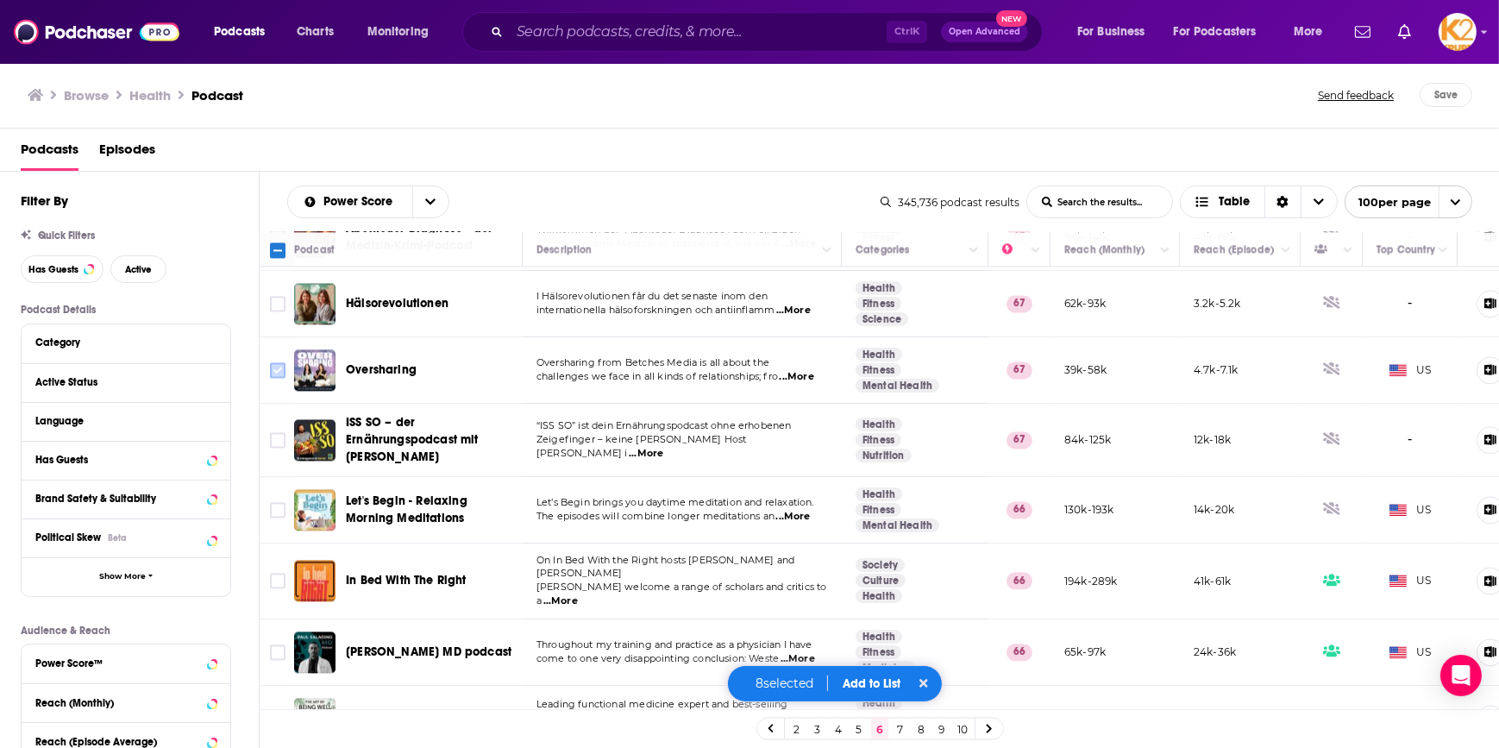
click at [270, 362] on input "Toggle select row" at bounding box center [278, 370] width 16 height 16
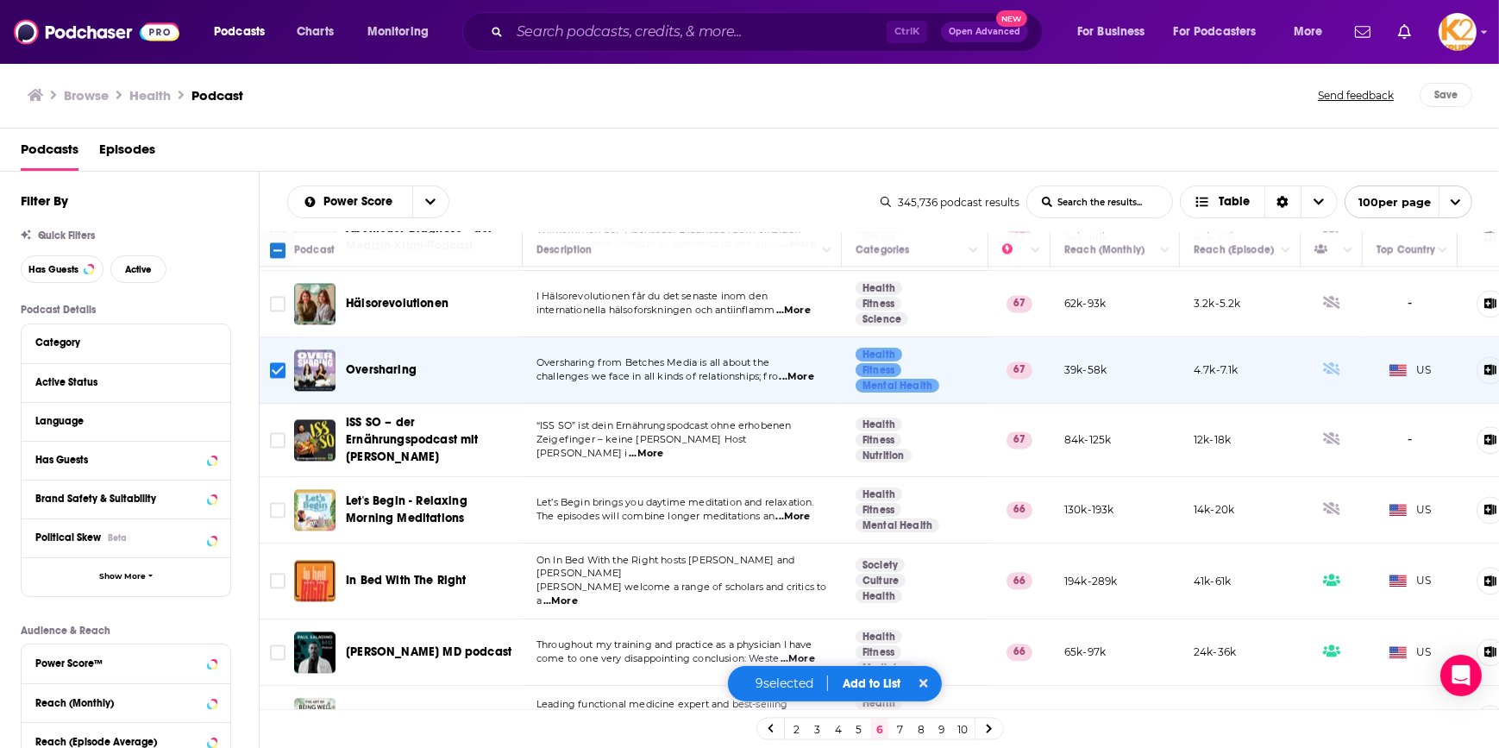
click at [578, 594] on span "...More" at bounding box center [560, 601] width 35 height 14
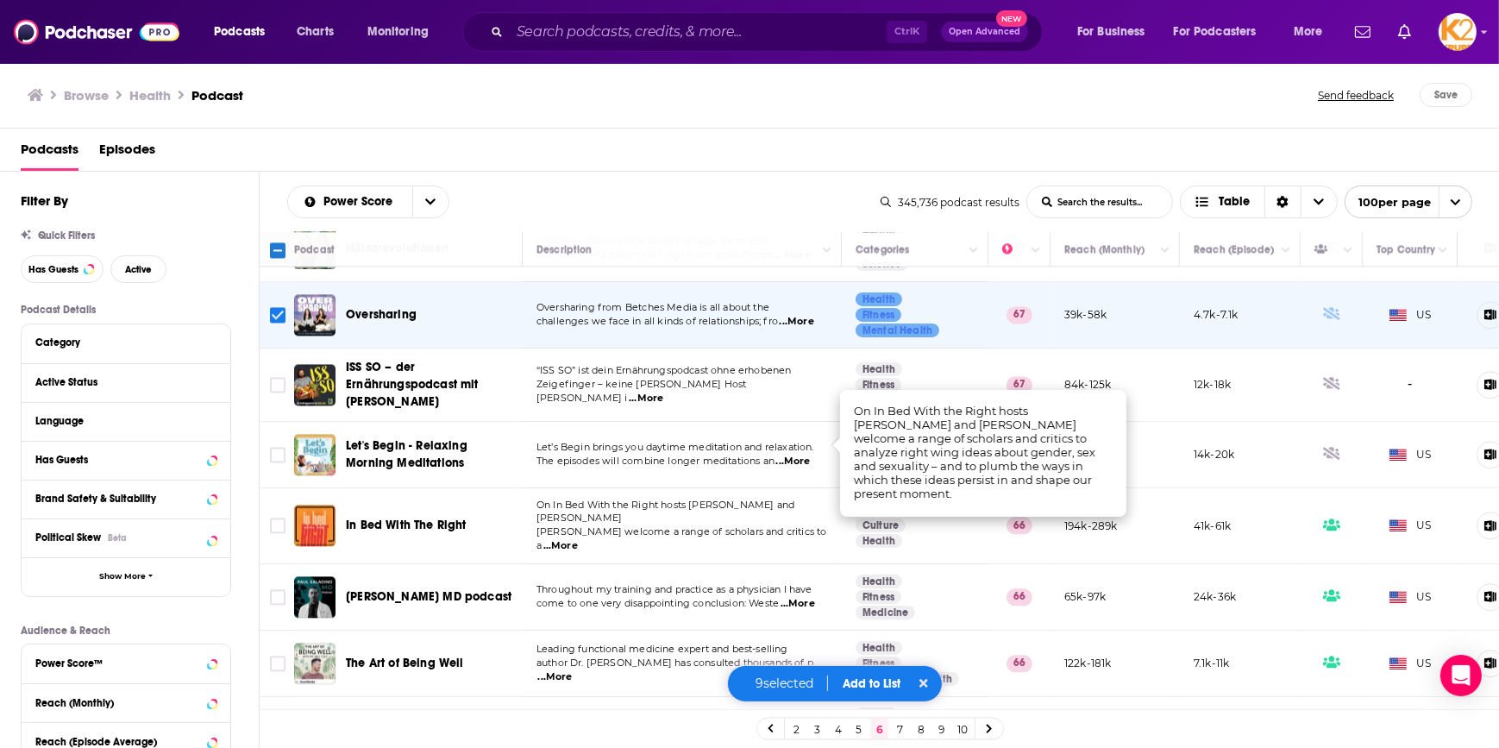
scroll to position [4940, 0]
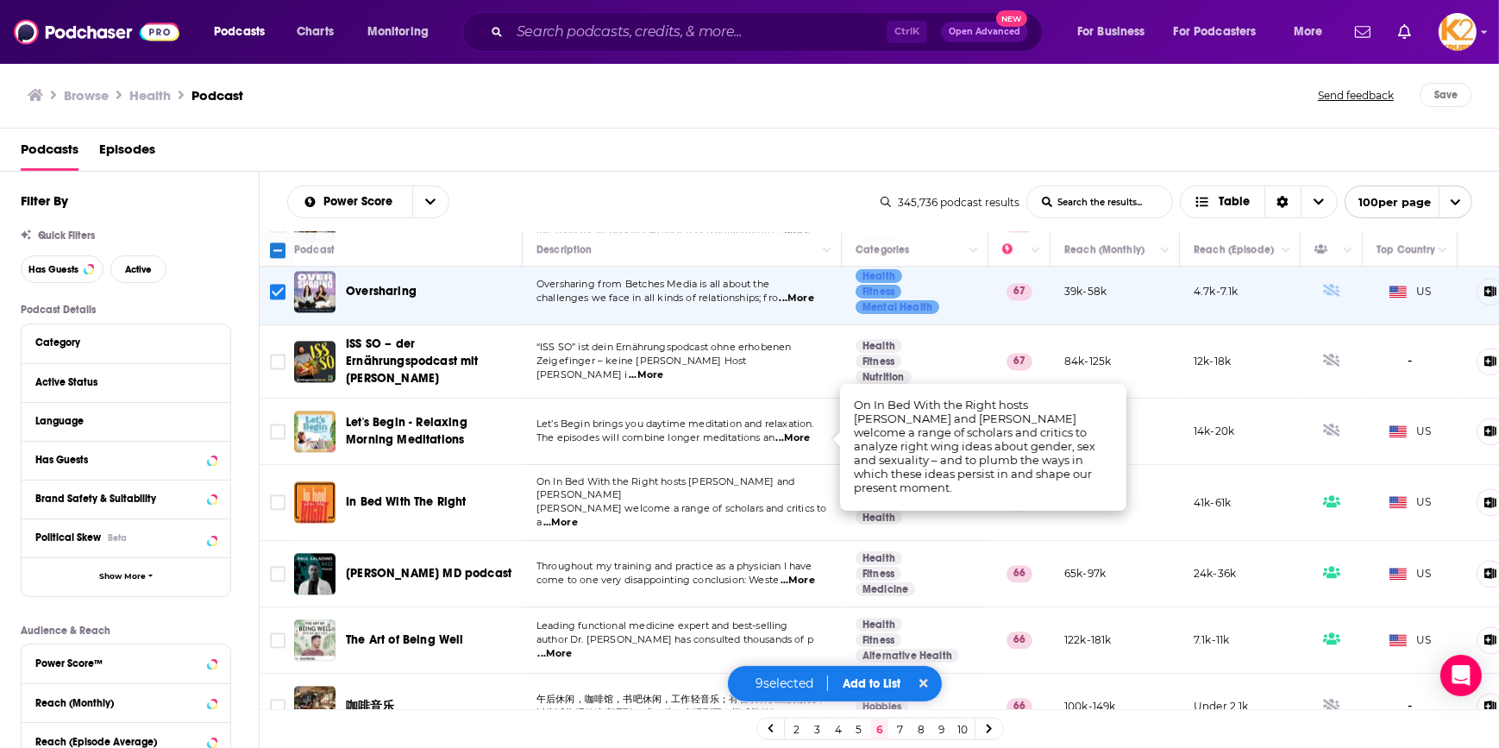
click at [795, 574] on span "...More" at bounding box center [798, 581] width 35 height 14
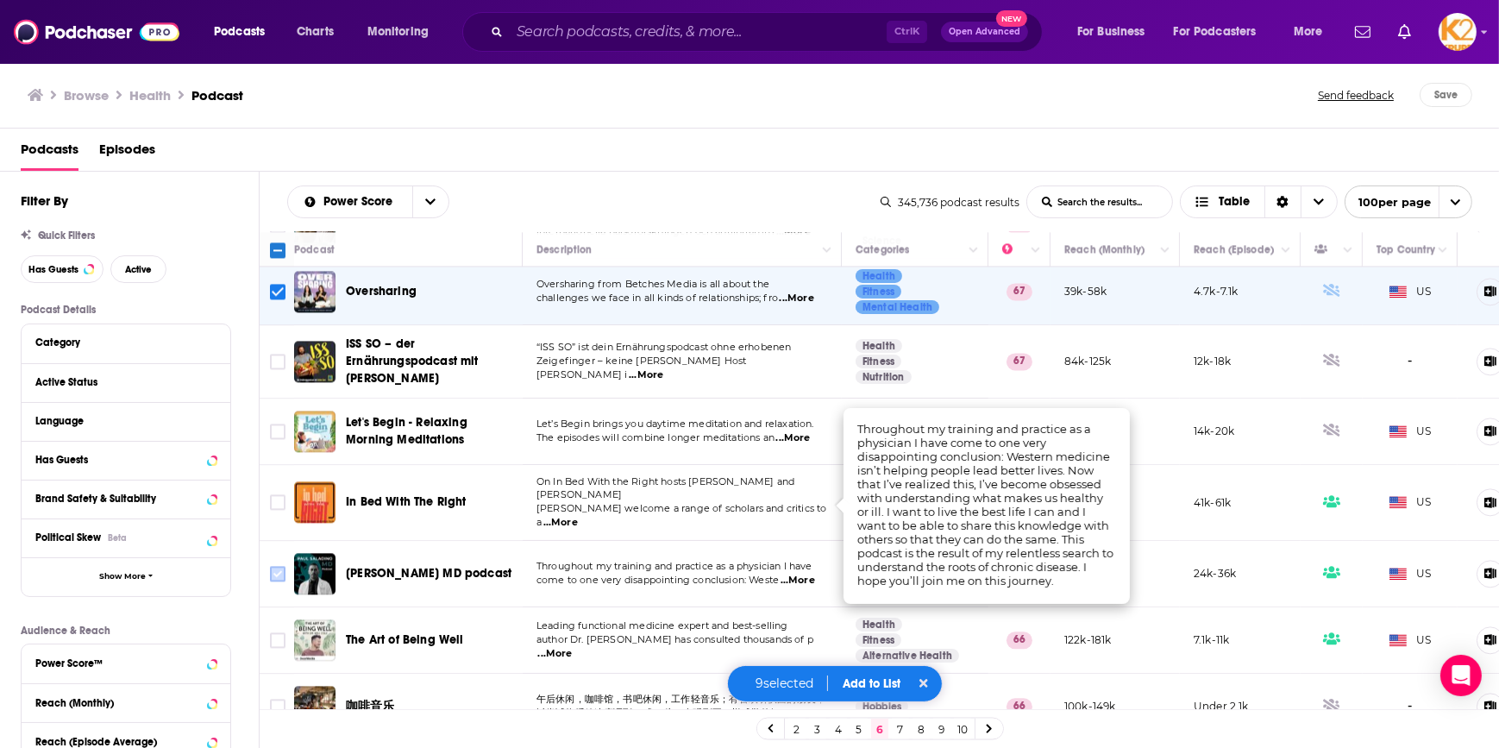
click at [282, 566] on input "Toggle select row" at bounding box center [278, 574] width 16 height 16
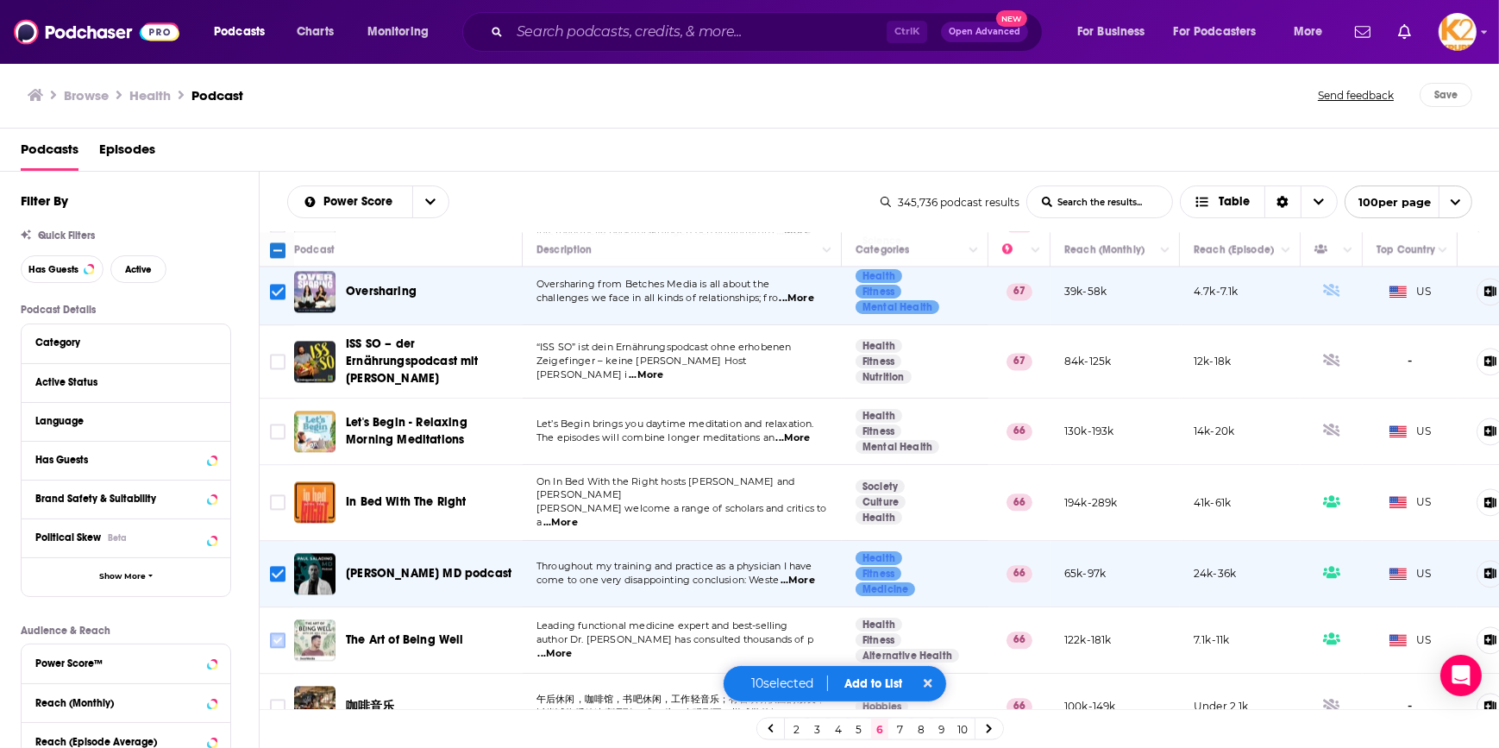
click at [277, 632] on input "Toggle select row" at bounding box center [278, 640] width 16 height 16
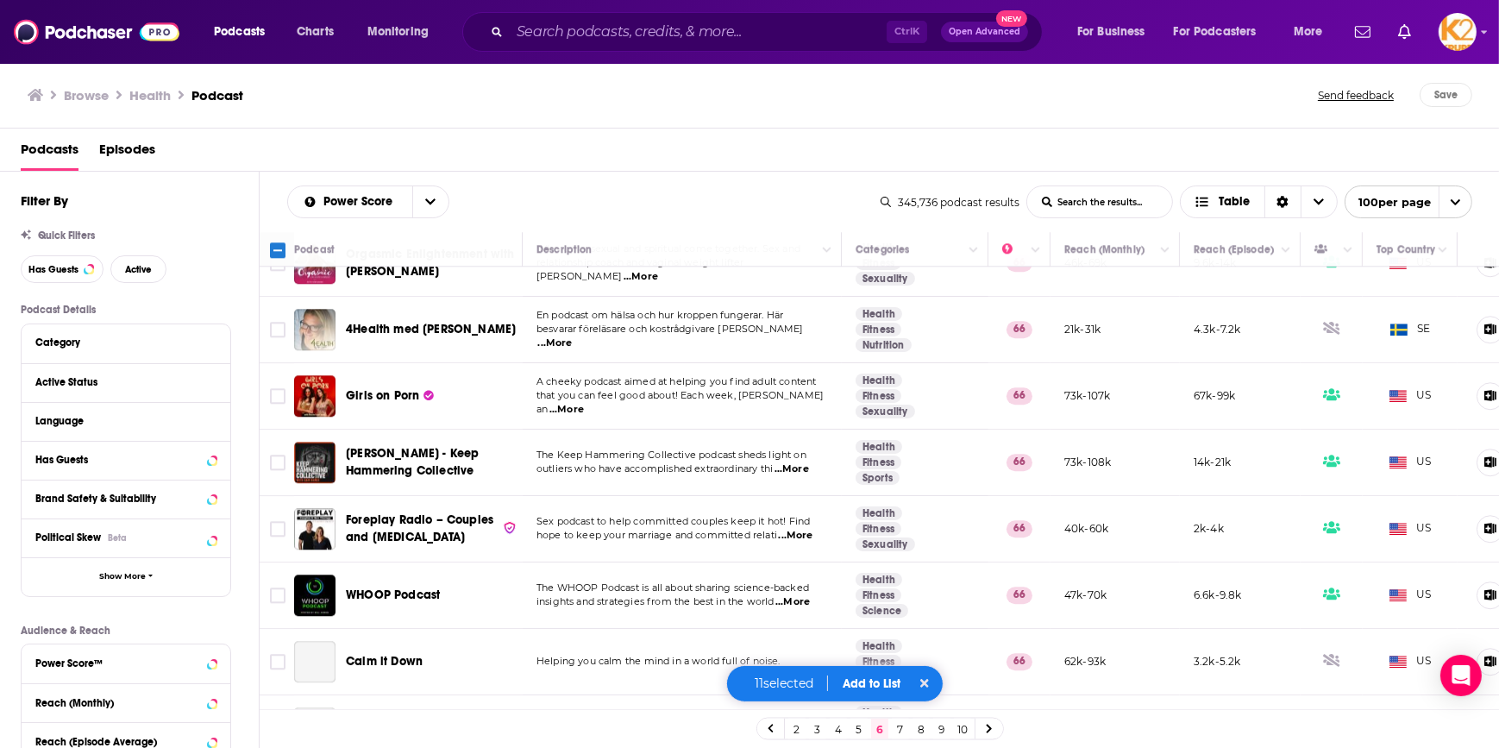
scroll to position [5802, 0]
click at [282, 718] on input "Toggle select row" at bounding box center [278, 726] width 16 height 16
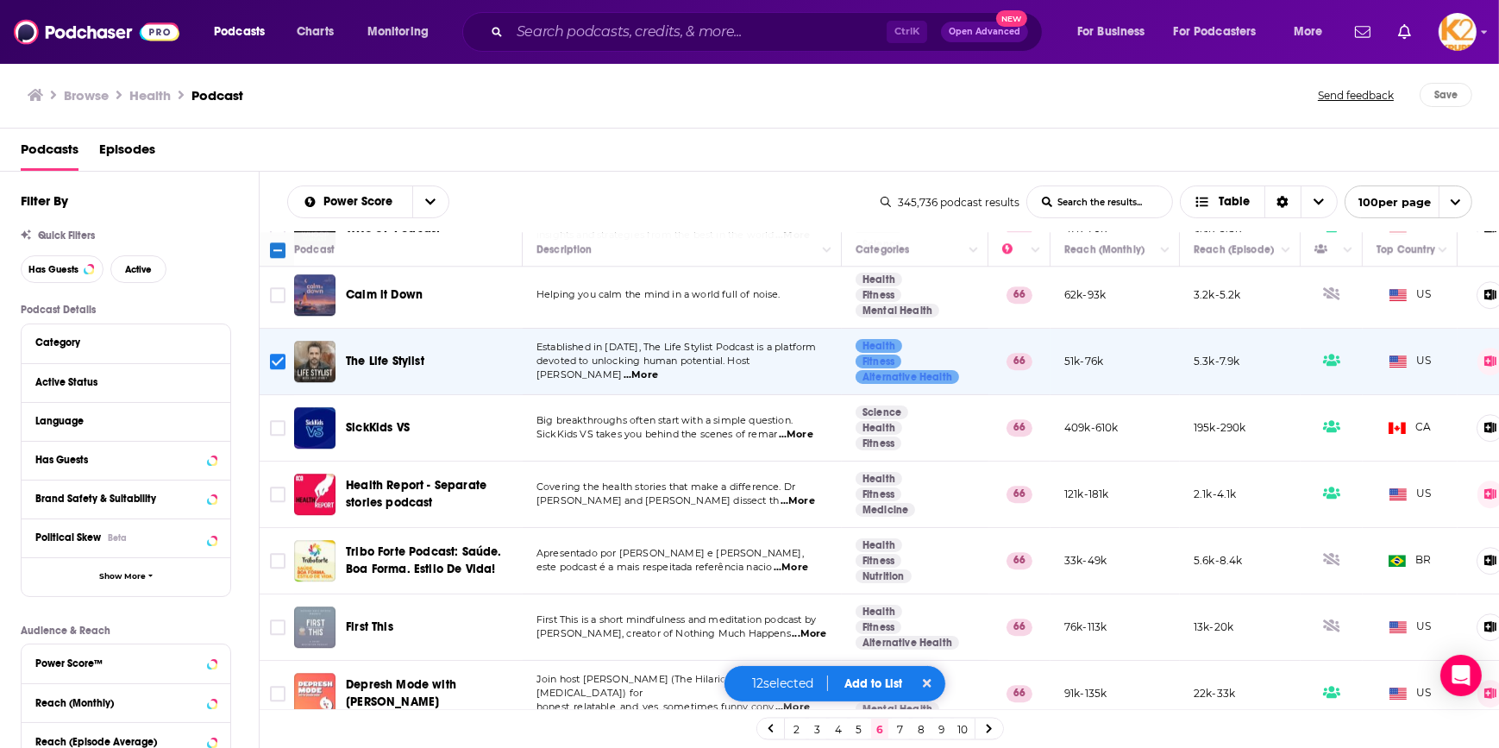
scroll to position [6194, 0]
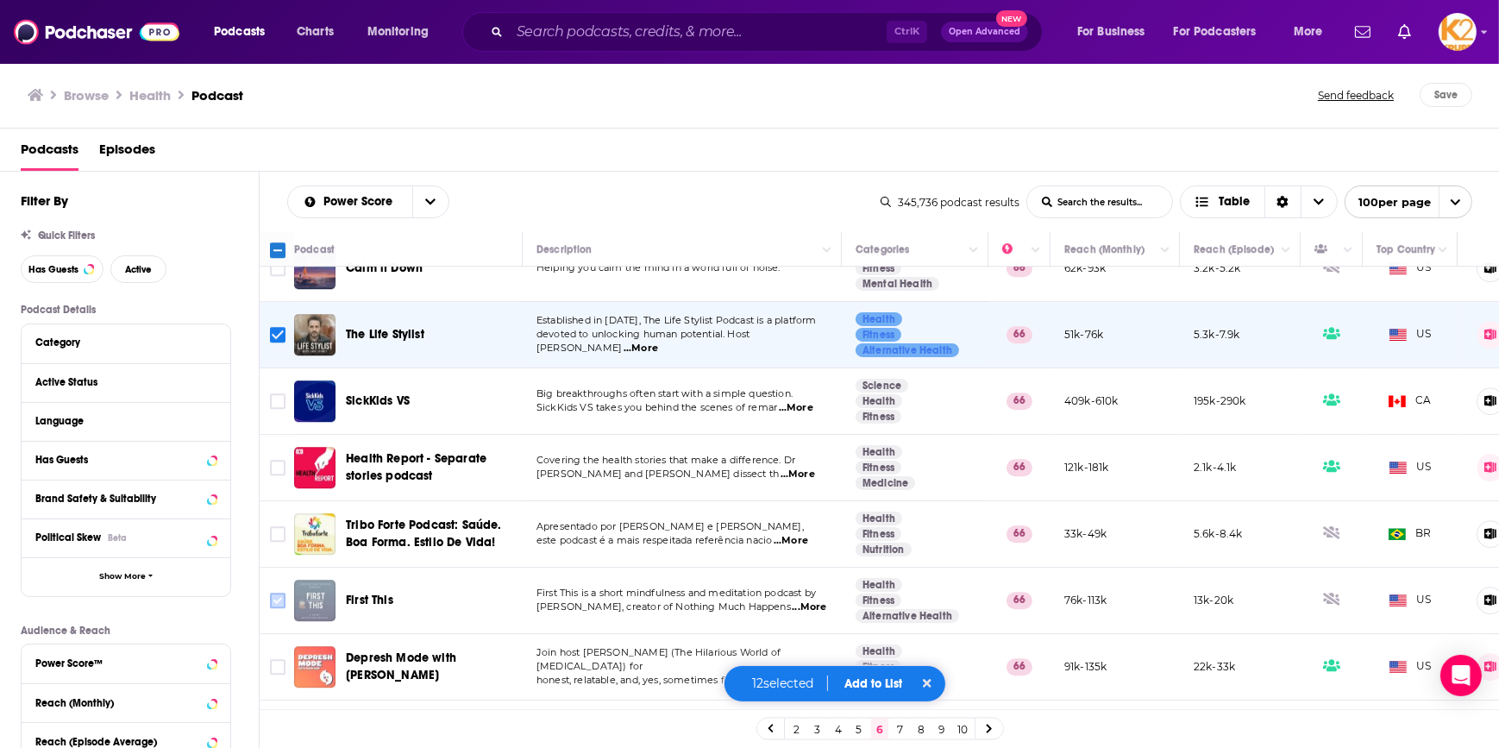
click at [276, 593] on input "Toggle select row" at bounding box center [278, 601] width 16 height 16
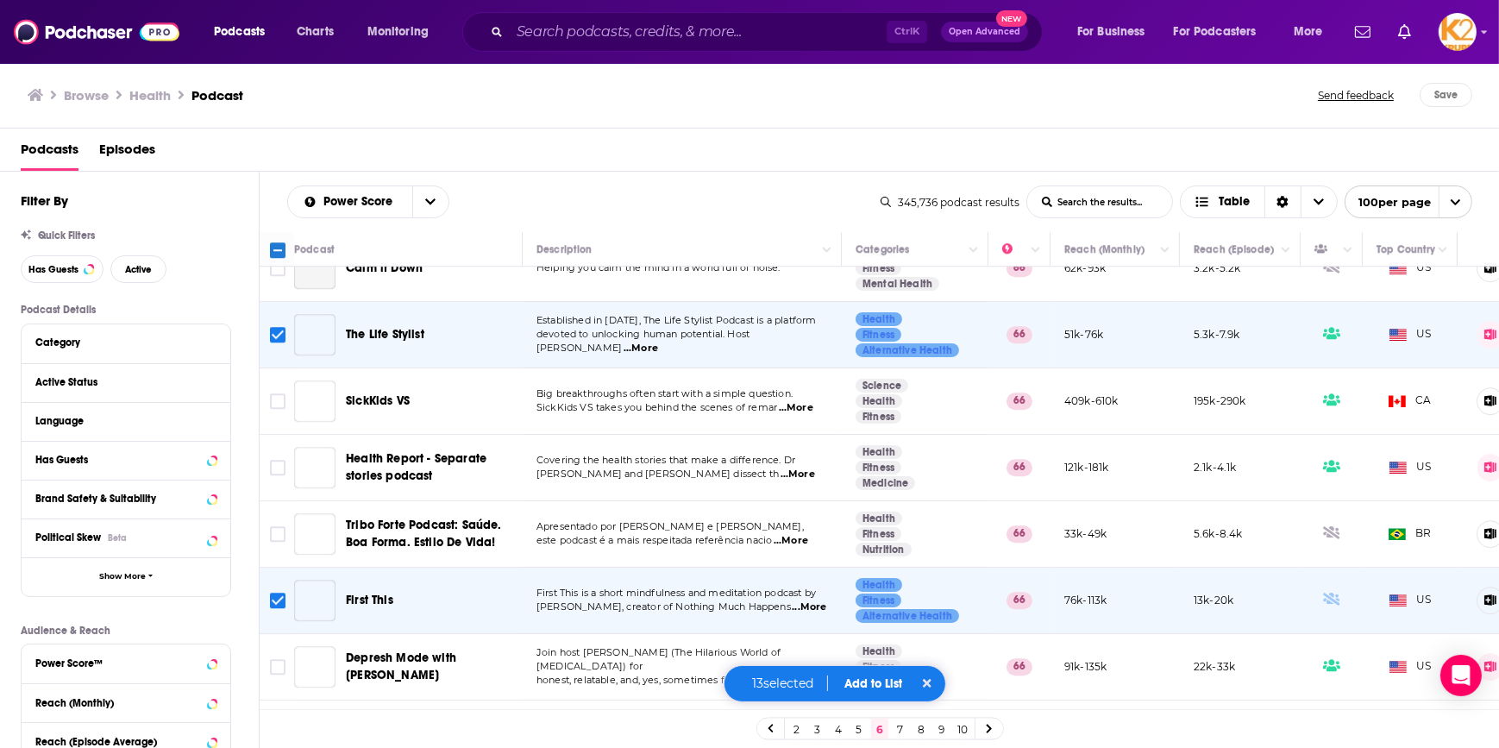
scroll to position [6225, 0]
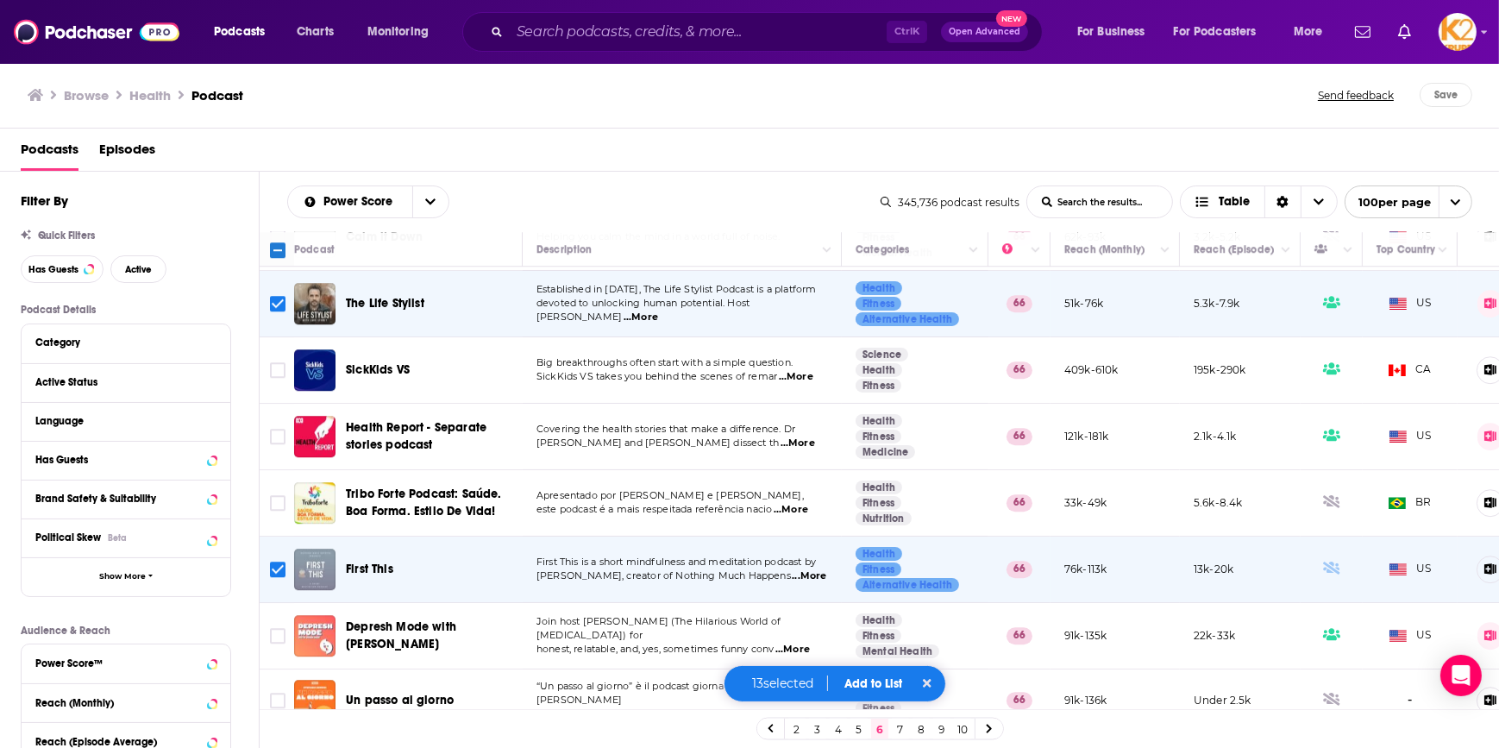
click at [851, 685] on button "Add to List" at bounding box center [873, 683] width 85 height 15
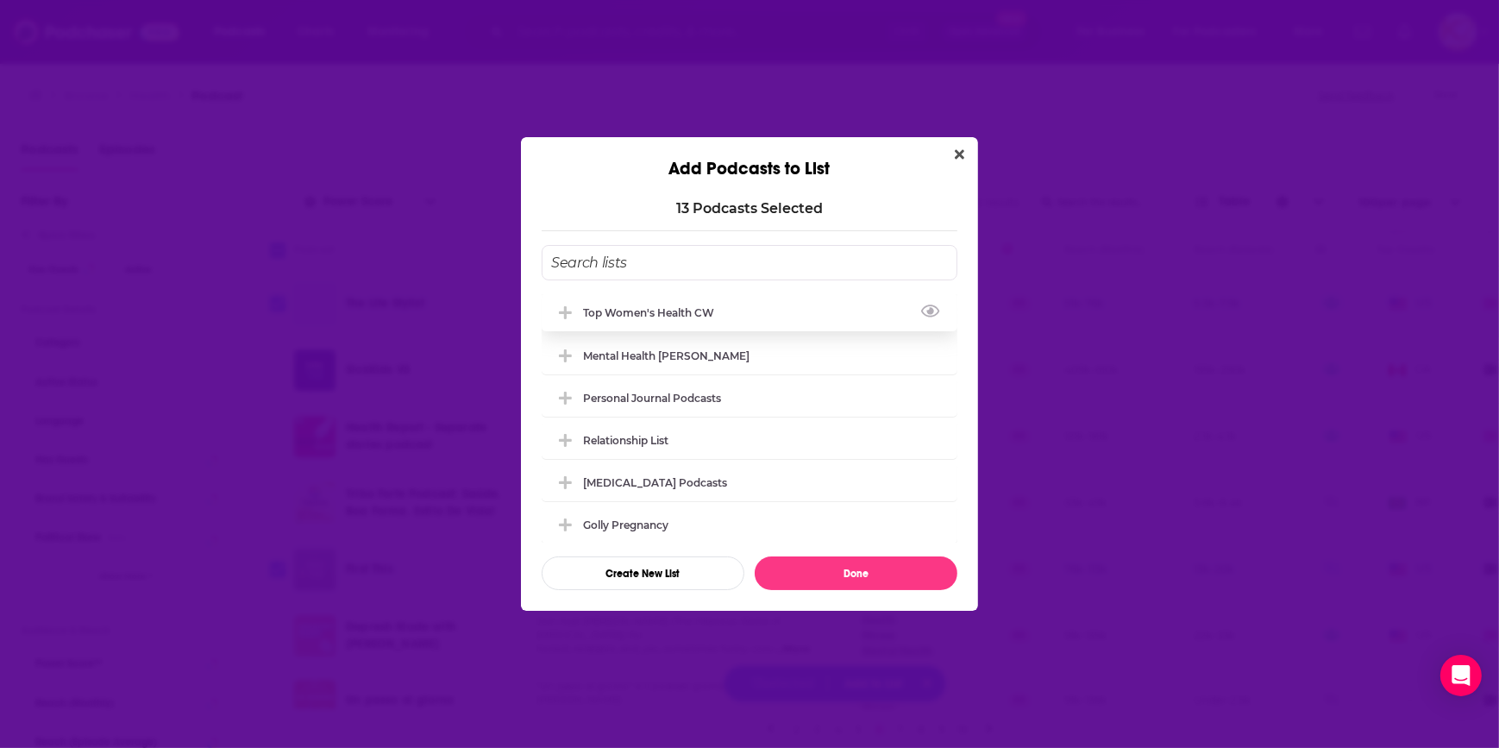
click at [746, 306] on div "Top Women's Health CW" at bounding box center [750, 312] width 416 height 38
click at [831, 561] on button "Done" at bounding box center [856, 573] width 203 height 34
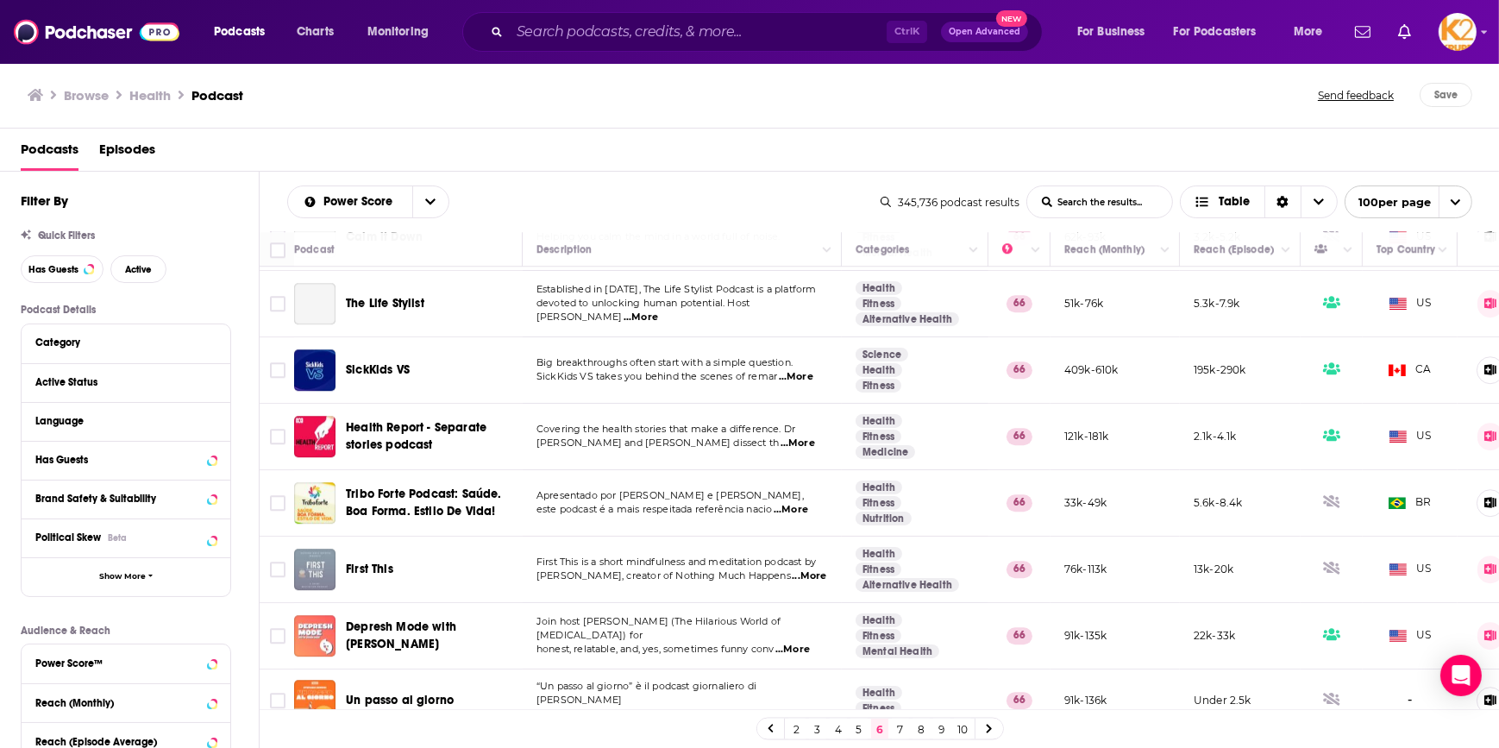
click at [901, 728] on link "7" at bounding box center [900, 728] width 17 height 21
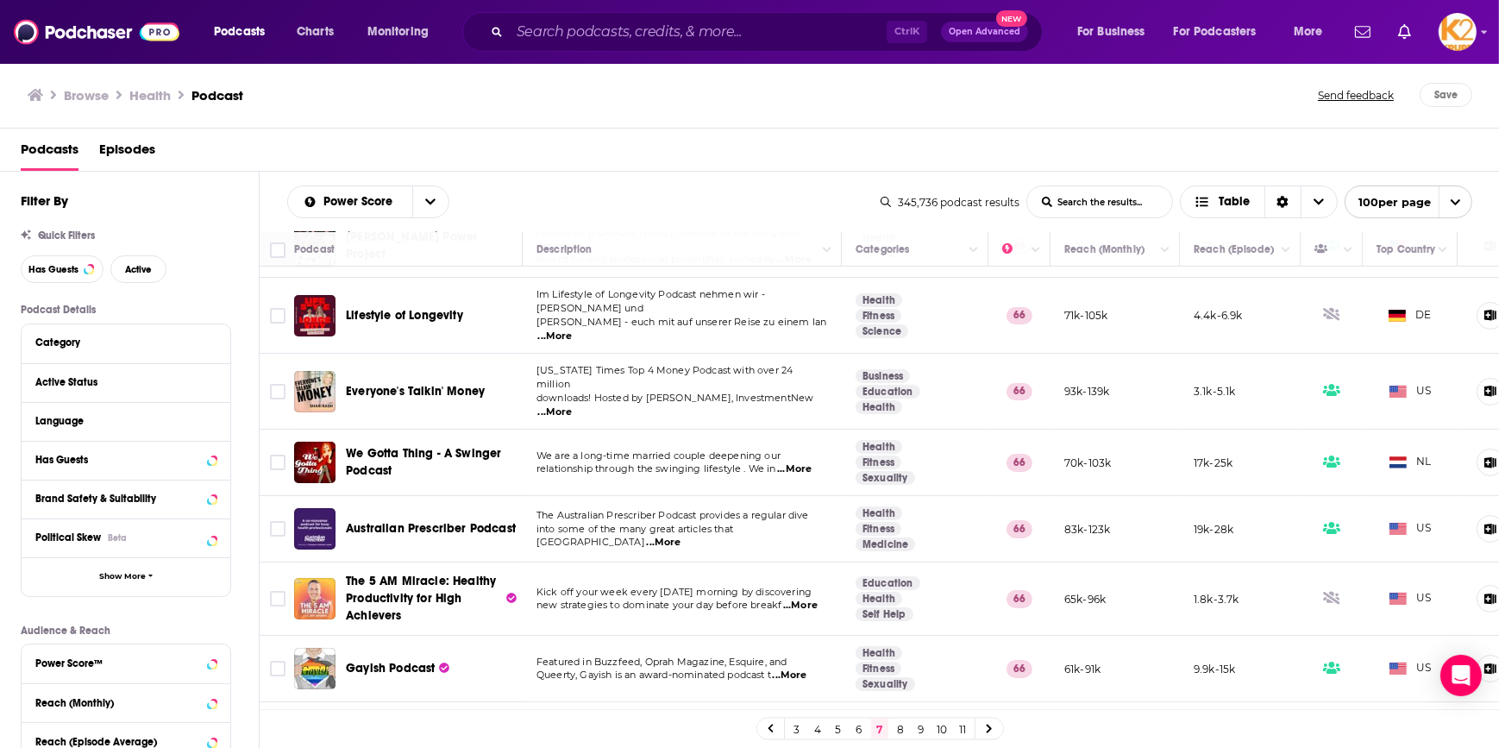
scroll to position [78, 0]
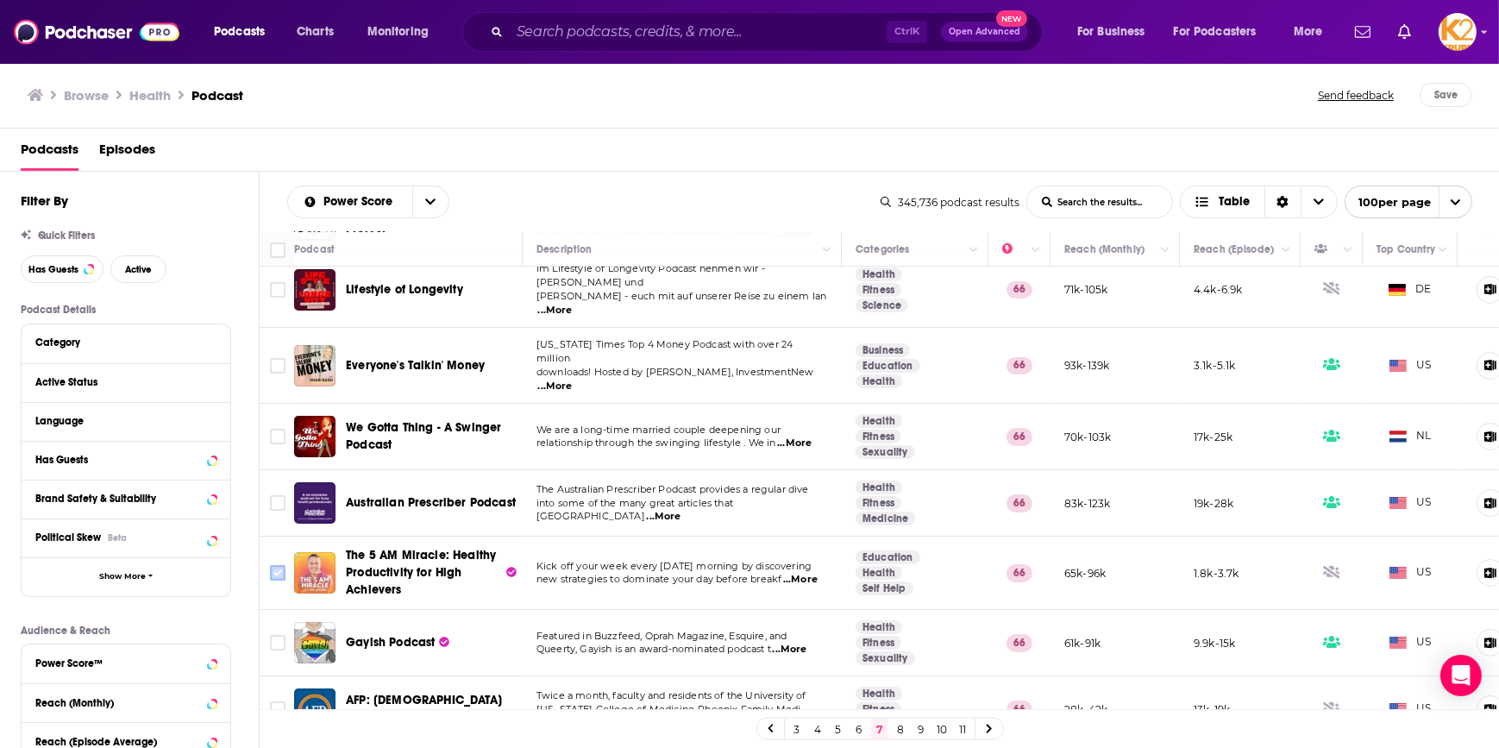
click at [278, 565] on input "Toggle select row" at bounding box center [278, 573] width 16 height 16
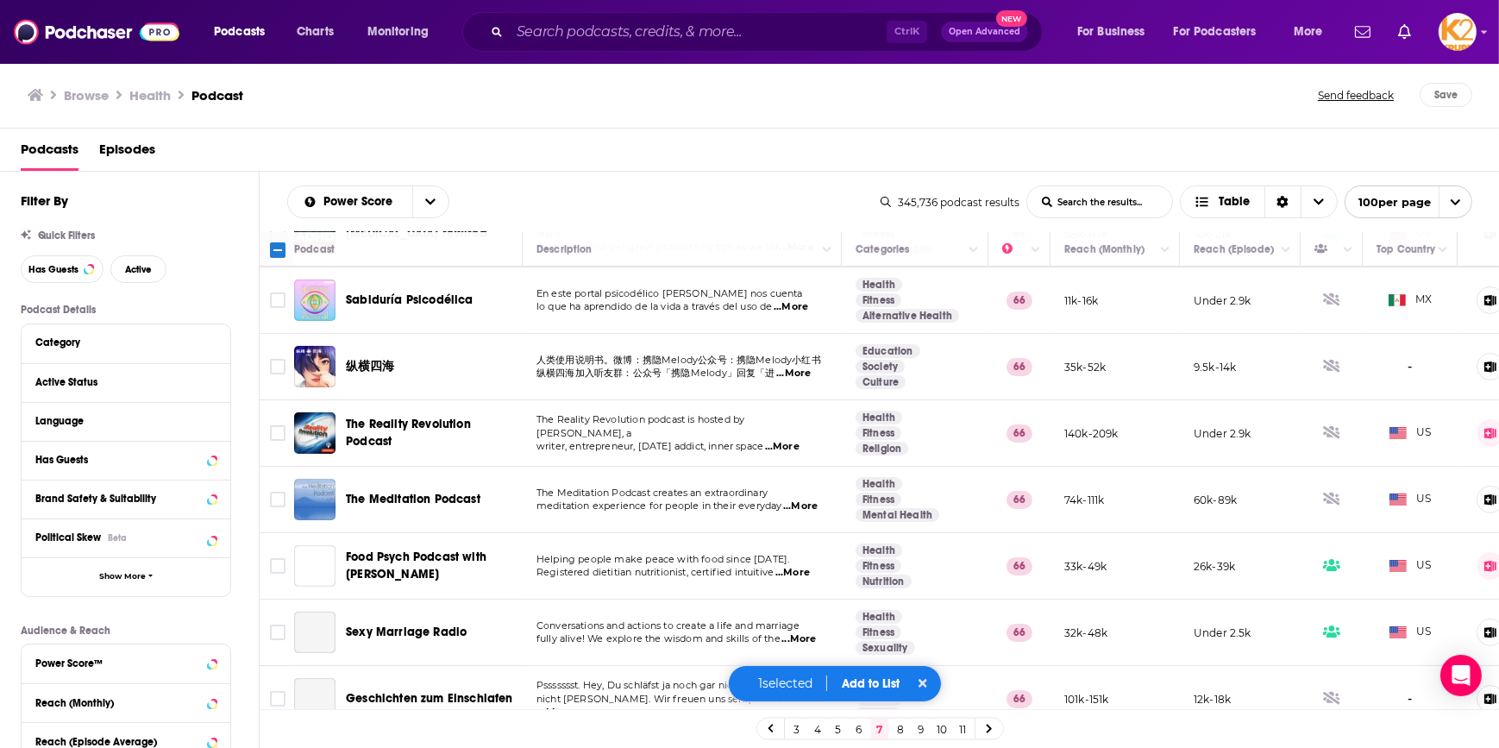
scroll to position [627, 0]
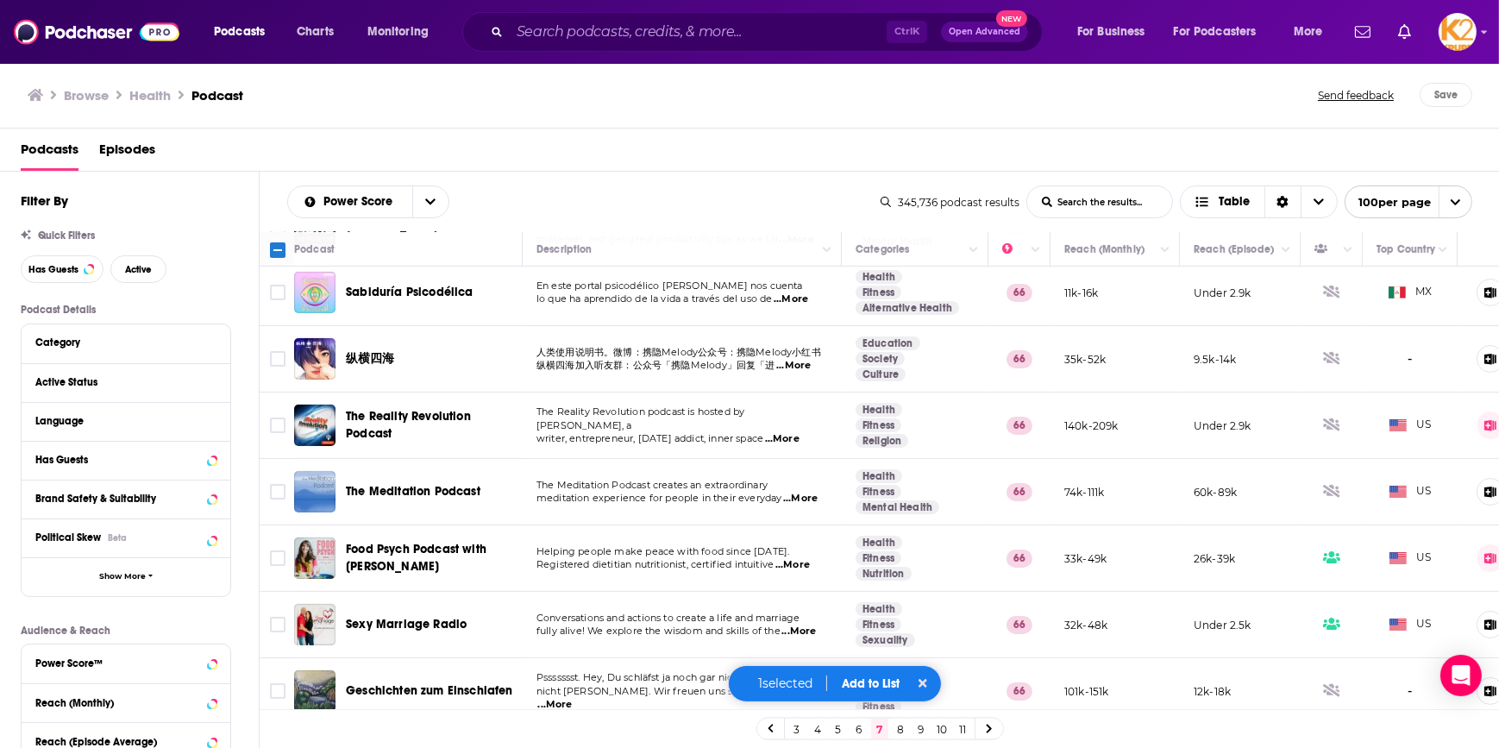
click at [796, 432] on span "...More" at bounding box center [782, 439] width 35 height 14
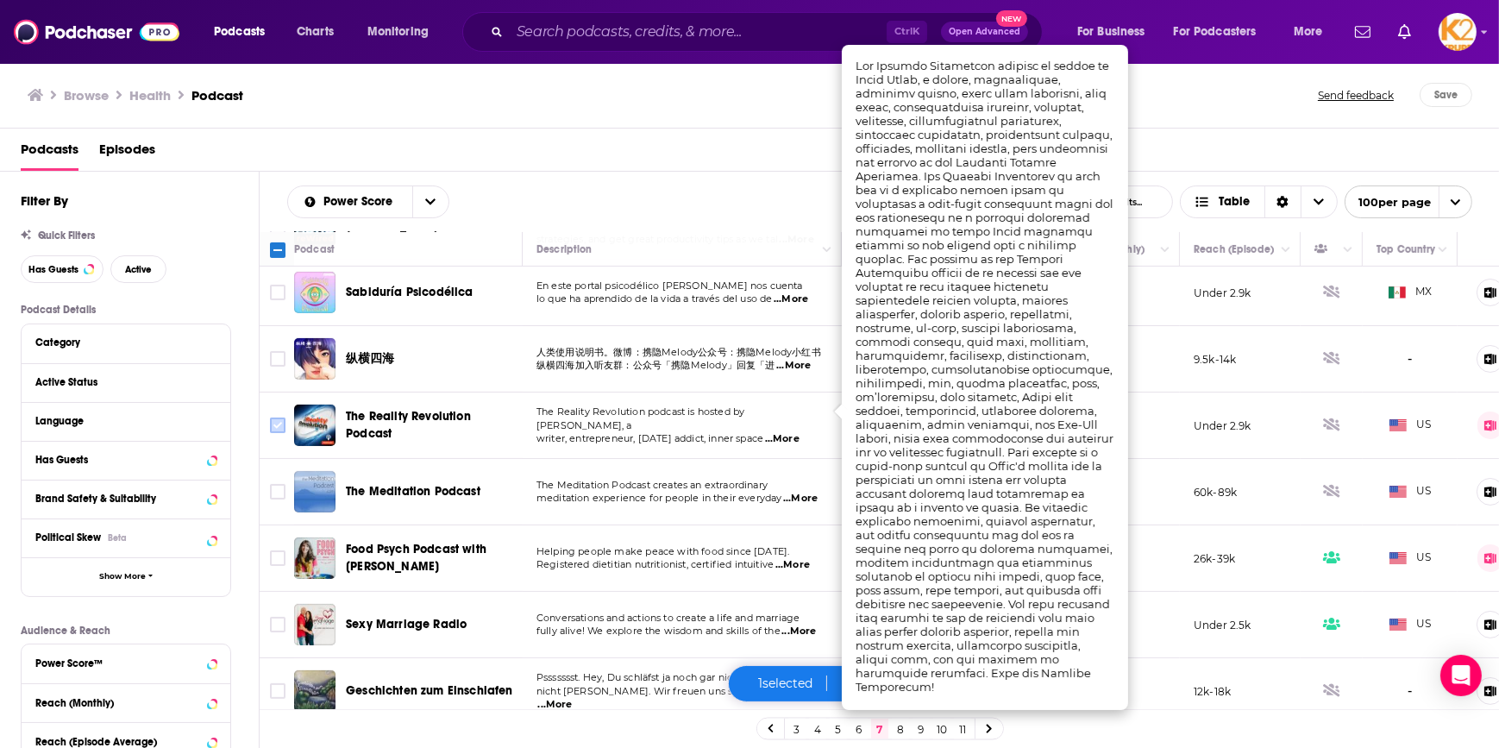
click at [285, 417] on input "Toggle select row" at bounding box center [278, 425] width 16 height 16
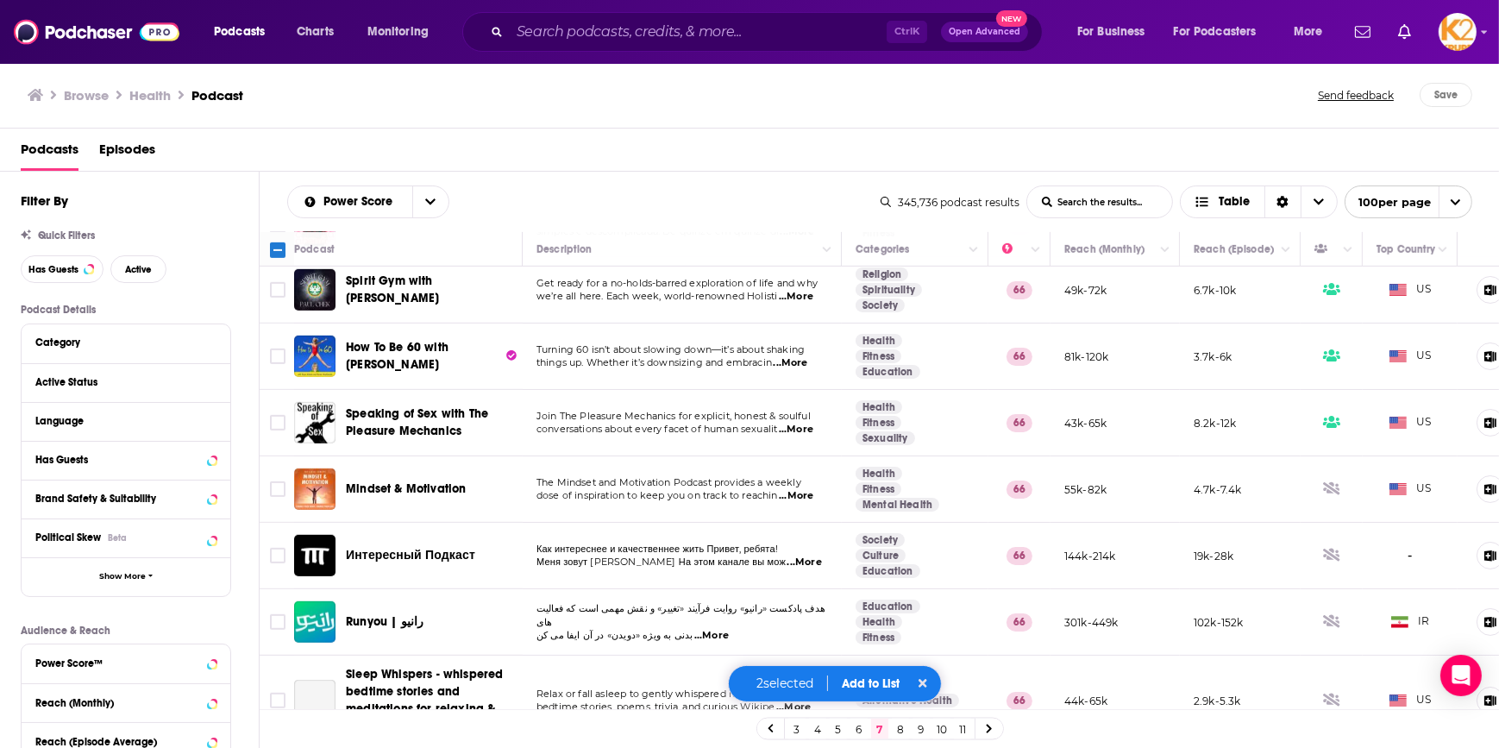
scroll to position [1254, 0]
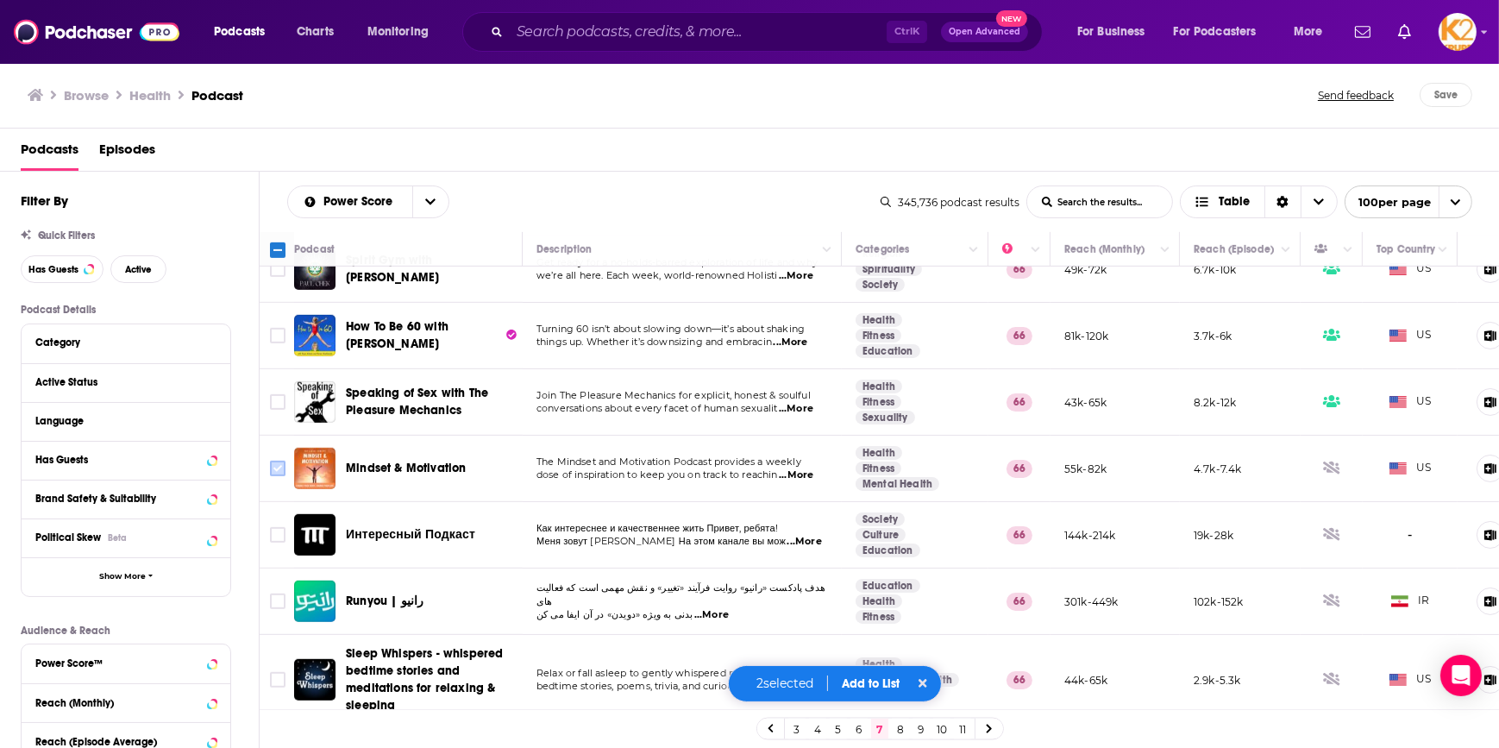
click at [278, 461] on input "Toggle select row" at bounding box center [278, 469] width 16 height 16
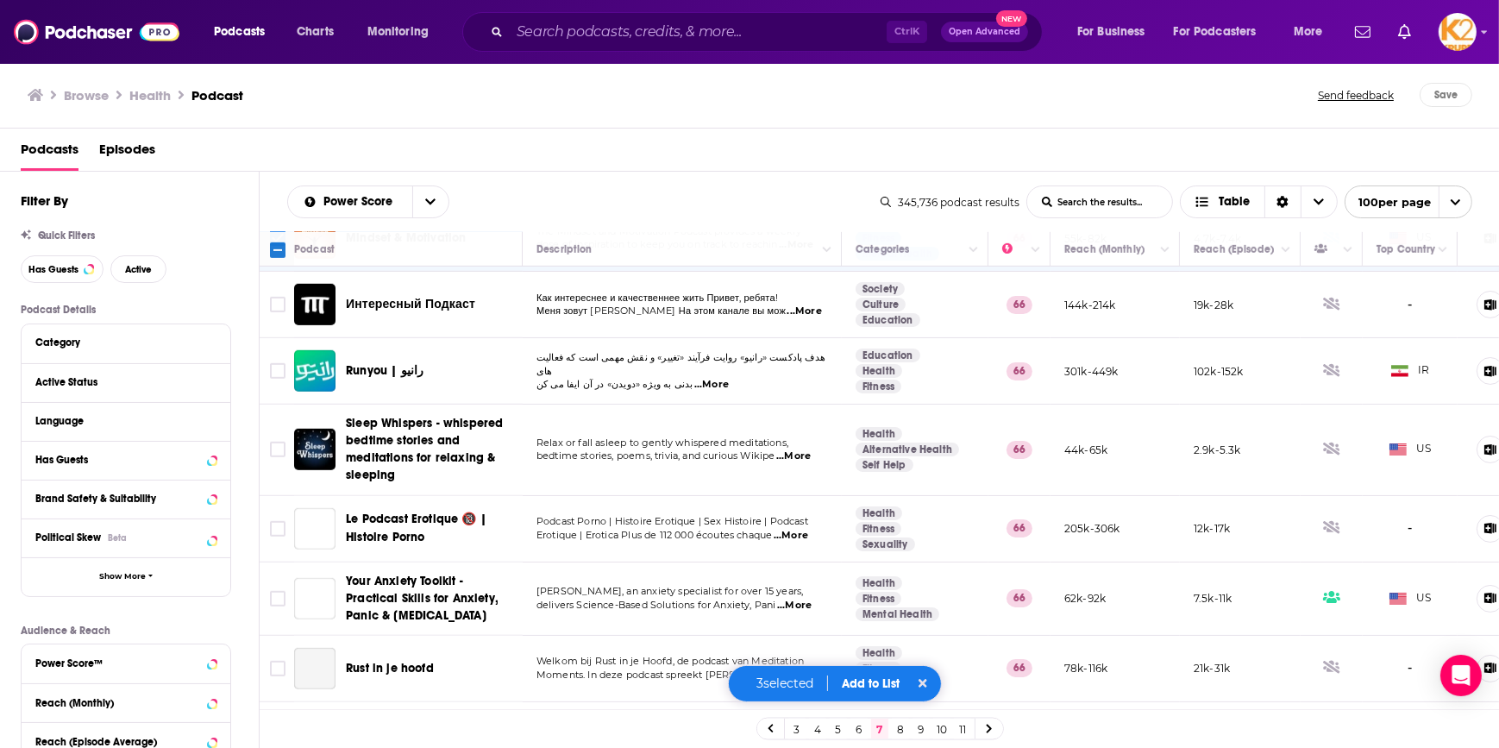
scroll to position [1490, 0]
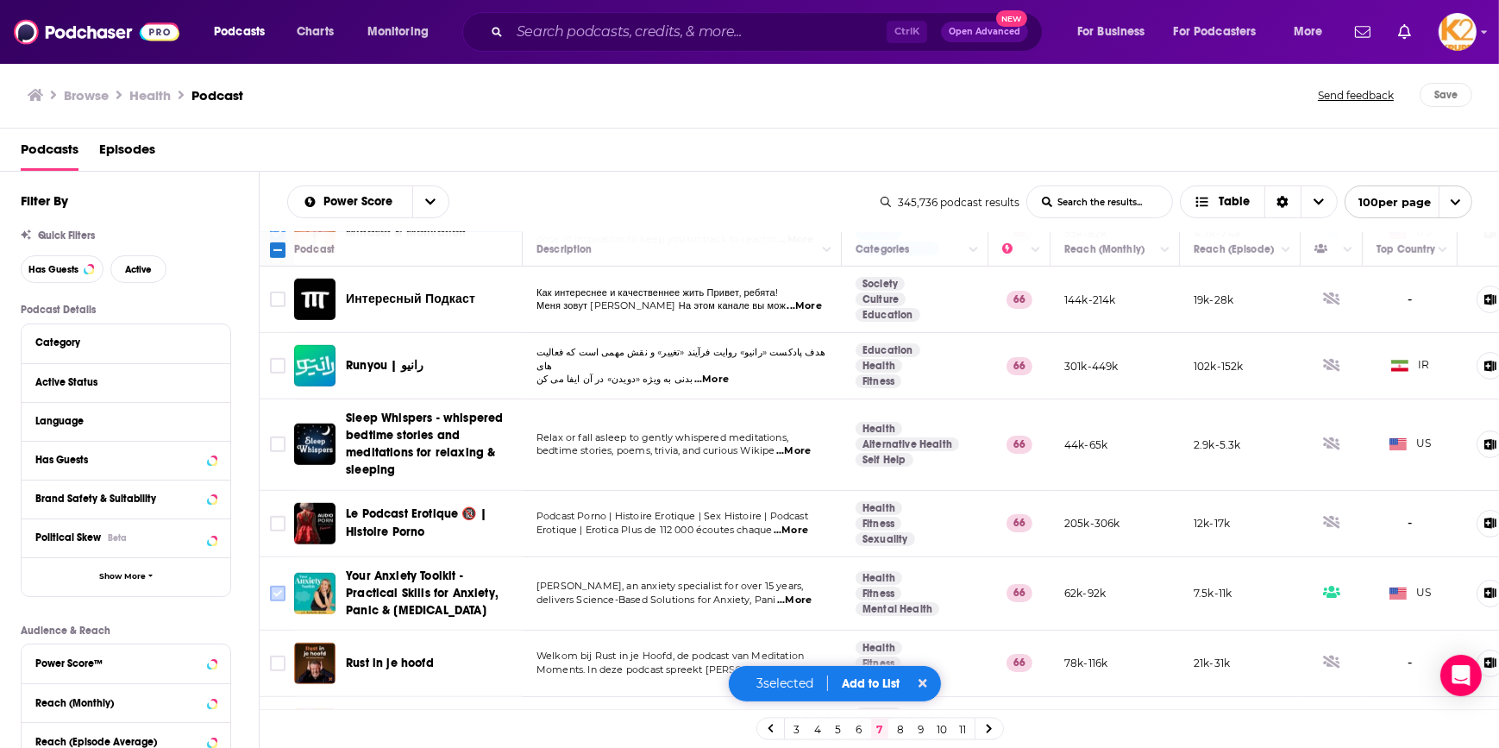
click at [276, 586] on input "Toggle select row" at bounding box center [278, 594] width 16 height 16
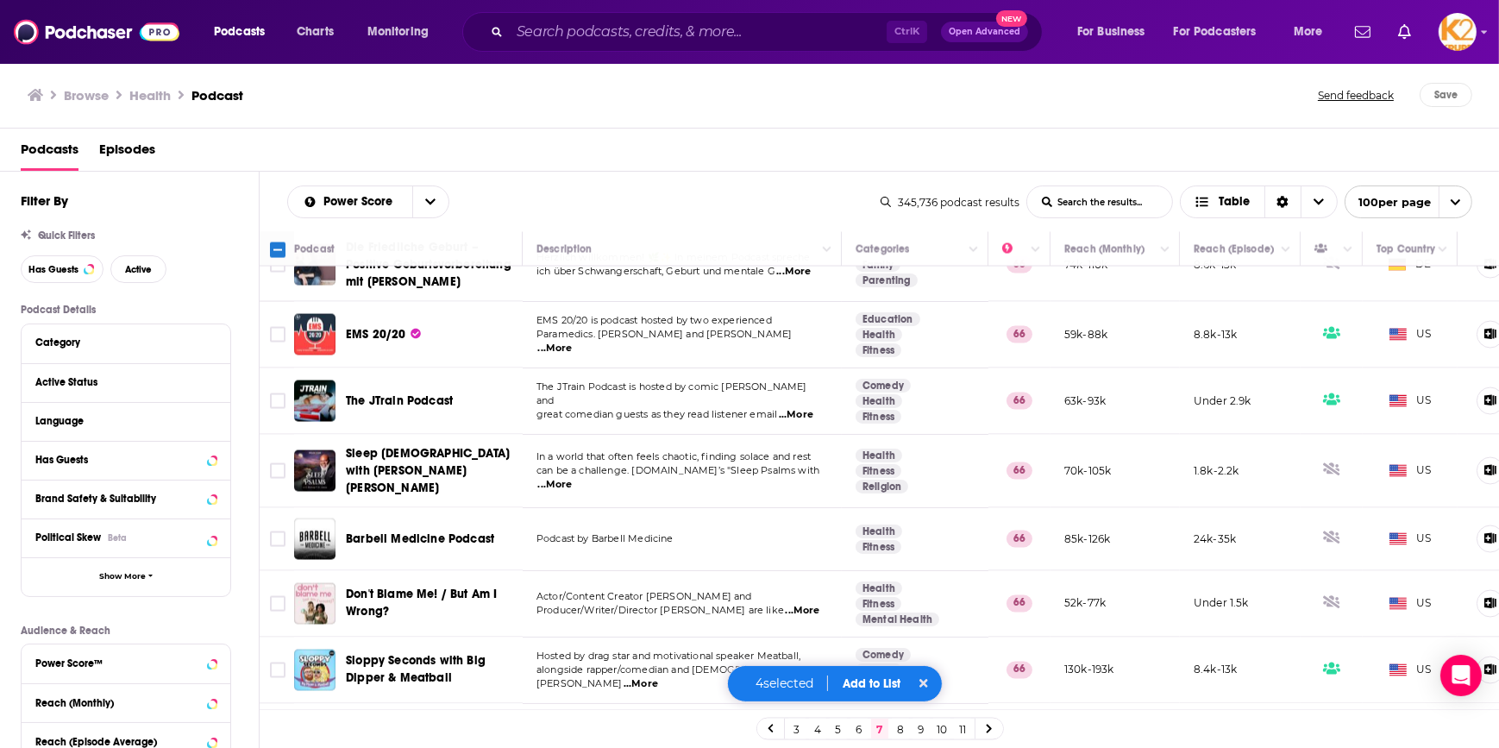
scroll to position [3999, 0]
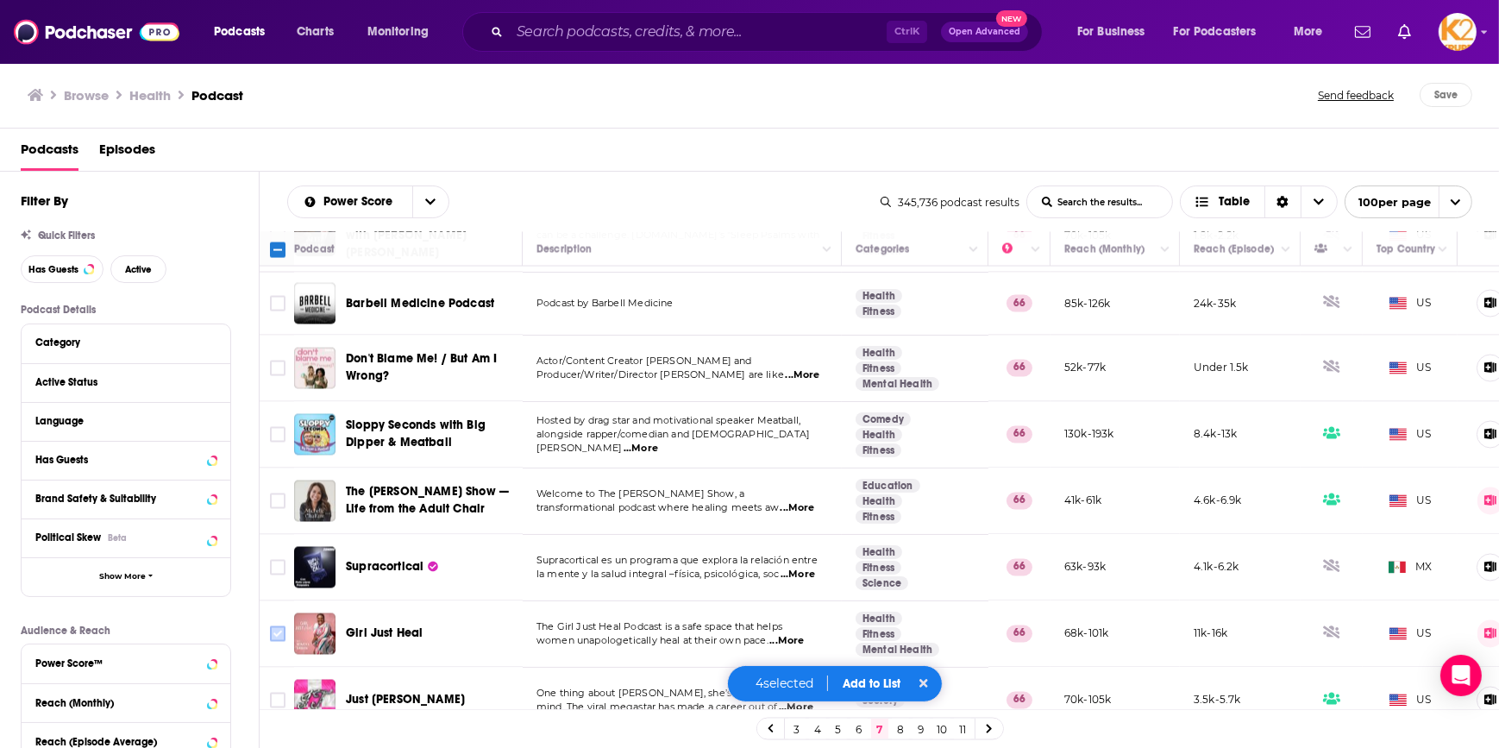
click at [279, 626] on input "Toggle select row" at bounding box center [278, 634] width 16 height 16
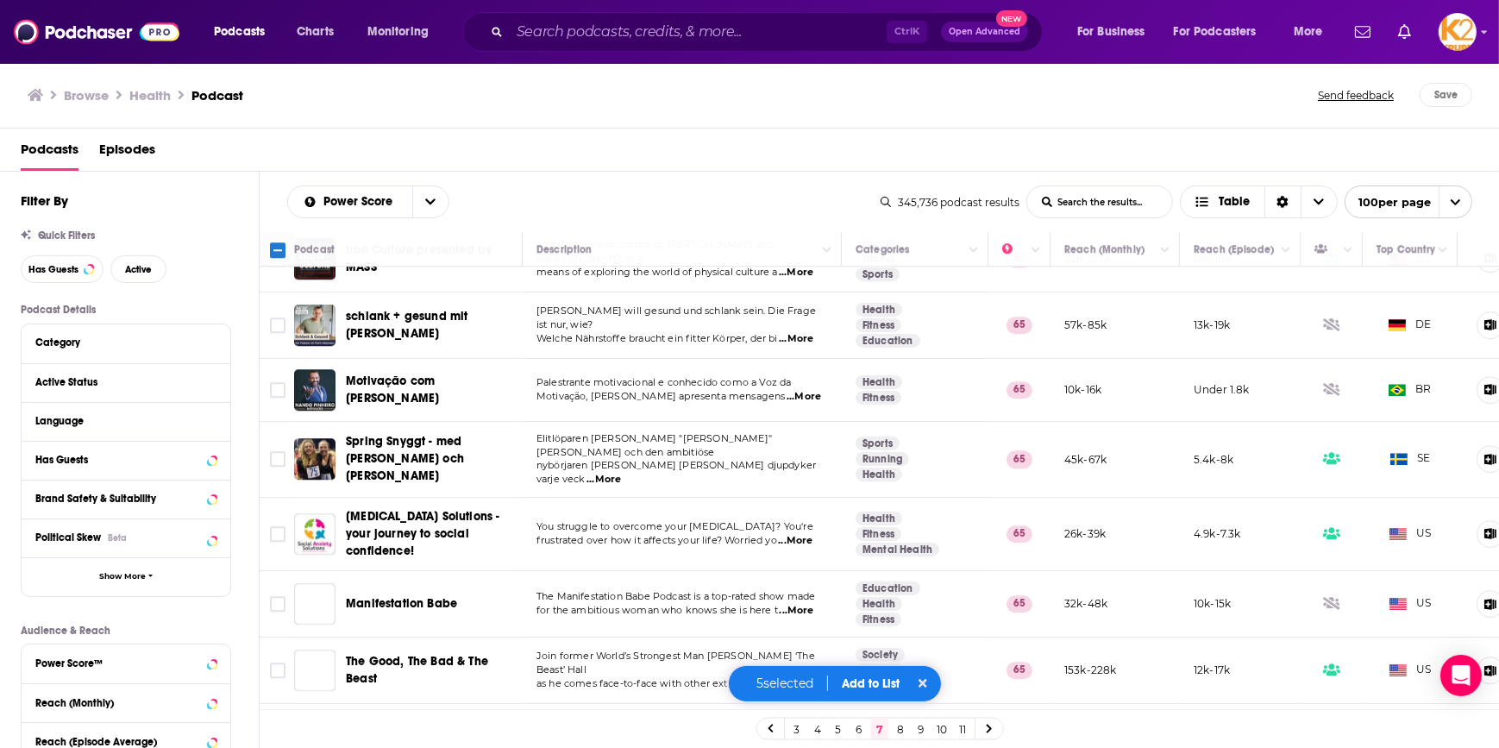
scroll to position [6297, 0]
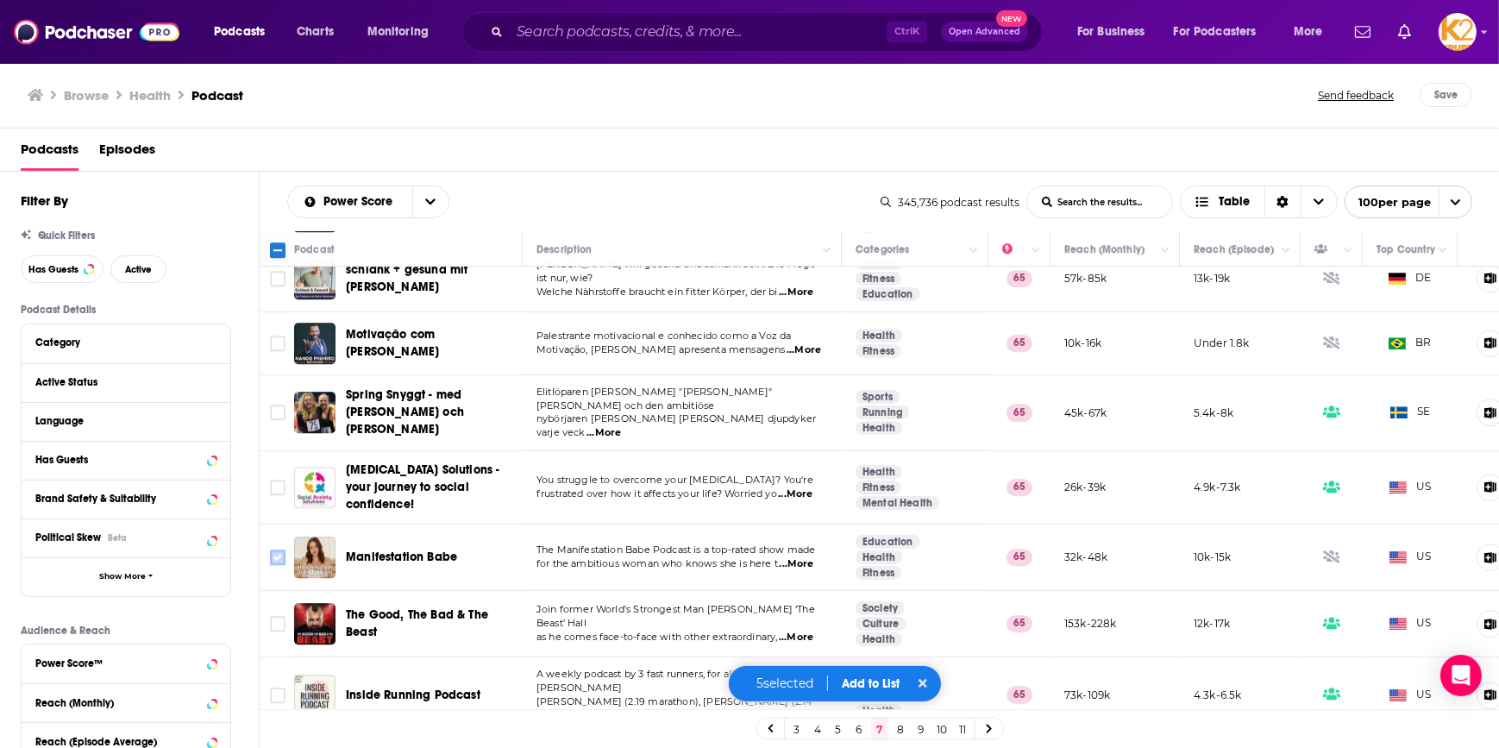
click at [279, 549] on input "Toggle select row" at bounding box center [278, 557] width 16 height 16
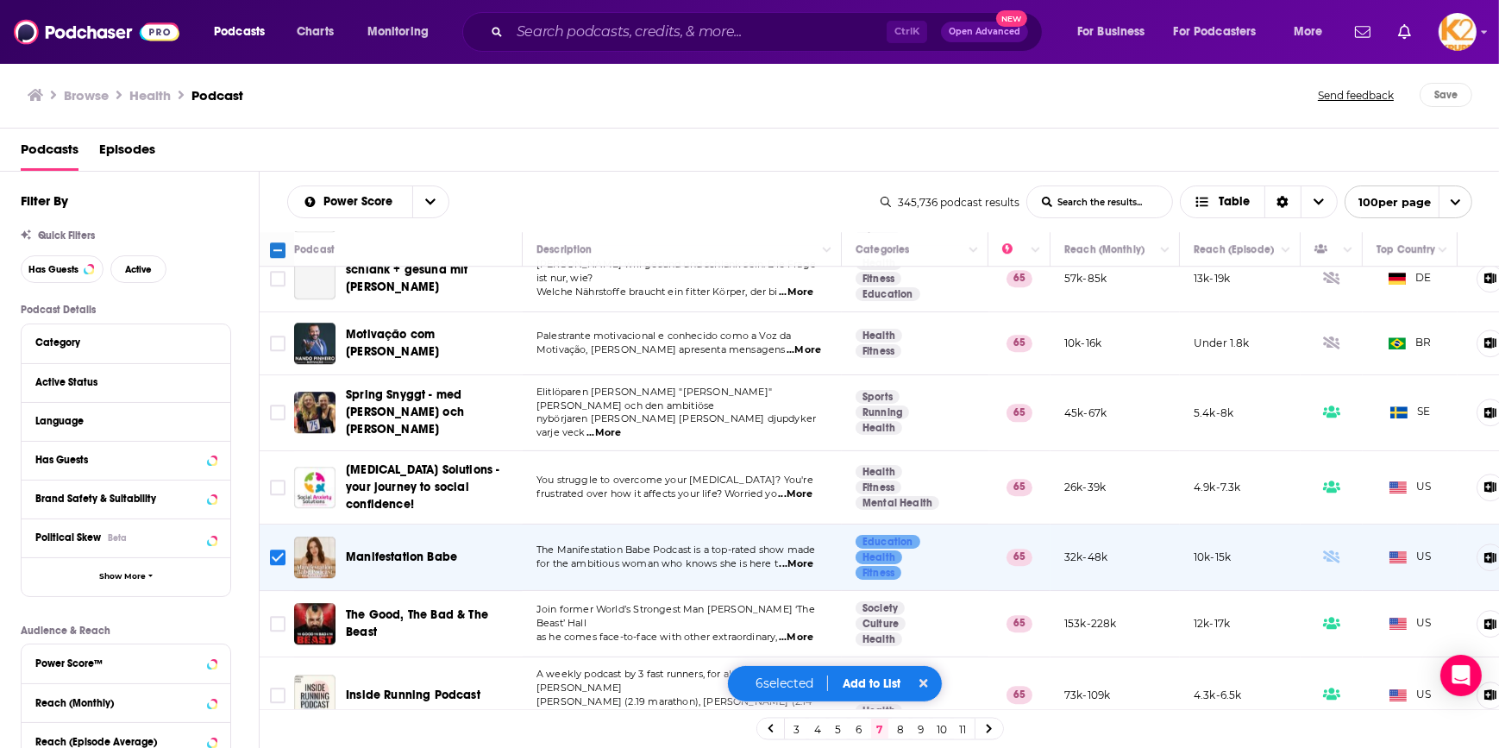
click at [847, 683] on button "Add to List" at bounding box center [871, 683] width 85 height 15
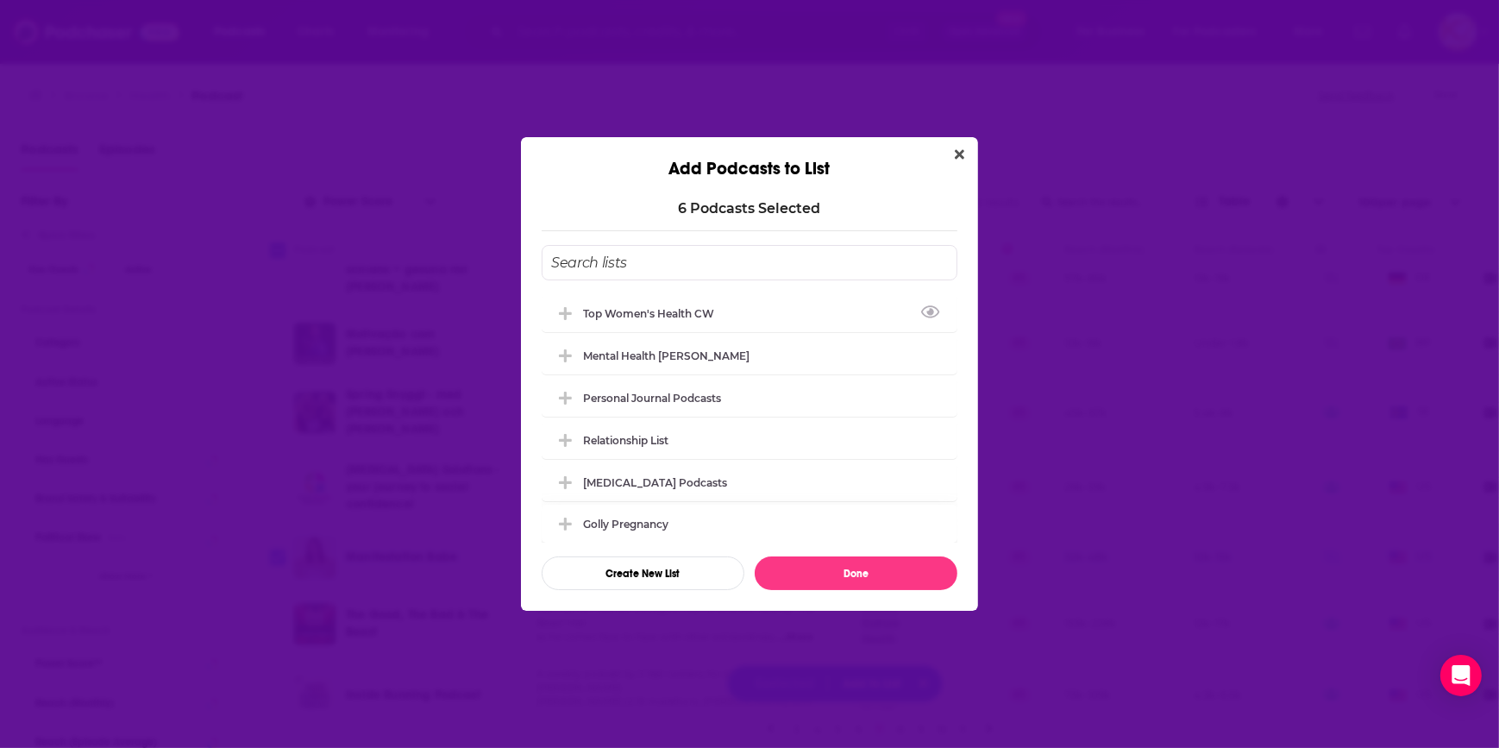
click at [643, 307] on div "Top Women's Health CW" at bounding box center [653, 313] width 141 height 13
click at [835, 562] on button "Done" at bounding box center [856, 573] width 203 height 34
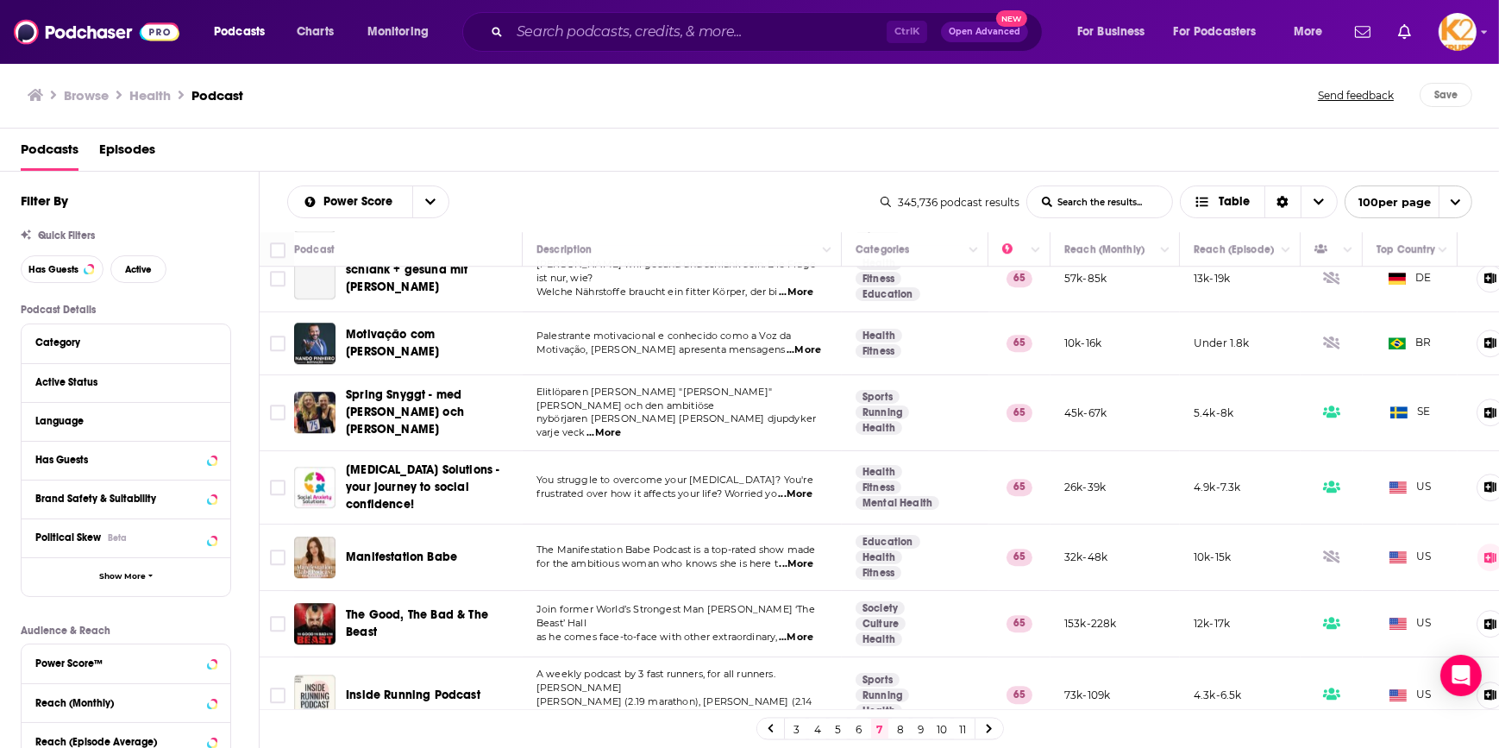
click at [895, 731] on link "8" at bounding box center [900, 728] width 17 height 21
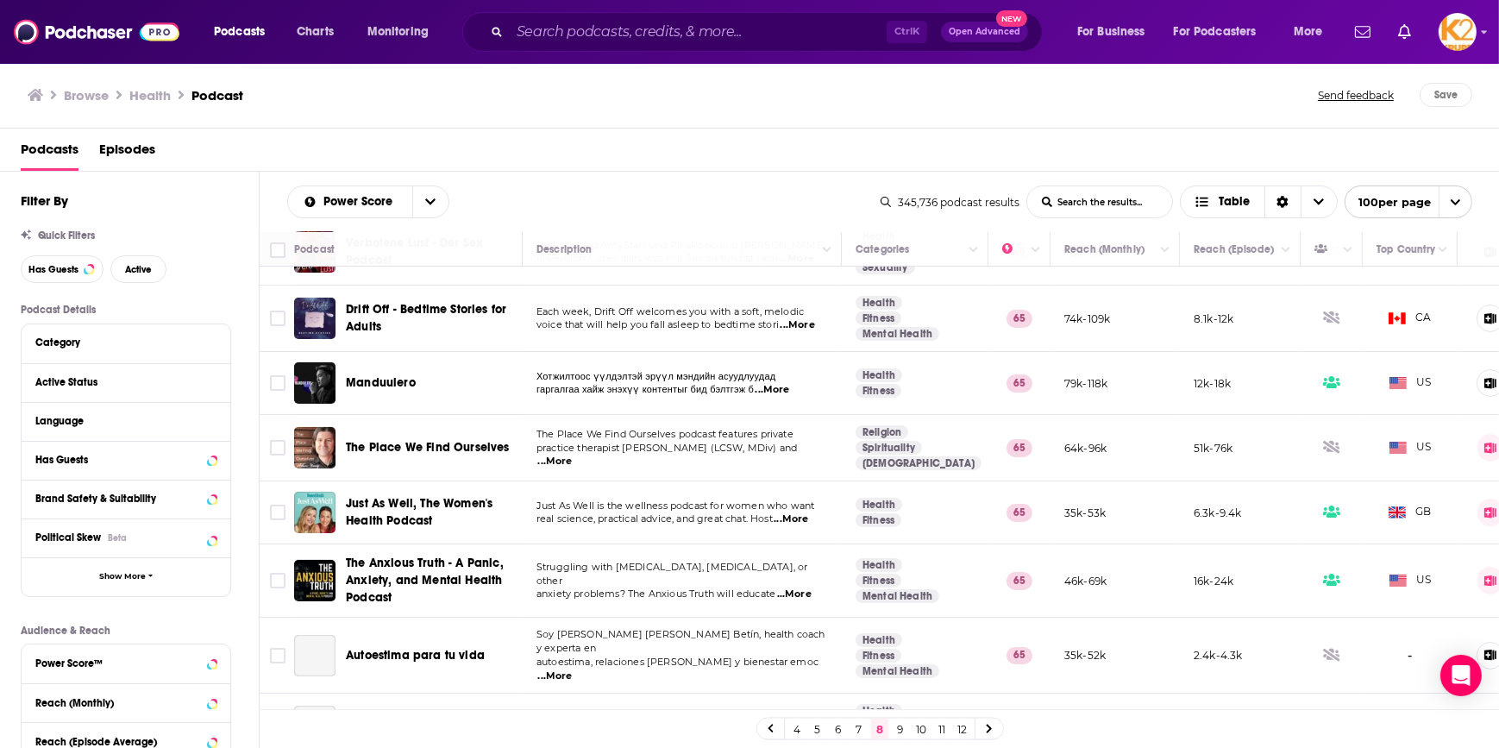
scroll to position [470, 0]
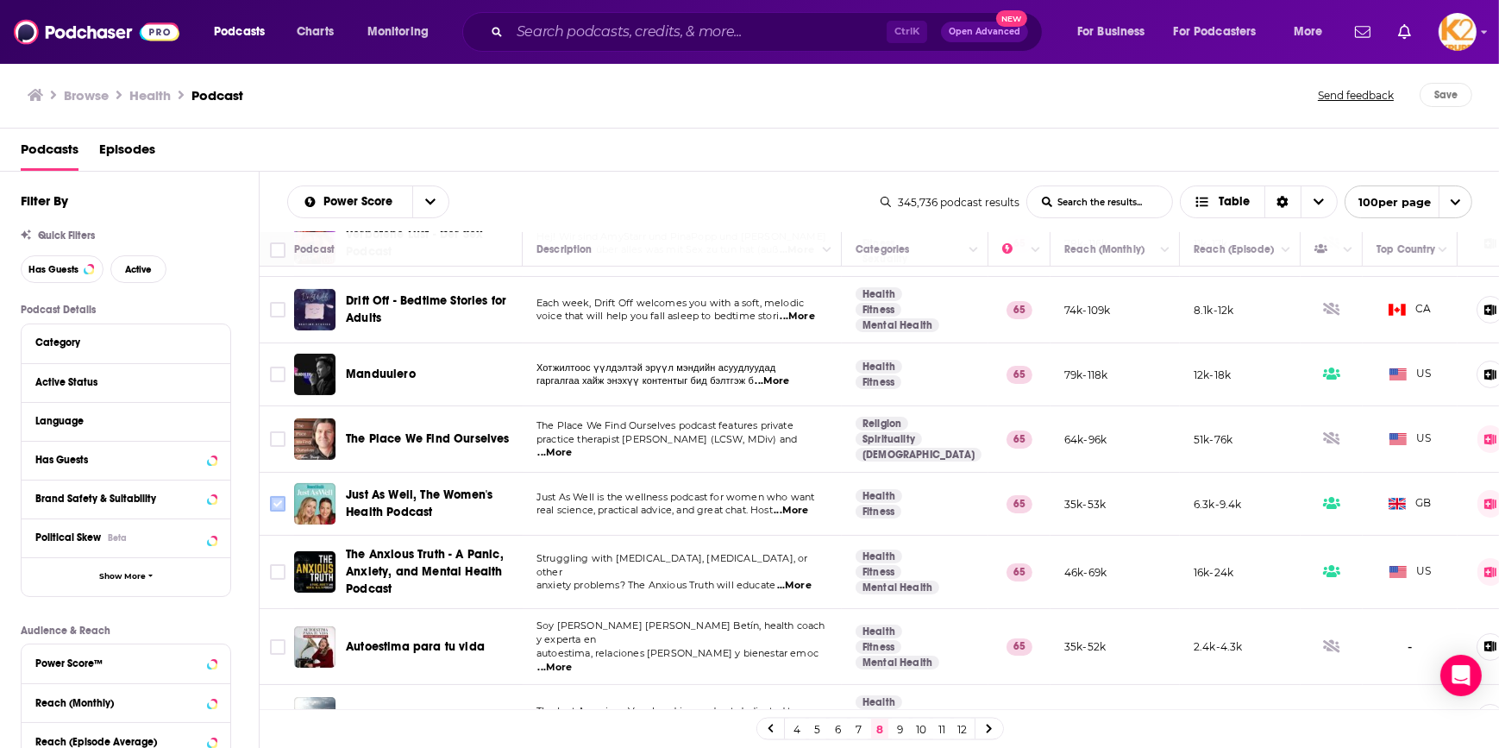
click at [275, 496] on input "Toggle select row" at bounding box center [278, 504] width 16 height 16
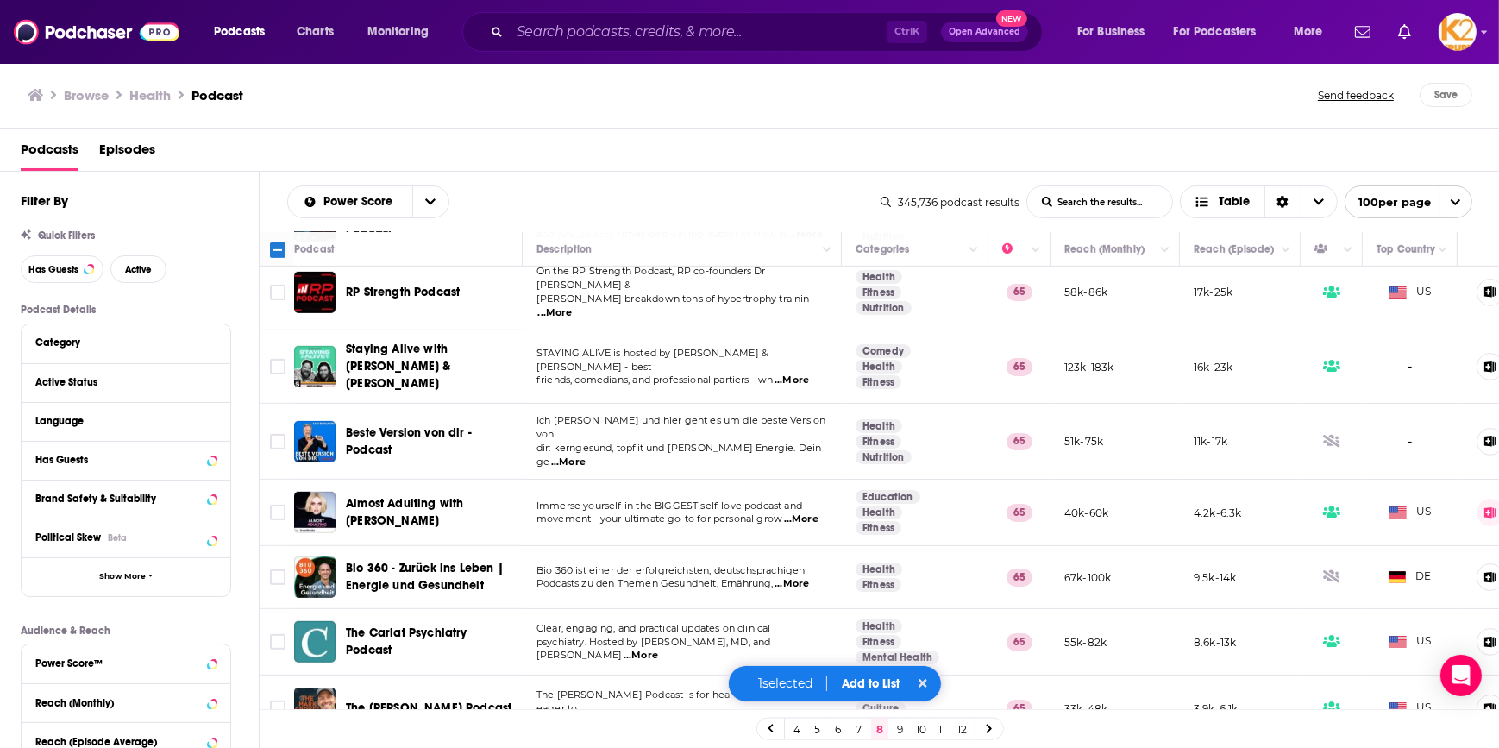
scroll to position [1254, 0]
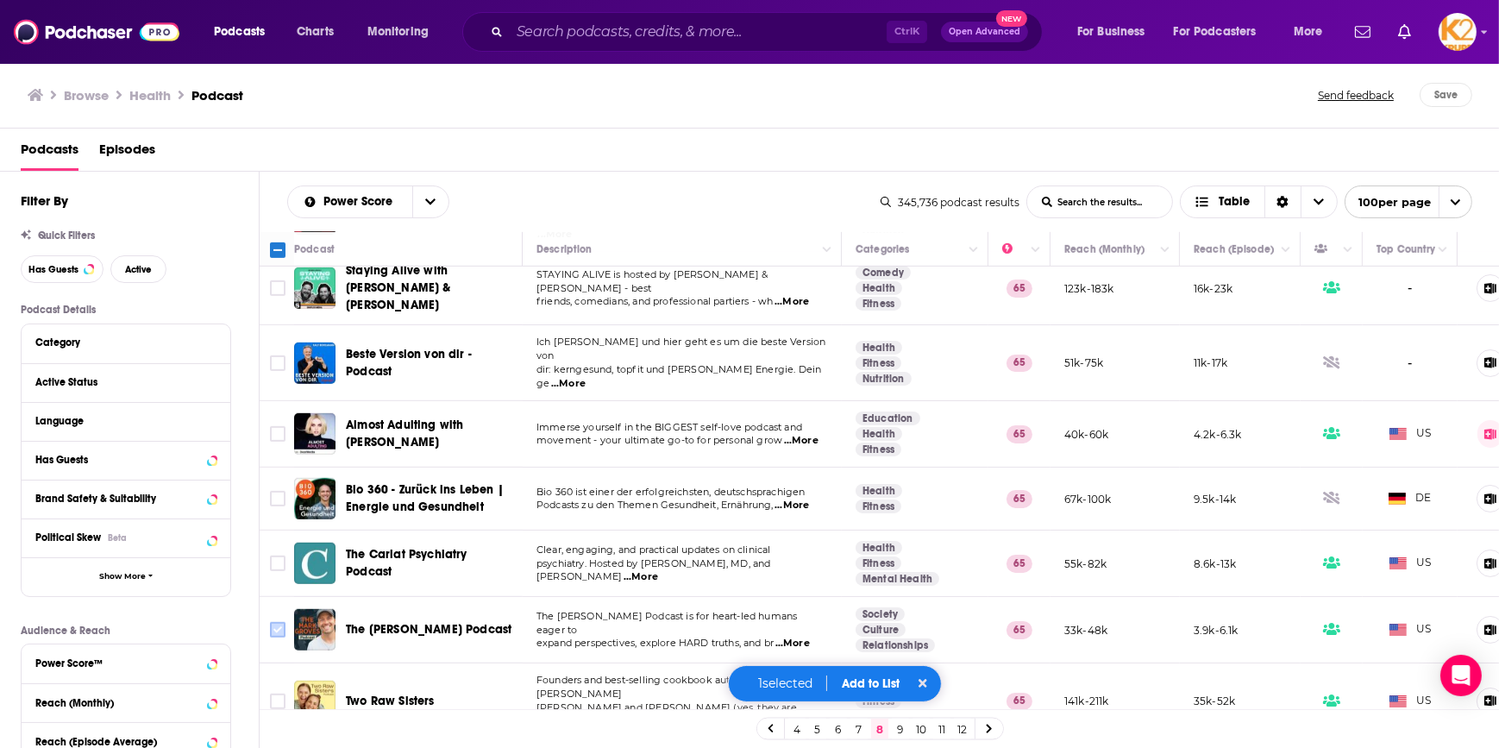
click at [273, 622] on input "Toggle select row" at bounding box center [278, 630] width 16 height 16
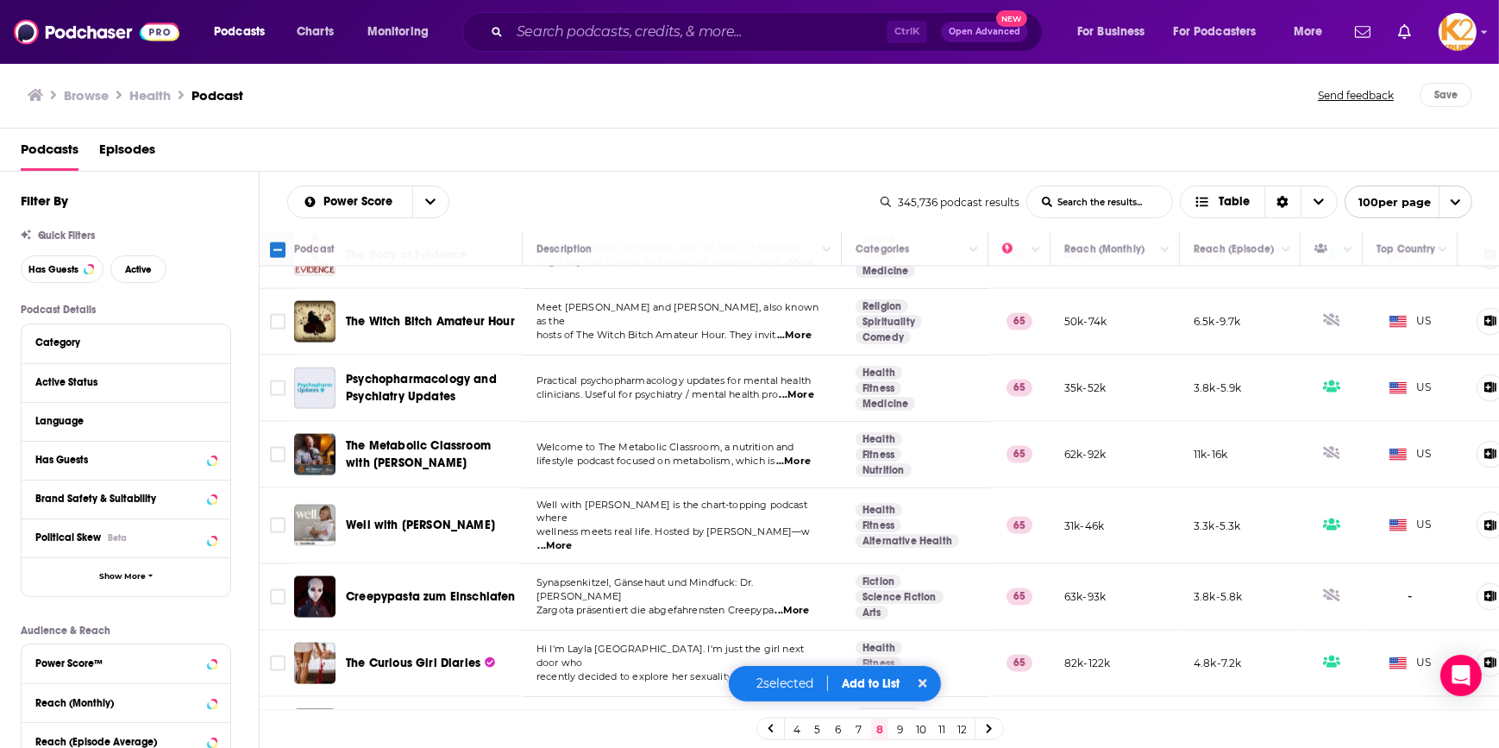
scroll to position [3372, 0]
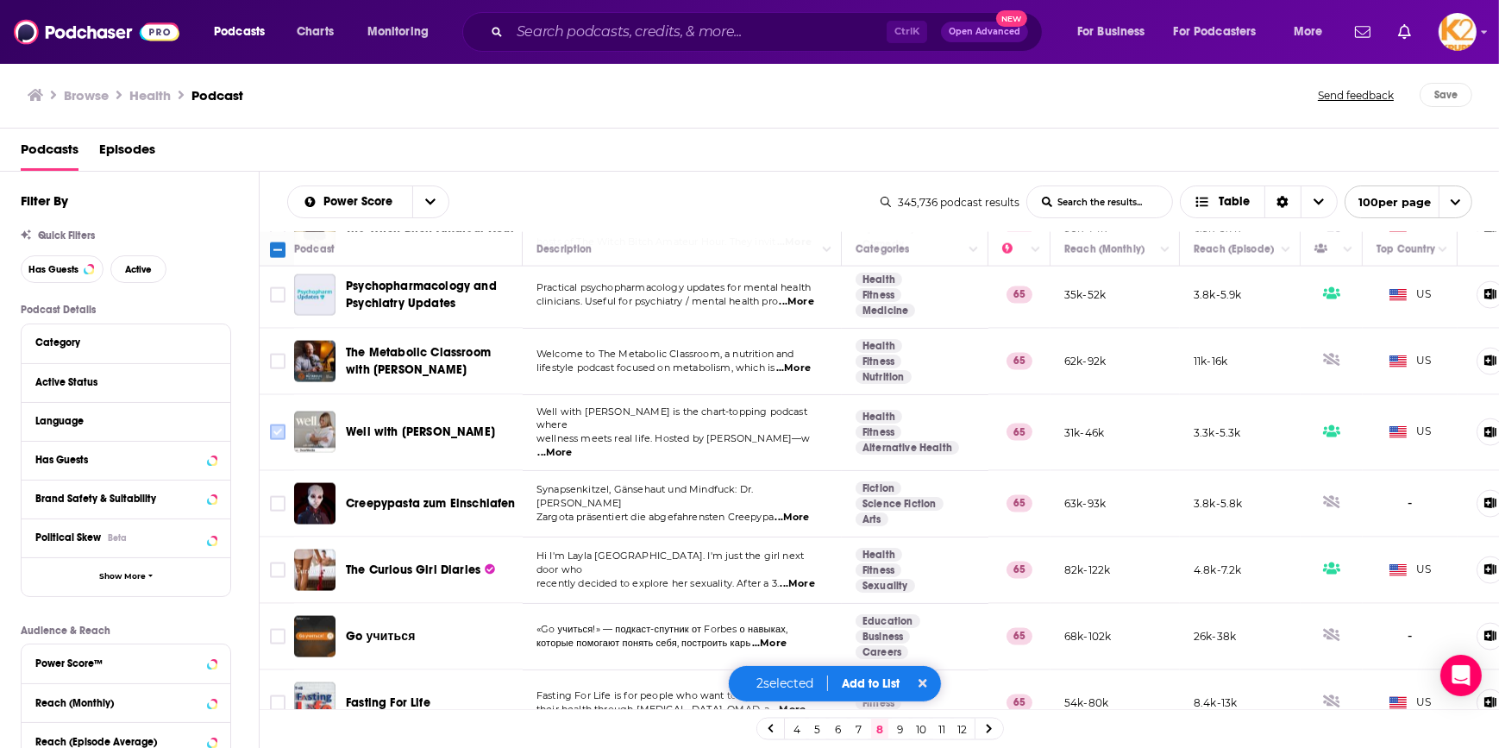
click at [279, 424] on input "Toggle select row" at bounding box center [278, 432] width 16 height 16
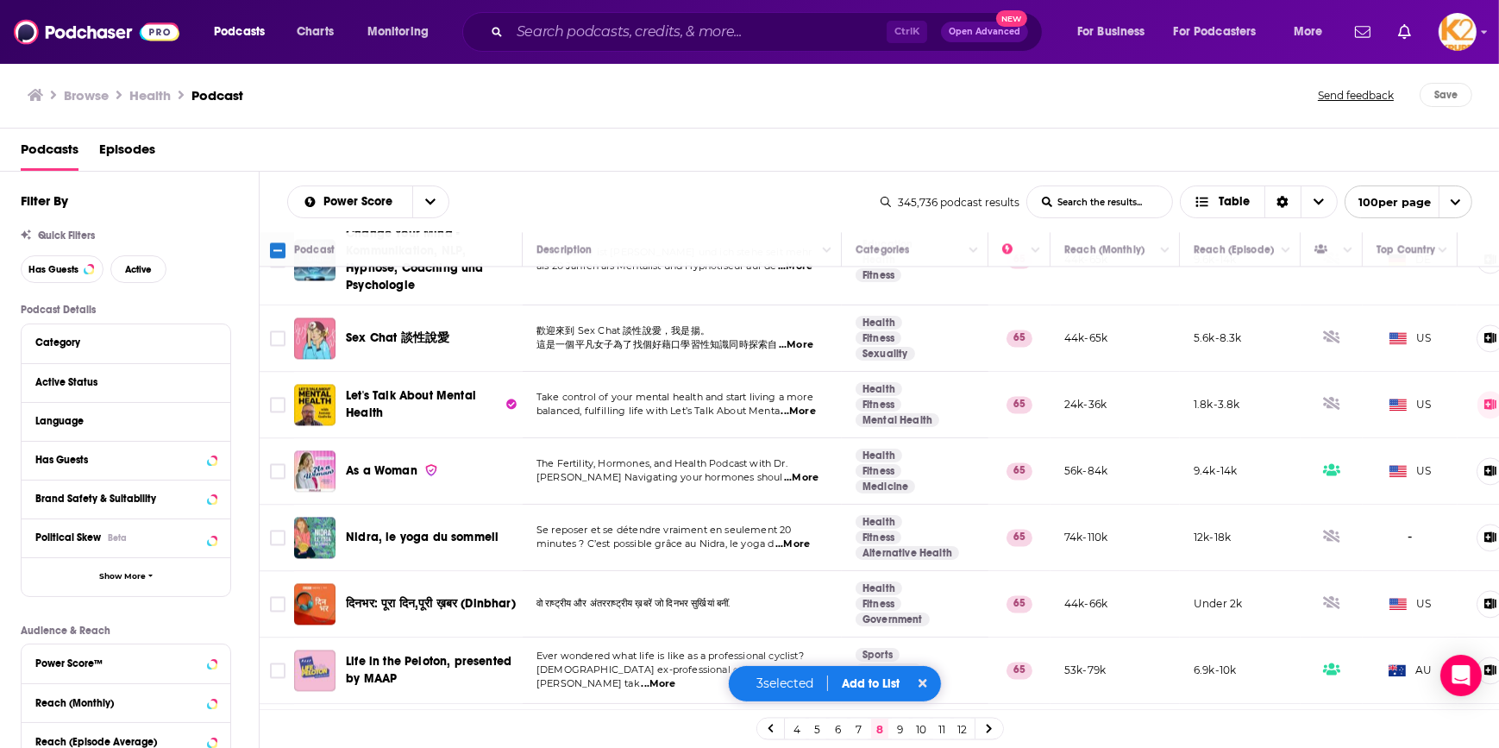
scroll to position [4783, 0]
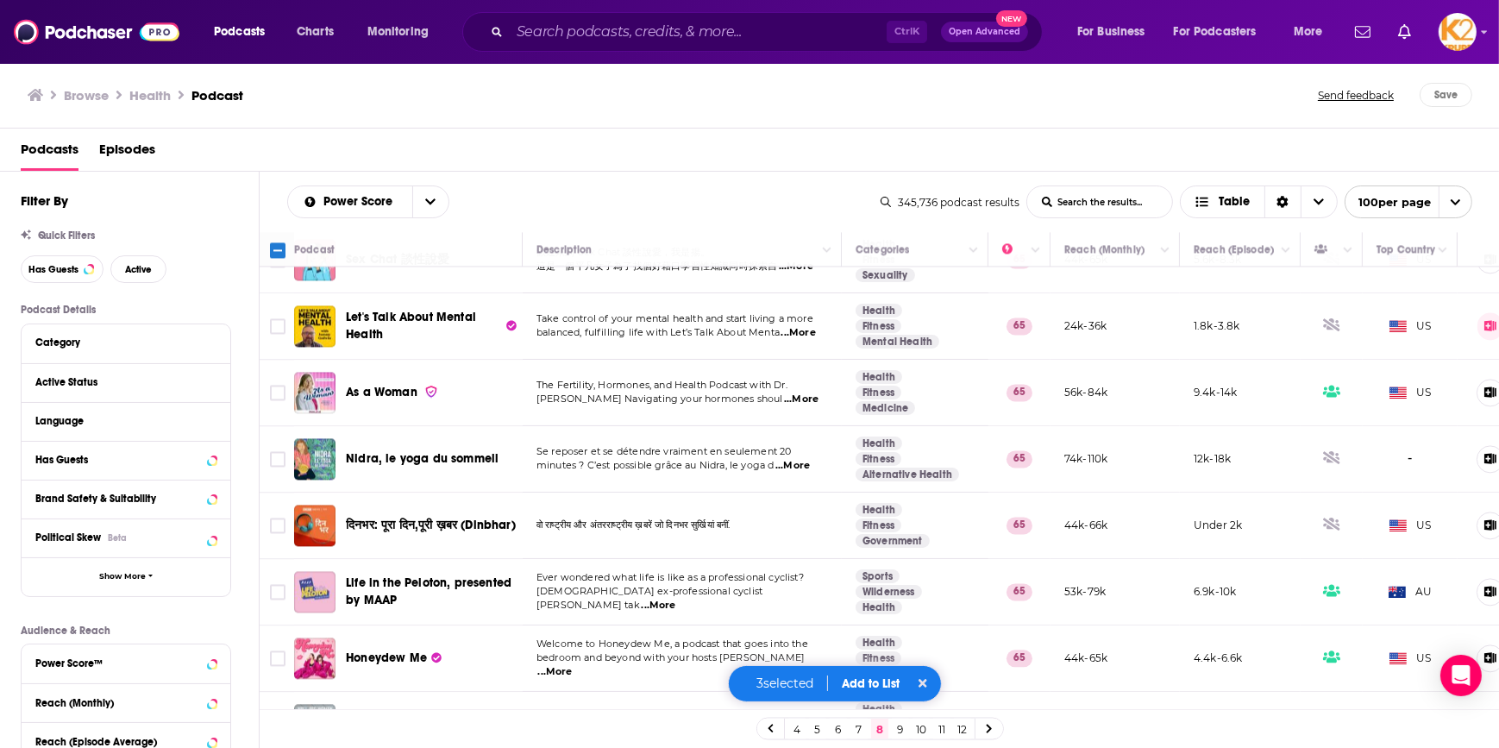
click at [273, 717] on input "Toggle select row" at bounding box center [278, 725] width 16 height 16
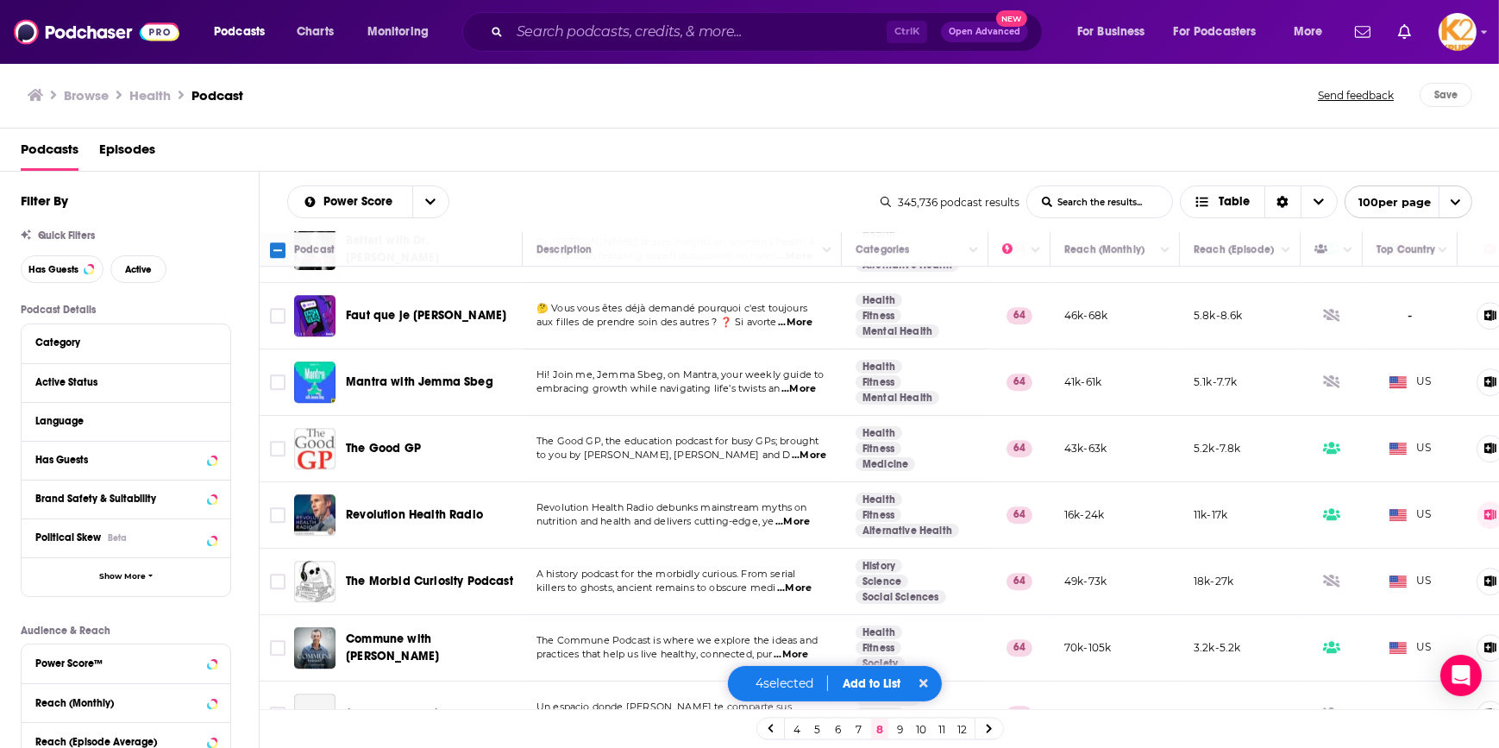
scroll to position [6339, 0]
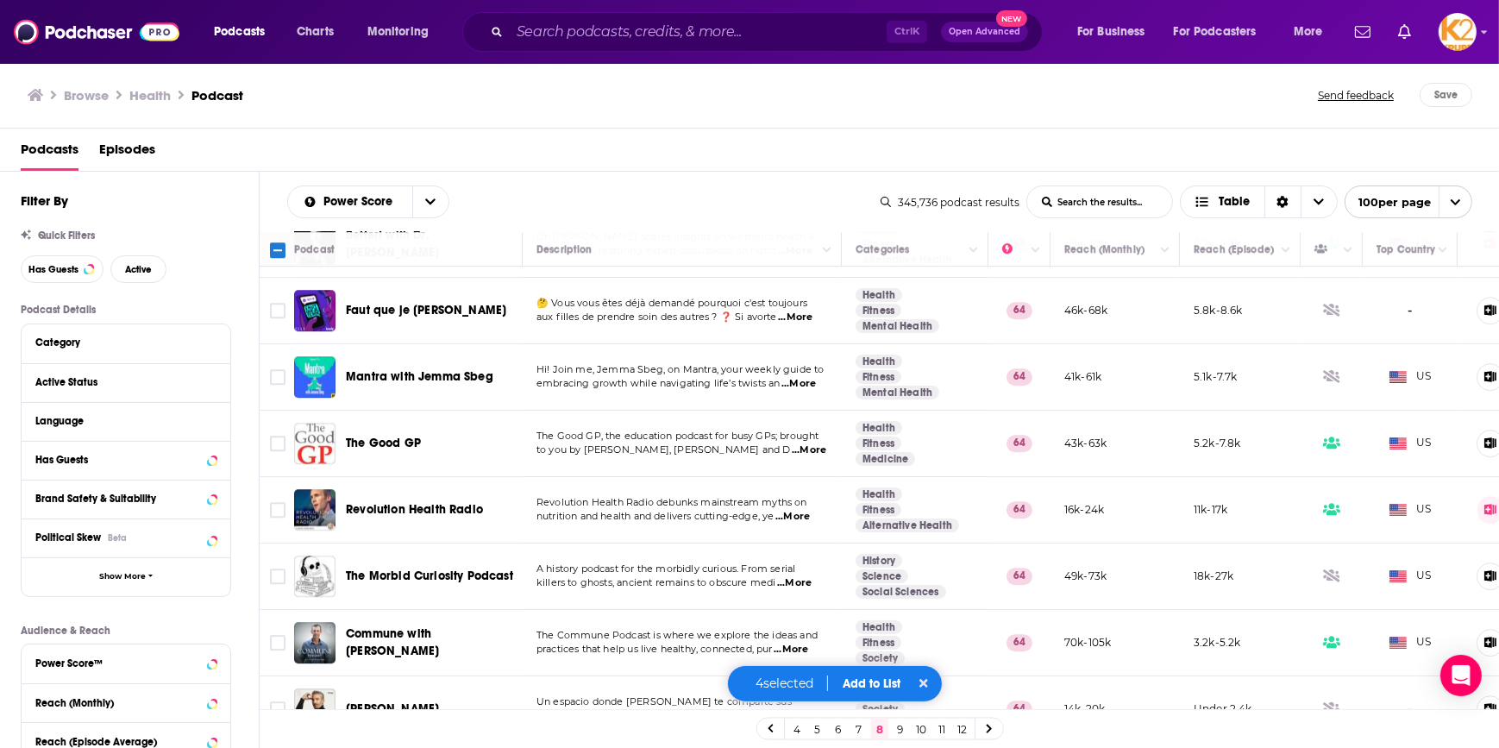
click at [874, 679] on button "Add to List" at bounding box center [871, 683] width 85 height 15
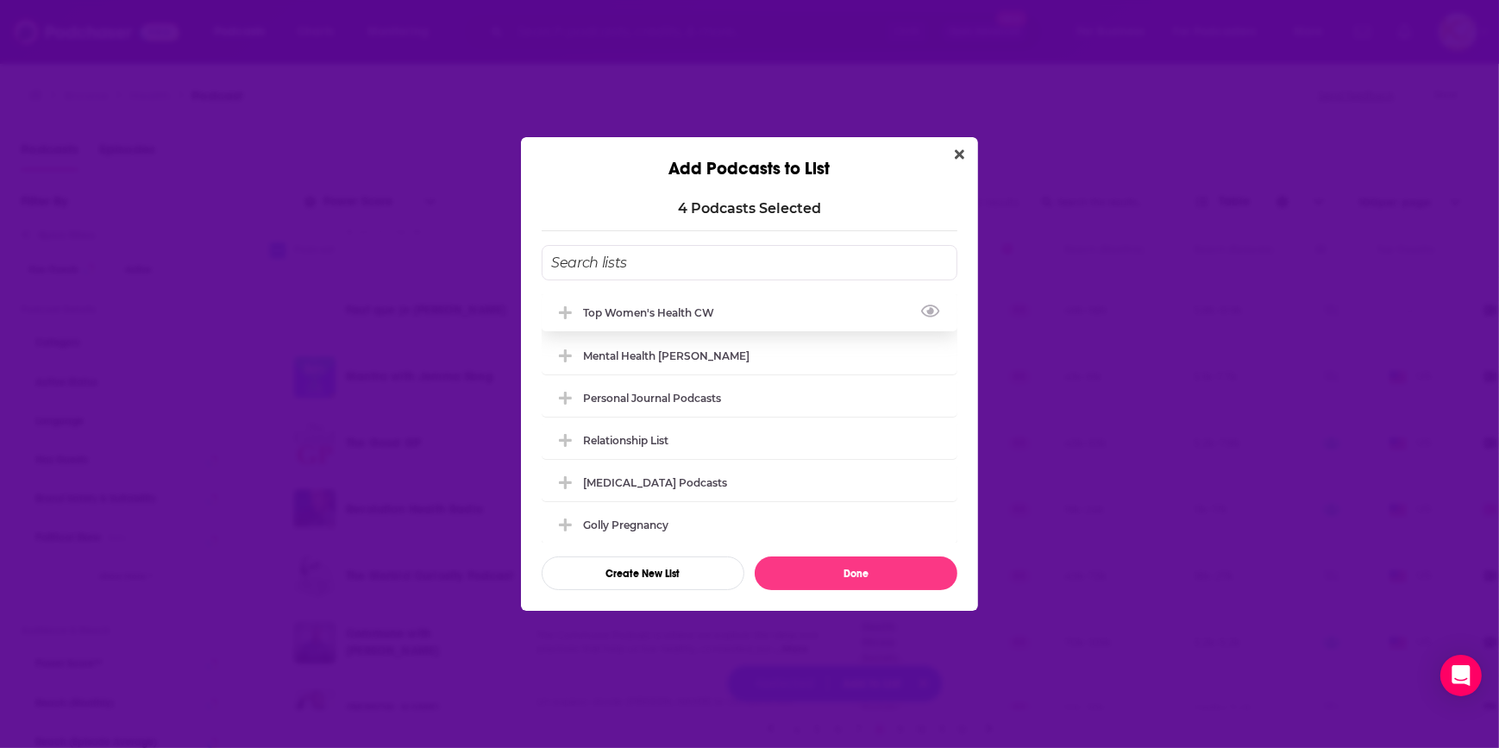
click at [697, 317] on div "Top Women's Health CW" at bounding box center [653, 312] width 141 height 13
click at [806, 568] on button "Done" at bounding box center [856, 573] width 203 height 34
